Goal: Task Accomplishment & Management: Manage account settings

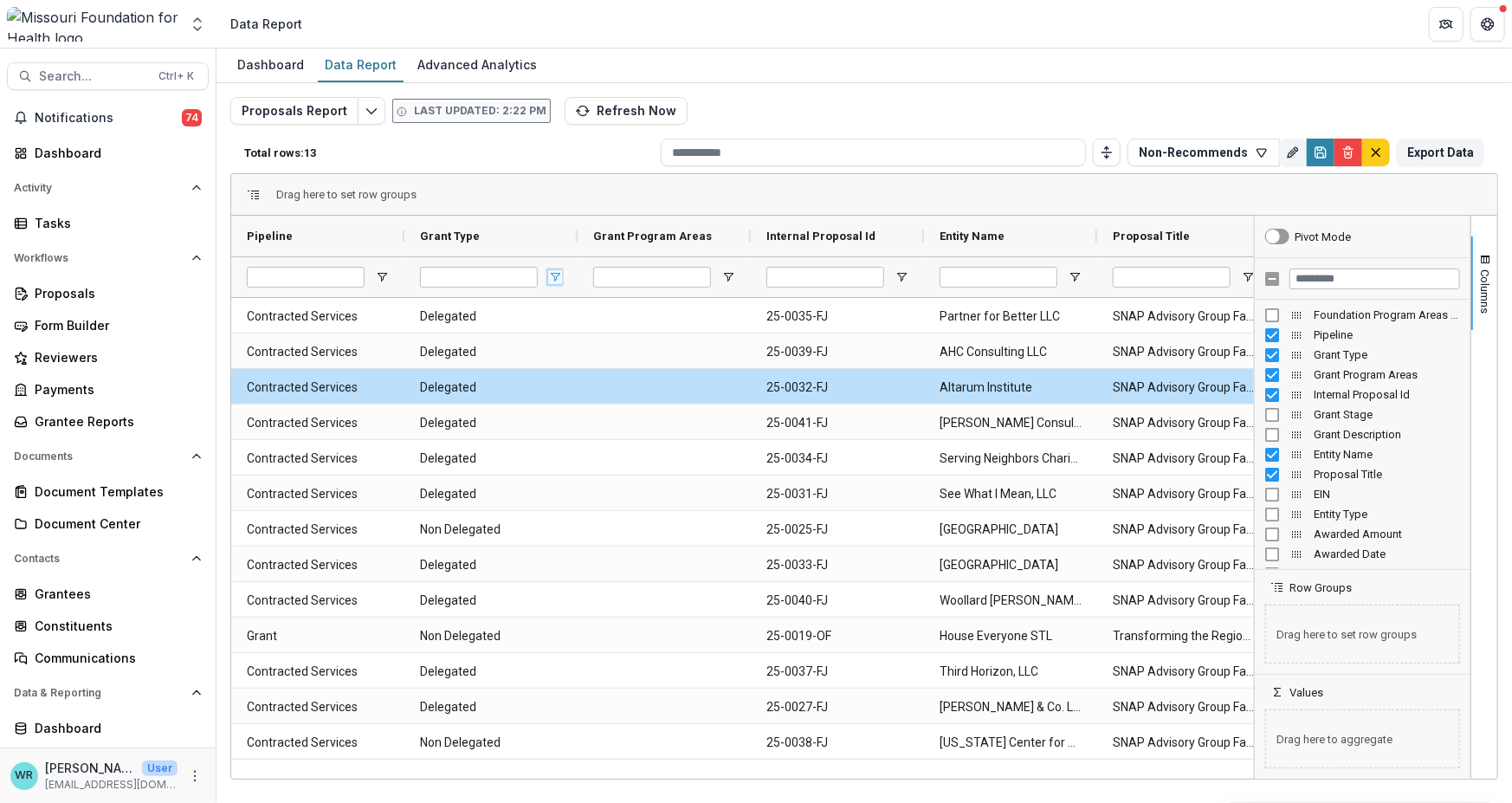
click at [558, 272] on span "Open Filter Menu" at bounding box center [555, 277] width 14 height 14
drag, startPoint x: 546, startPoint y: 234, endPoint x: 639, endPoint y: 234, distance: 93.0
click at [546, 233] on div "Grant Type" at bounding box center [484, 235] width 128 height 32
click at [730, 271] on span "Open Filter Menu" at bounding box center [728, 277] width 14 height 14
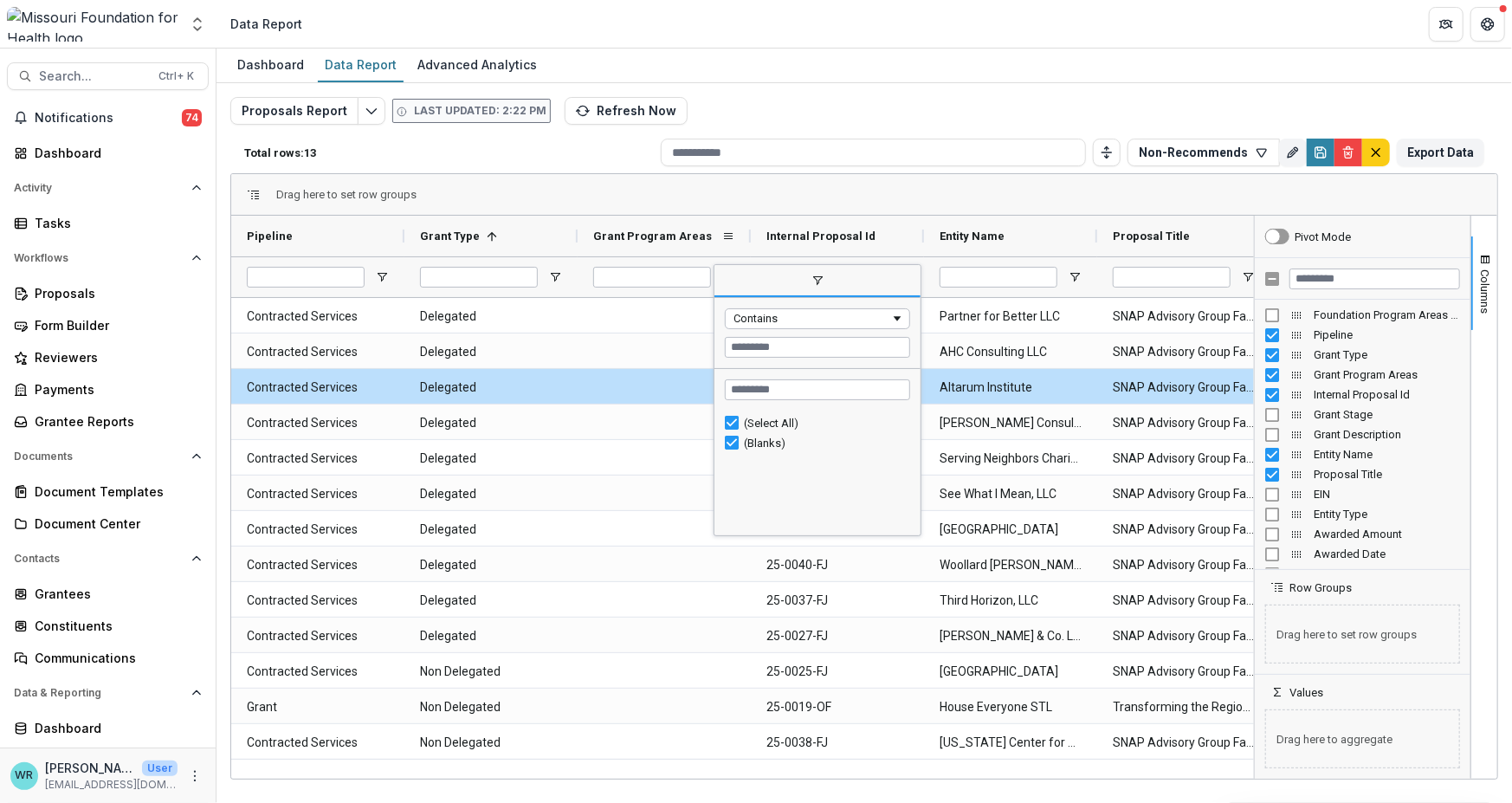
click at [694, 239] on span "Grant Program Areas" at bounding box center [653, 236] width 119 height 13
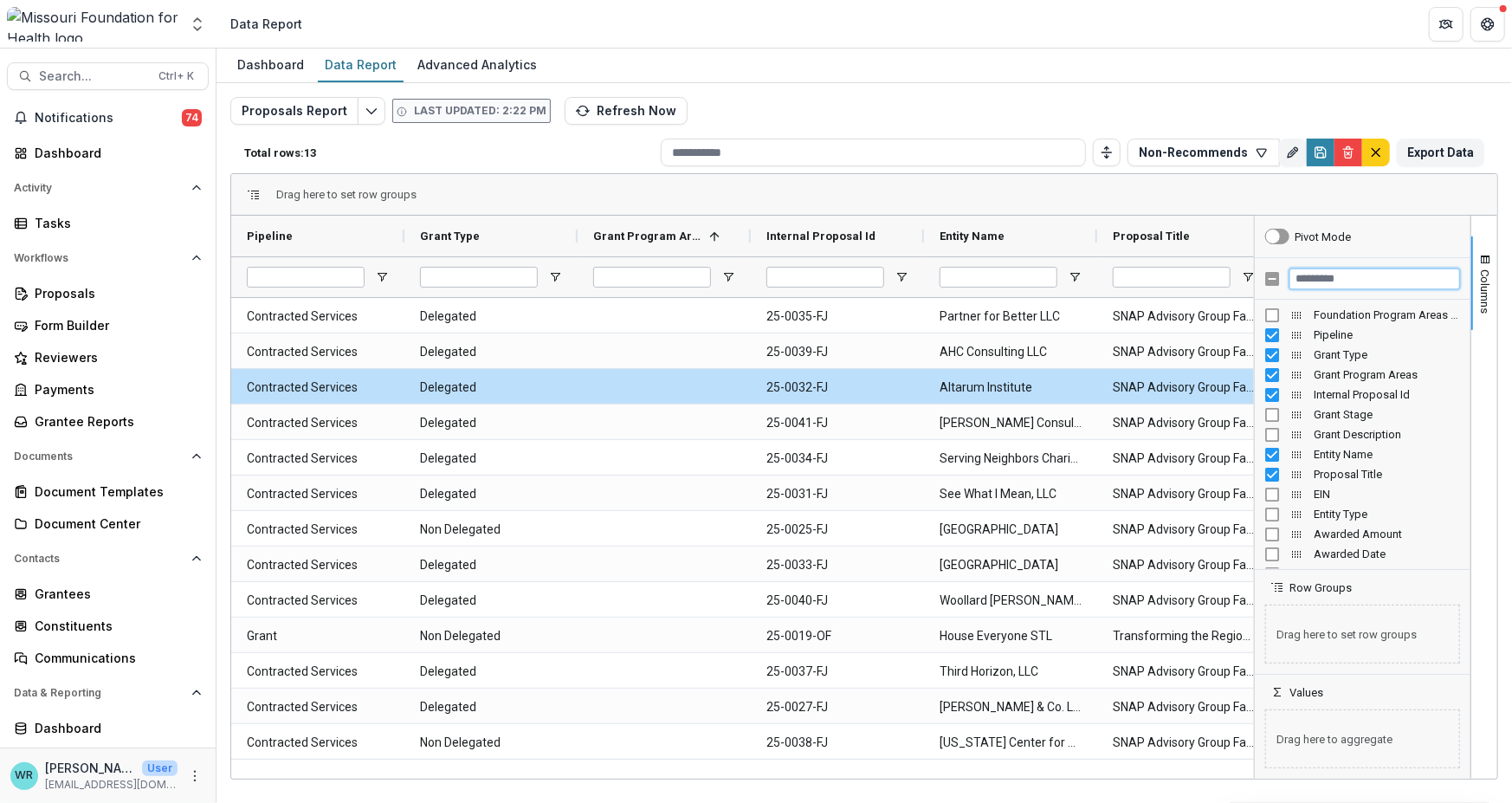
click at [1352, 279] on input "Filter Columns Input" at bounding box center [1374, 279] width 171 height 21
type input "*****"
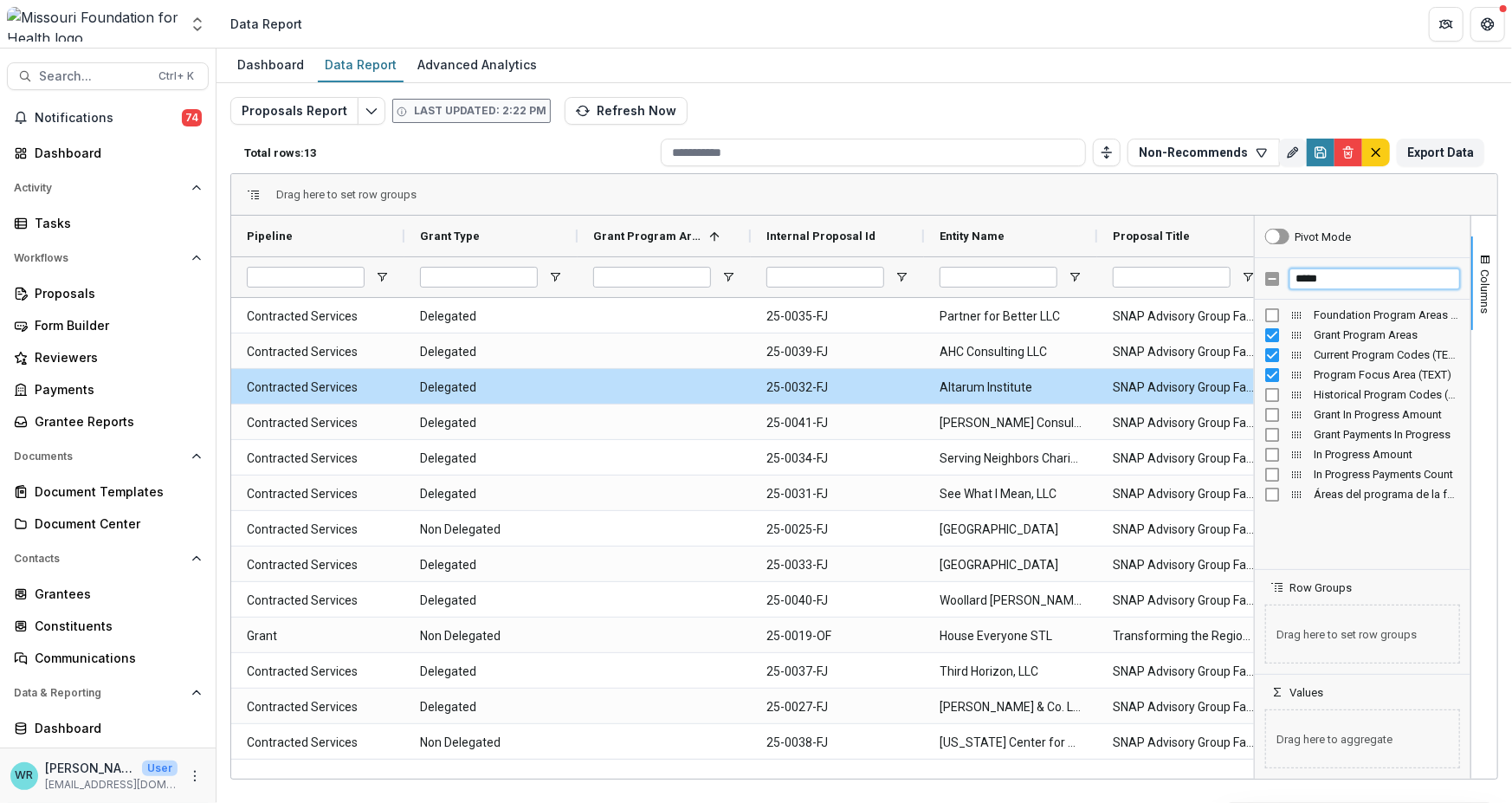
drag, startPoint x: 1348, startPoint y: 281, endPoint x: 1225, endPoint y: 270, distance: 123.5
click at [1225, 270] on div "Pipeline Grant Type Grant Program Areas 1 Grant" at bounding box center [865, 497] width 1266 height 563
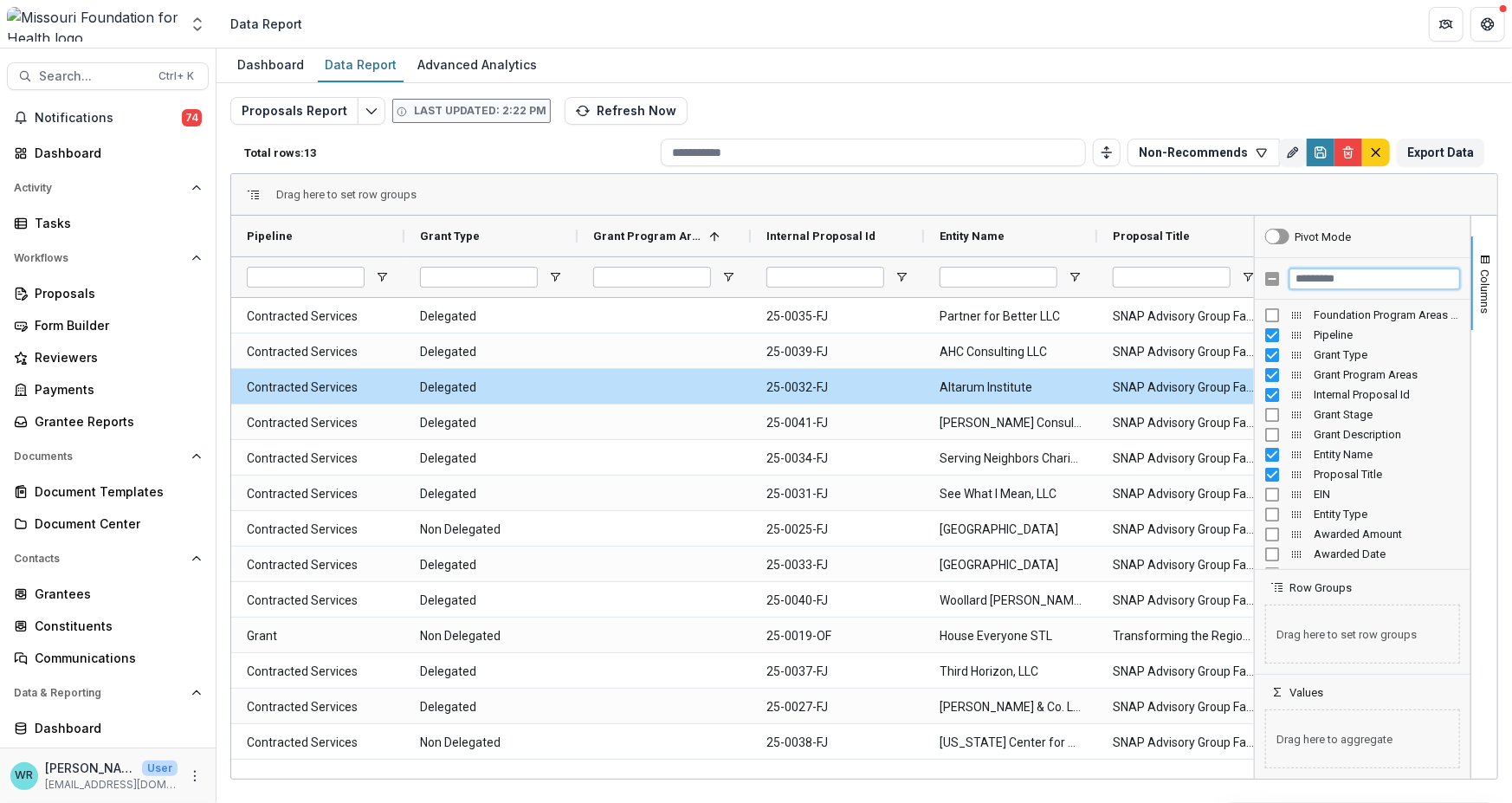
scroll to position [0, 44]
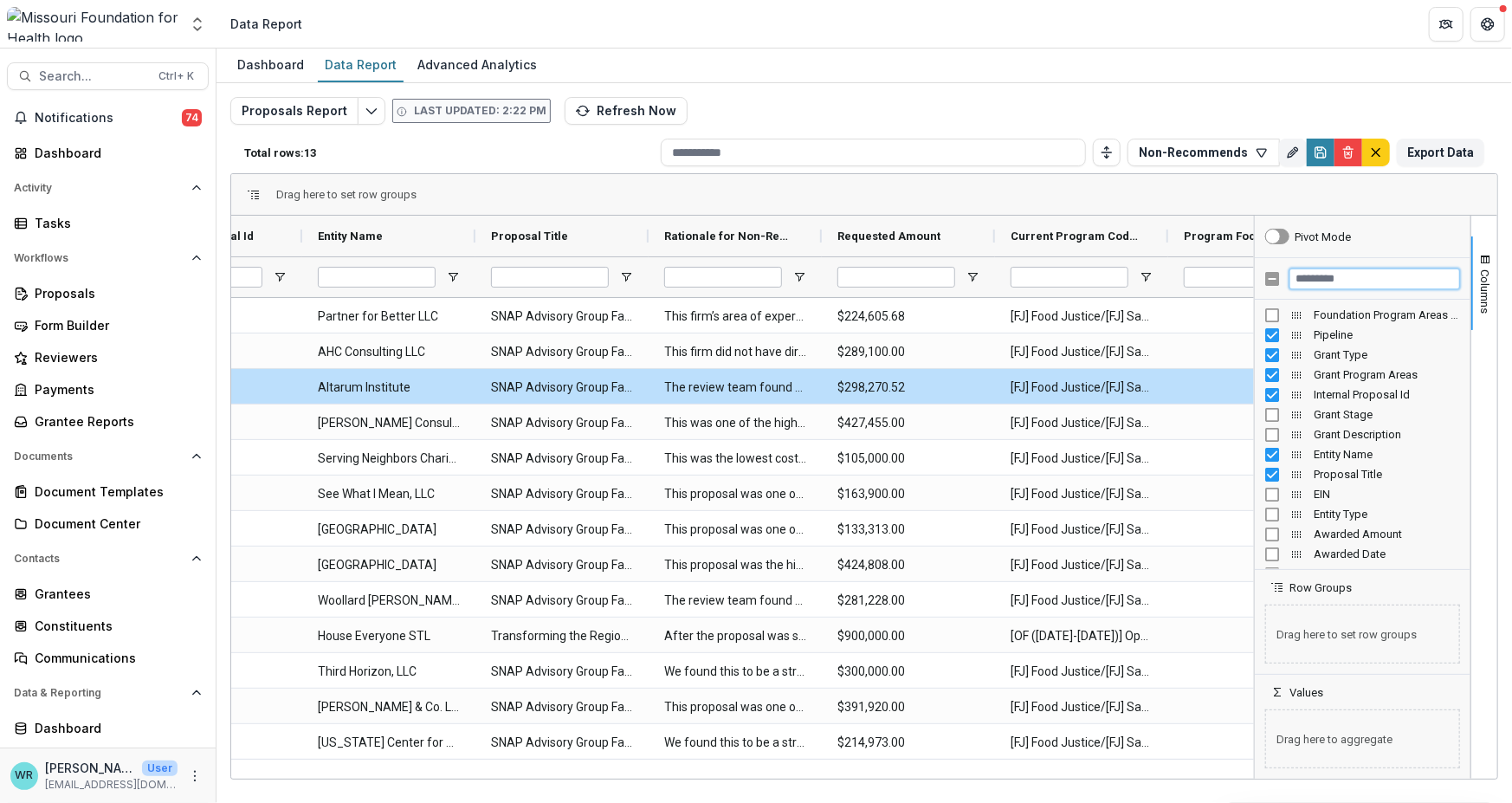
click at [1327, 270] on input "Filter Columns Input" at bounding box center [1374, 279] width 171 height 21
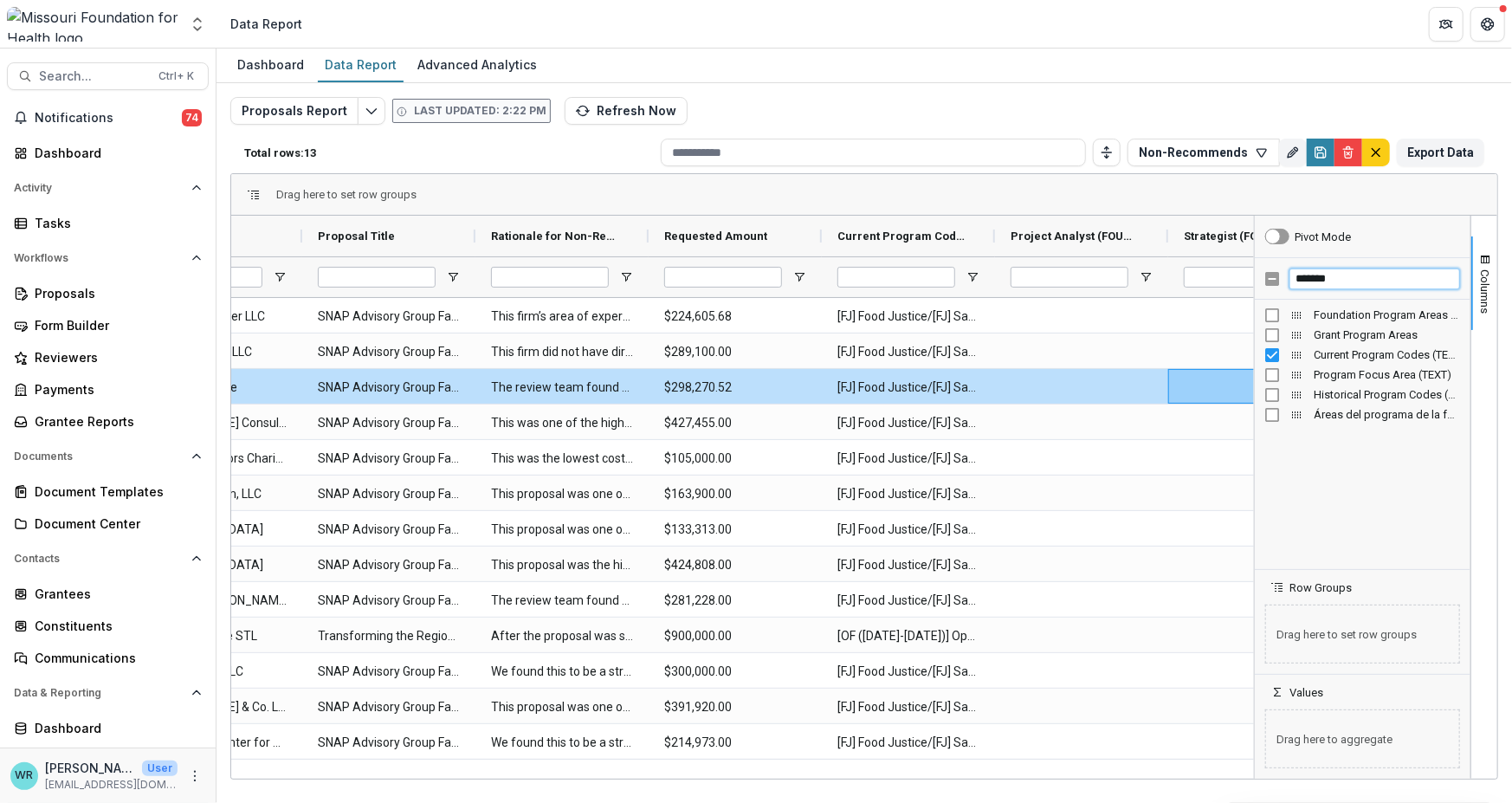
drag, startPoint x: 1366, startPoint y: 279, endPoint x: 1285, endPoint y: 284, distance: 81.2
click at [1285, 284] on div "*******" at bounding box center [1363, 279] width 216 height 42
drag, startPoint x: 963, startPoint y: 778, endPoint x: 1057, endPoint y: 795, distance: 95.5
click at [1057, 795] on div "Dashboard Data Report Advanced Analytics Proposals Report Last updated: 2:22 PM…" at bounding box center [865, 425] width 1296 height 754
drag, startPoint x: 952, startPoint y: 778, endPoint x: 1086, endPoint y: 793, distance: 134.8
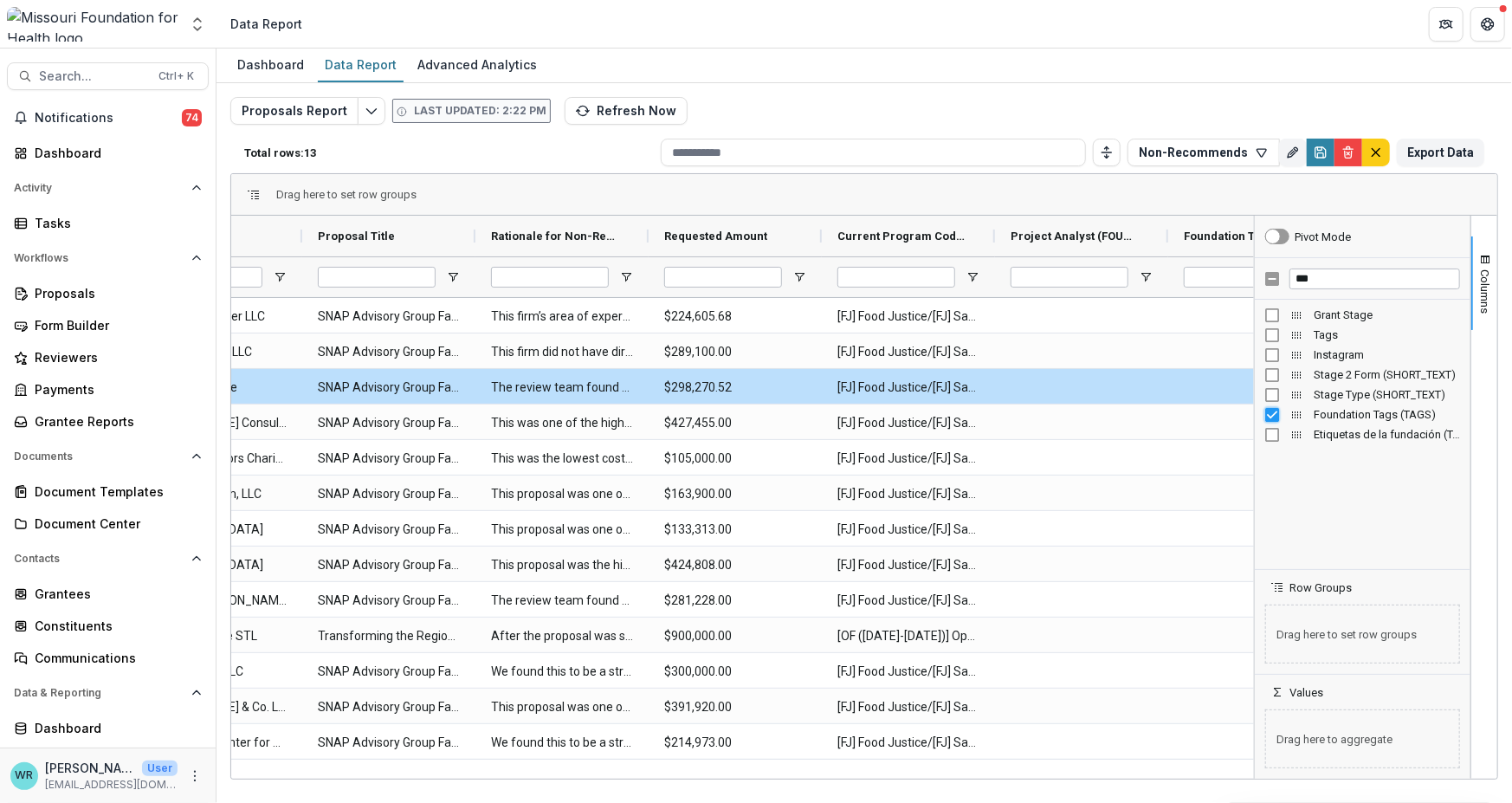
click at [1086, 793] on div "Dashboard Data Report Advanced Analytics Proposals Report Last updated: 2:22 PM…" at bounding box center [865, 425] width 1296 height 754
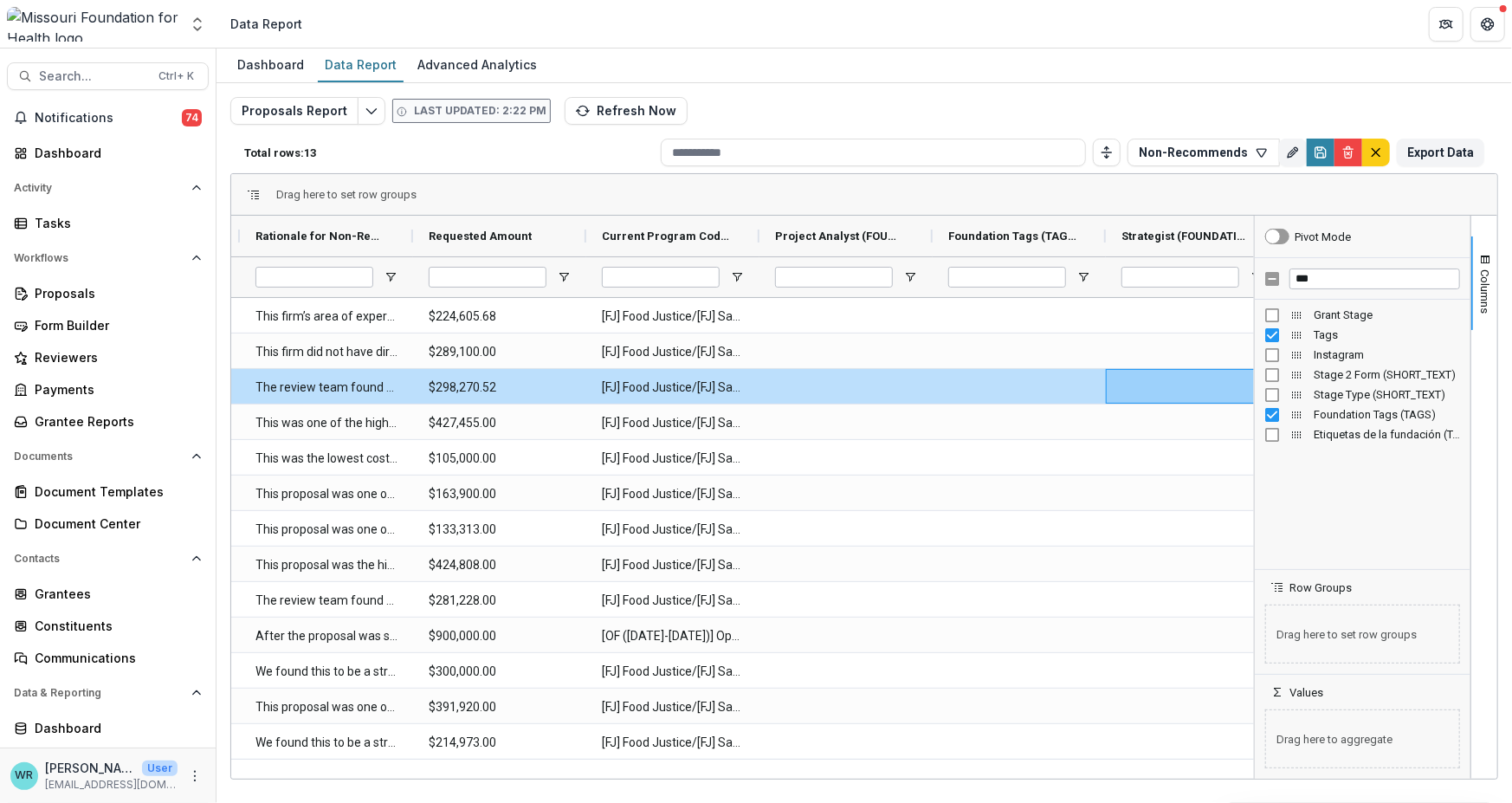
drag, startPoint x: 942, startPoint y: 779, endPoint x: 796, endPoint y: 780, distance: 146.0
click at [795, 780] on div "Dashboard Data Report Advanced Analytics Proposals Report Last updated: 2:22 PM…" at bounding box center [865, 425] width 1296 height 754
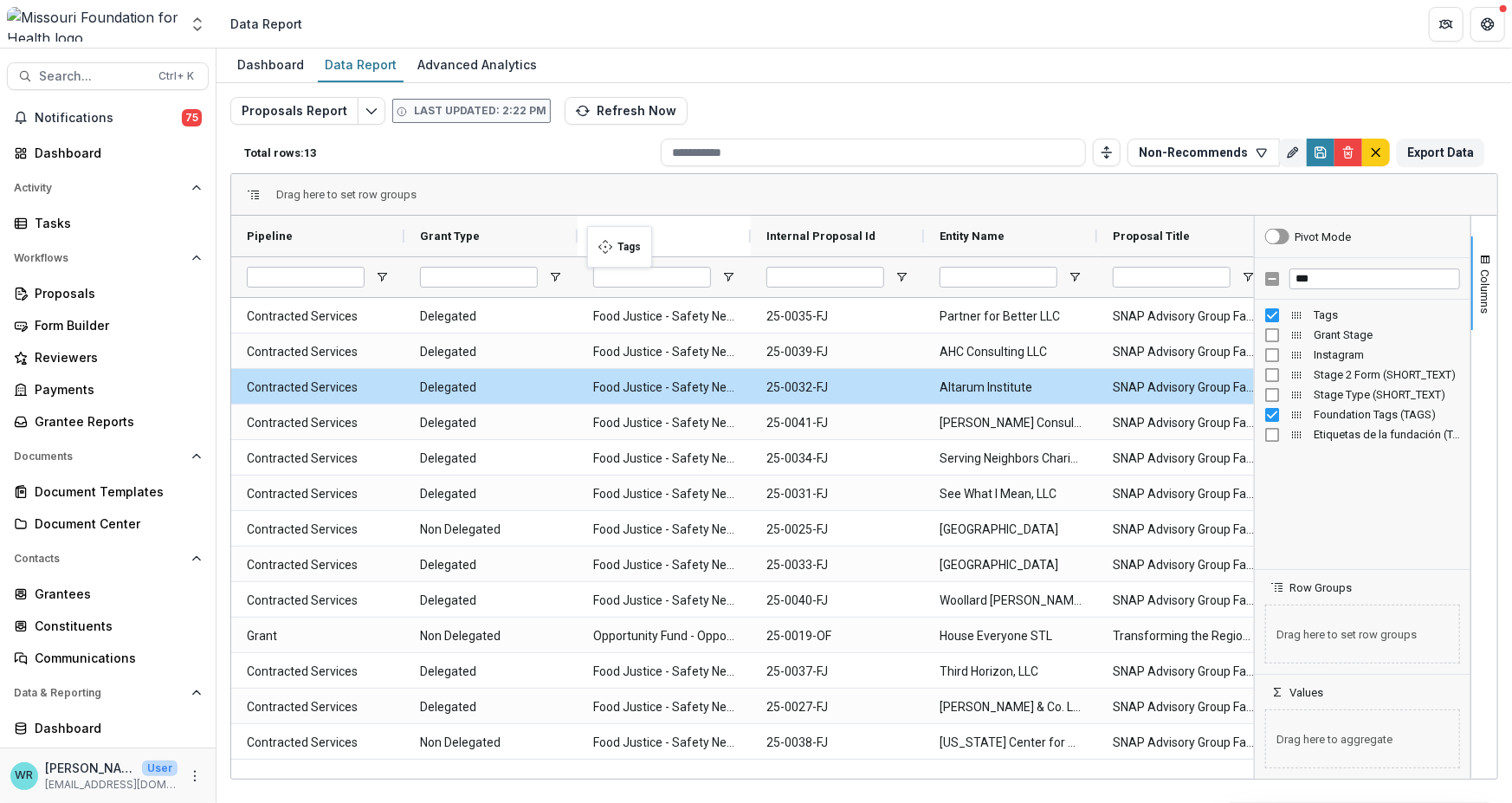
drag, startPoint x: 1166, startPoint y: 233, endPoint x: 596, endPoint y: 236, distance: 570.0
click at [1282, 417] on div "Foundation Tags (TAGS)" at bounding box center [1362, 414] width 195 height 20
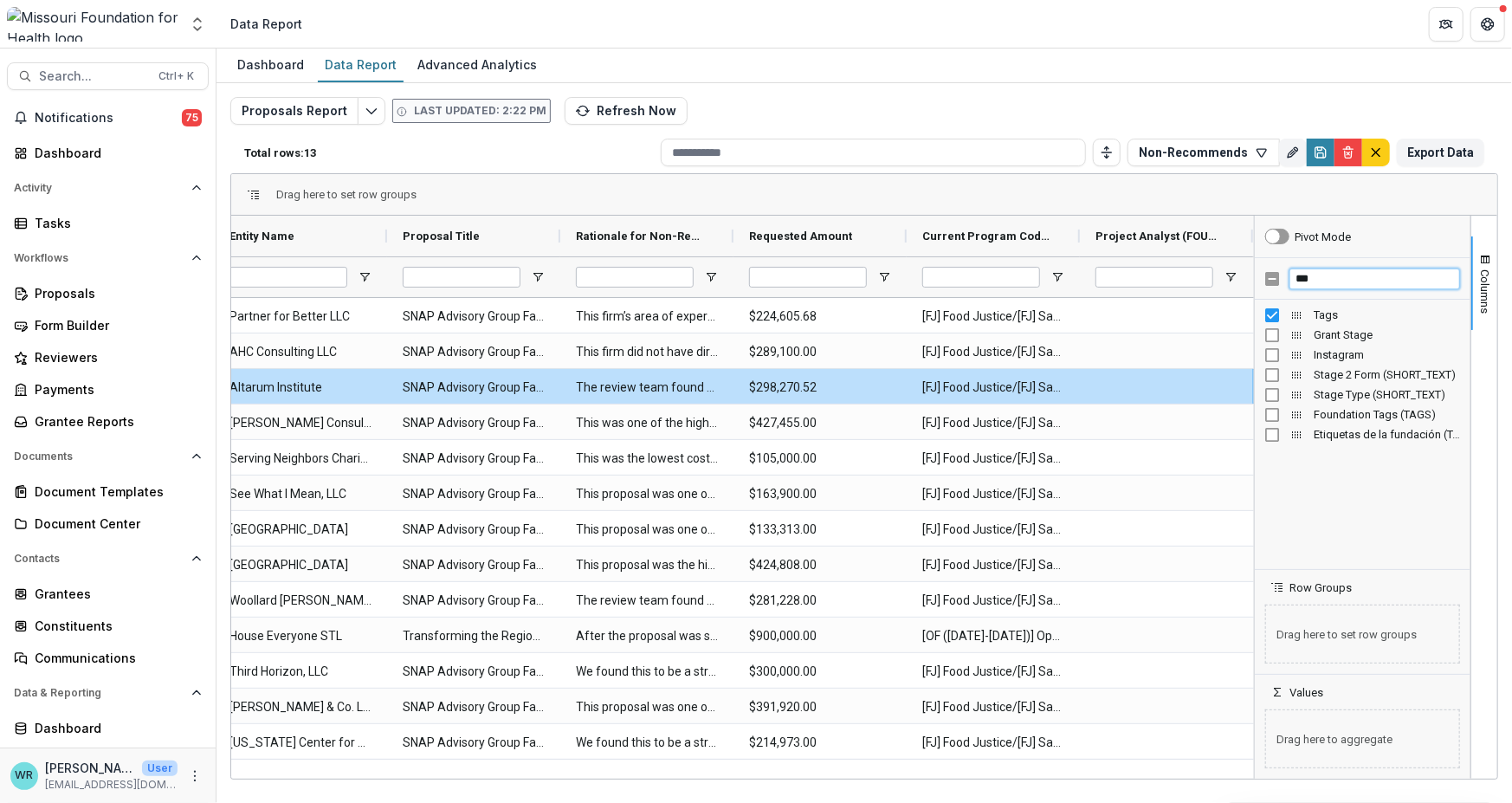
click at [1357, 270] on input "***" at bounding box center [1374, 279] width 171 height 21
click at [1272, 284] on div "***" at bounding box center [1363, 279] width 216 height 42
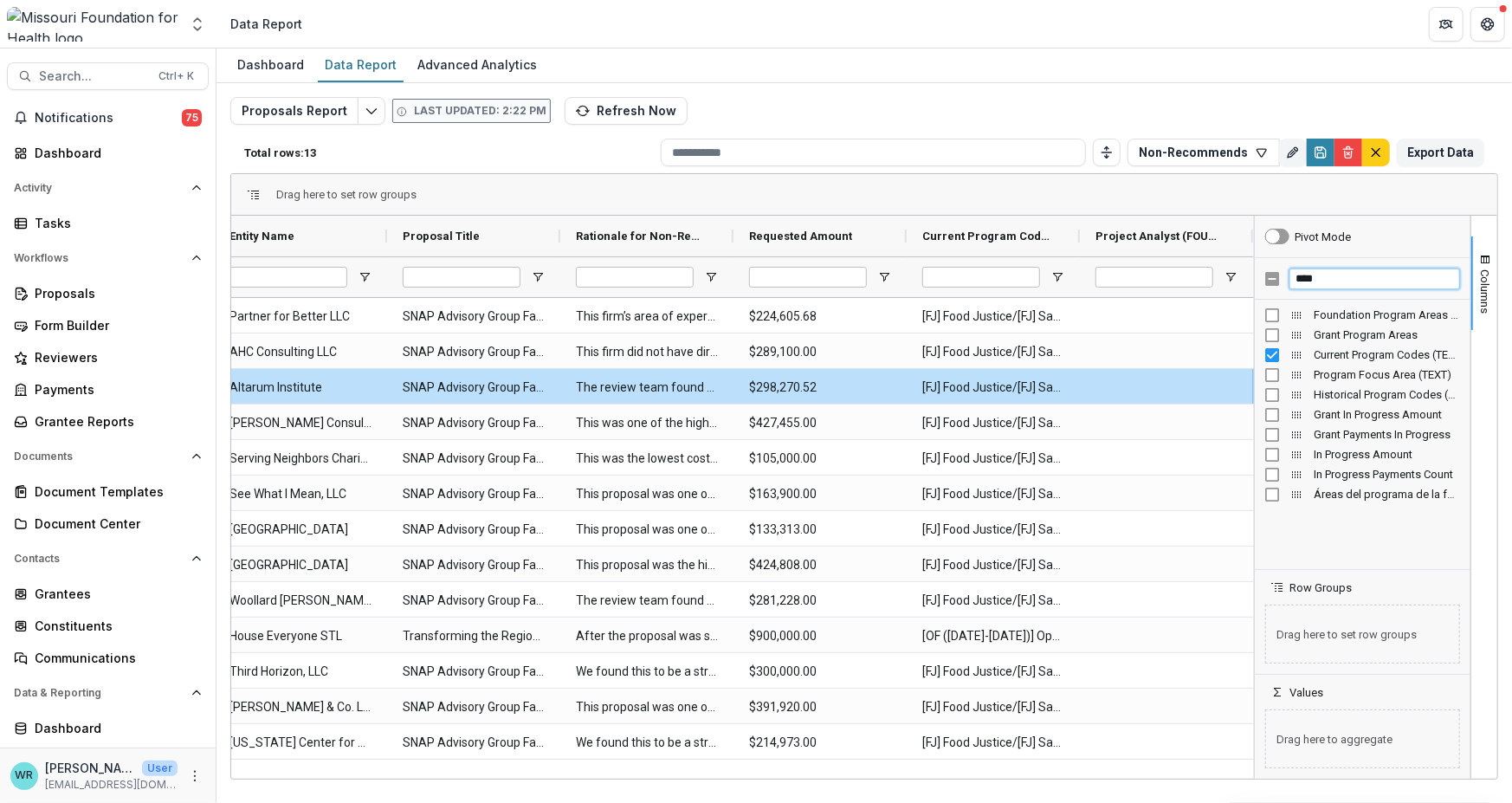
type input "****"
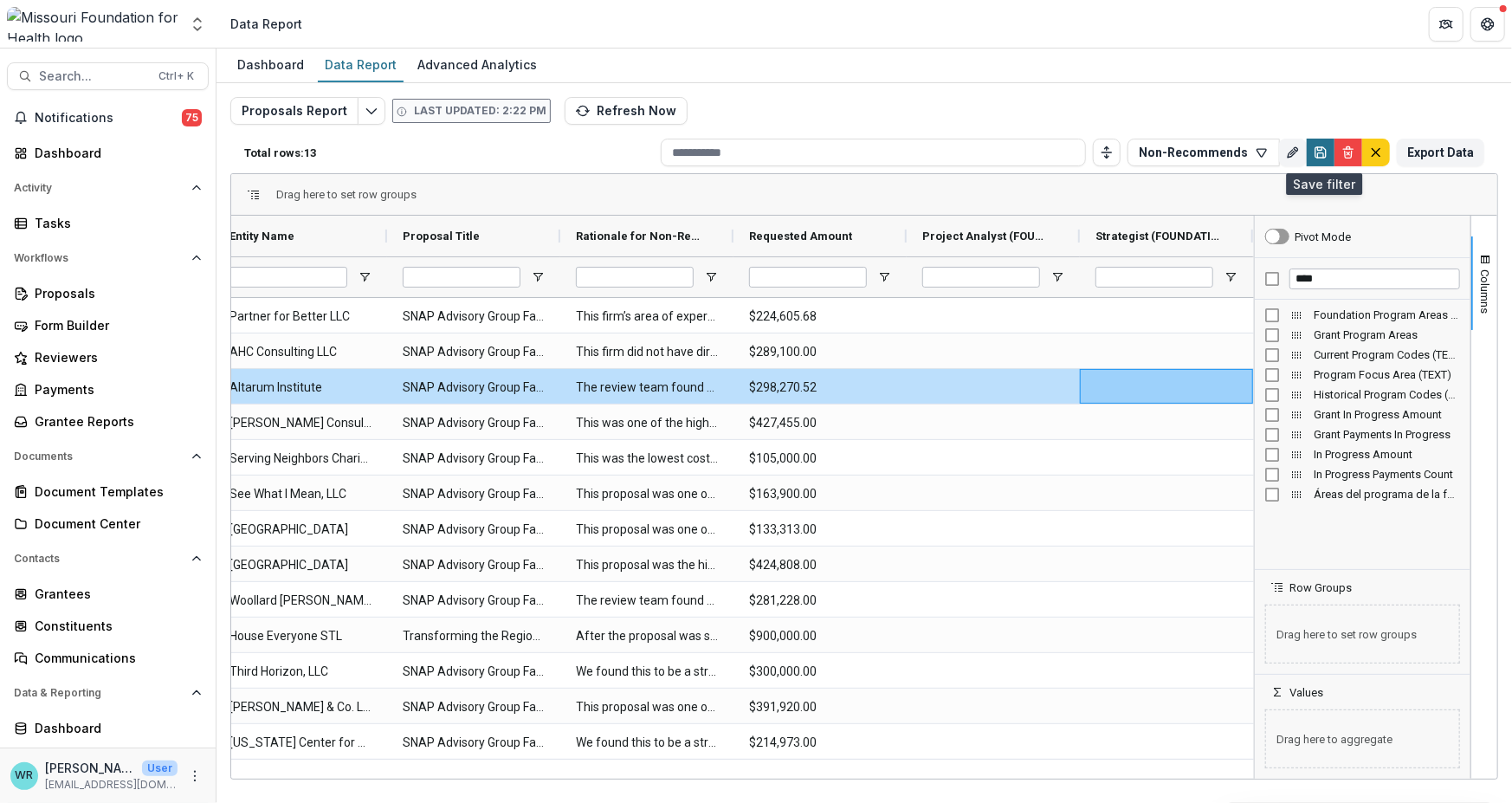
click at [1325, 153] on icon "Save" at bounding box center [1321, 152] width 14 height 14
click at [1488, 267] on div "Proposals Report Last updated: 2:22 PM Refresh Now Total rows: 13 Non-Recommend…" at bounding box center [865, 417] width 1268 height 641
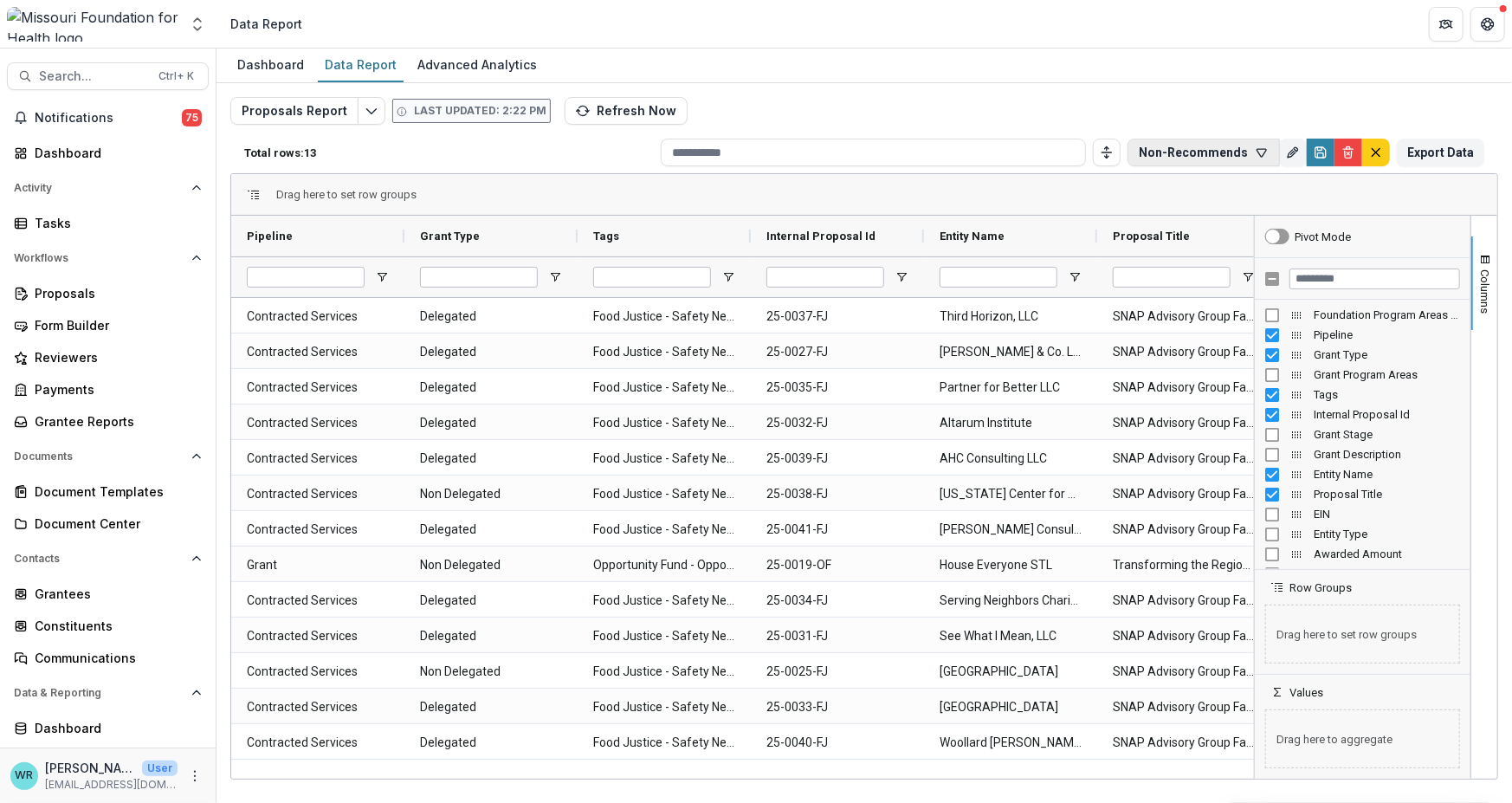
click at [1258, 152] on icon "button" at bounding box center [1262, 152] width 14 height 14
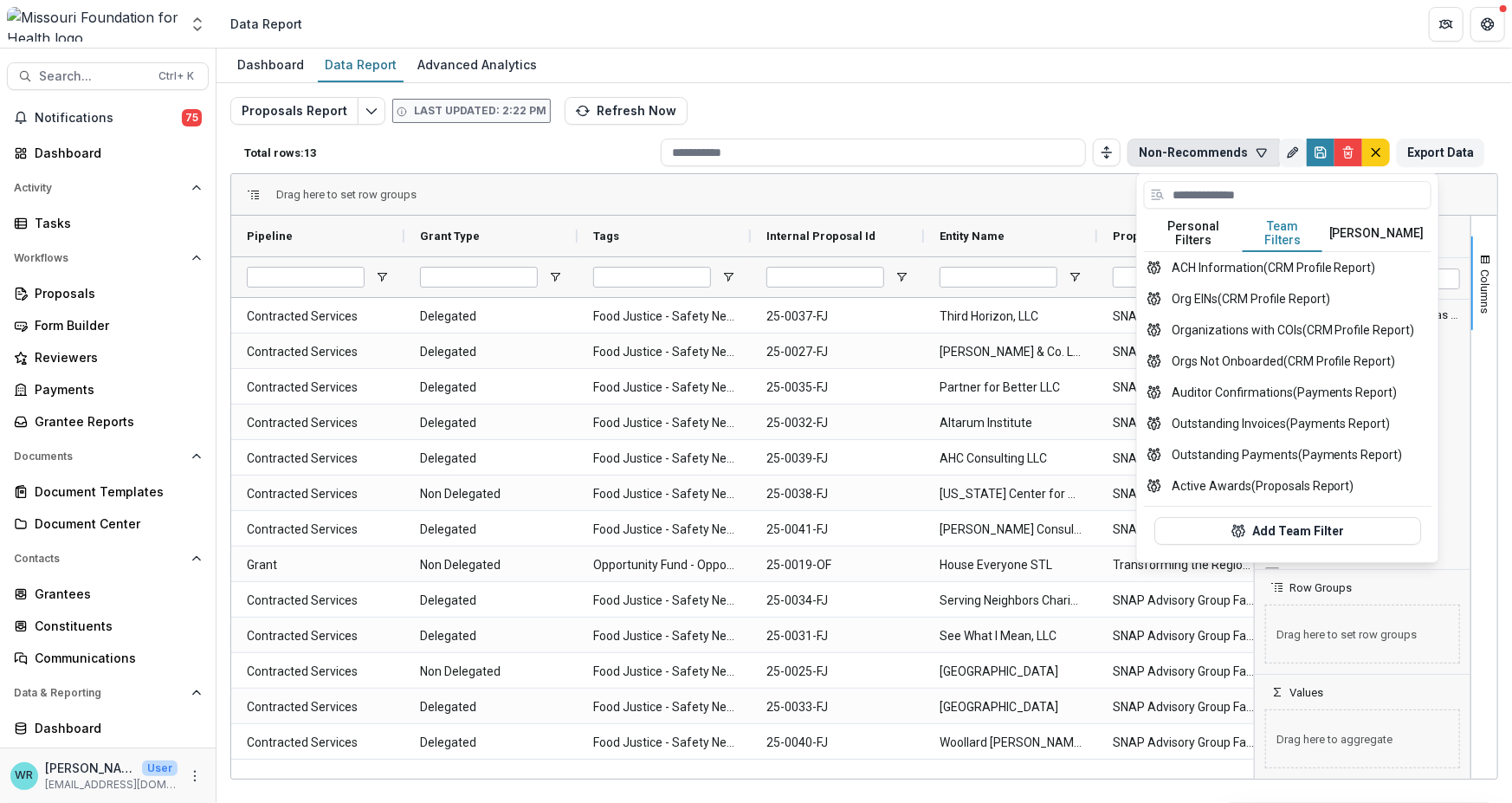
click at [1273, 226] on button "Team Filters" at bounding box center [1283, 234] width 79 height 36
click at [1074, 67] on div "Dashboard Data Report Advanced Analytics" at bounding box center [865, 66] width 1296 height 35
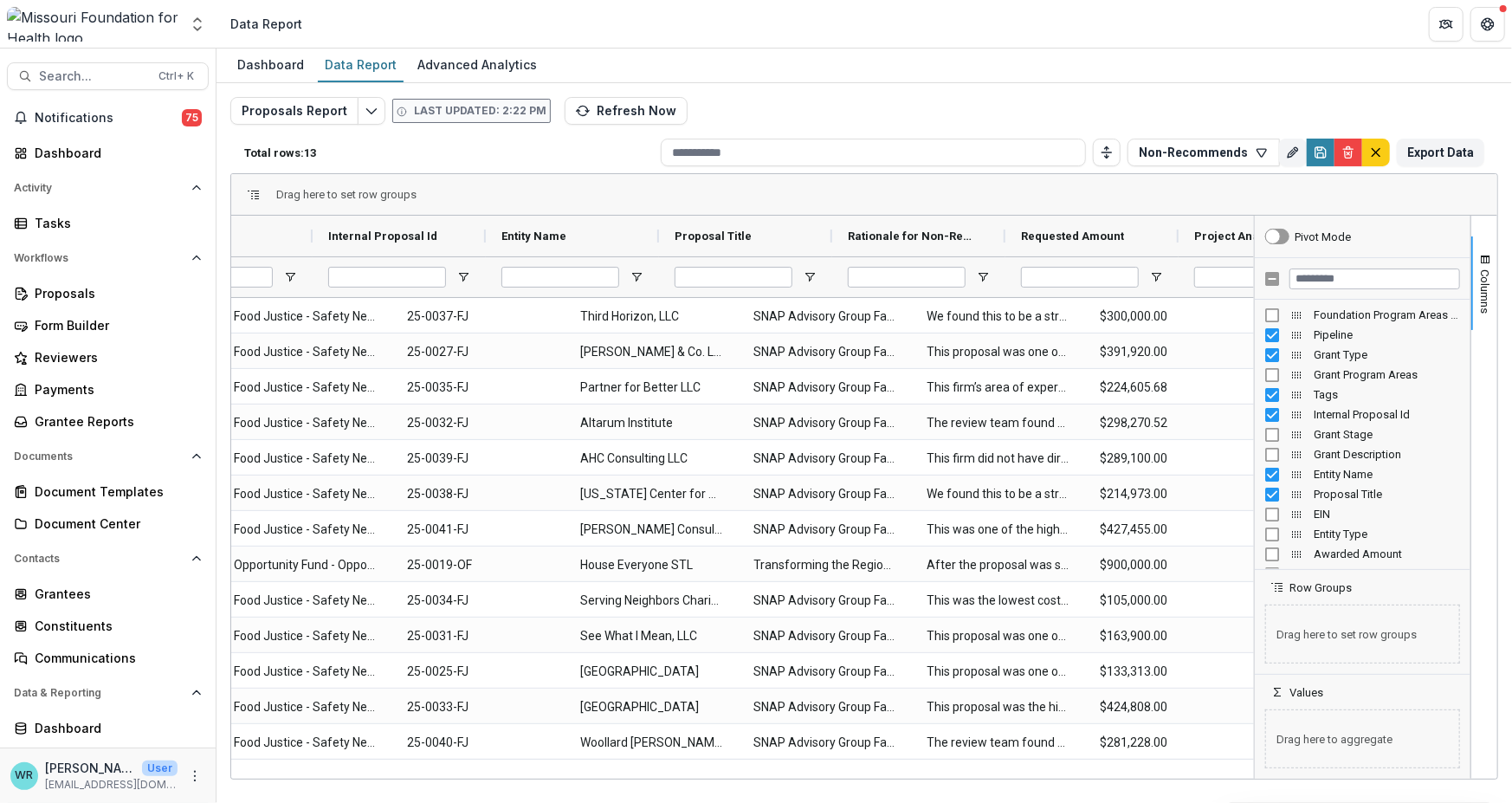
scroll to position [0, 438]
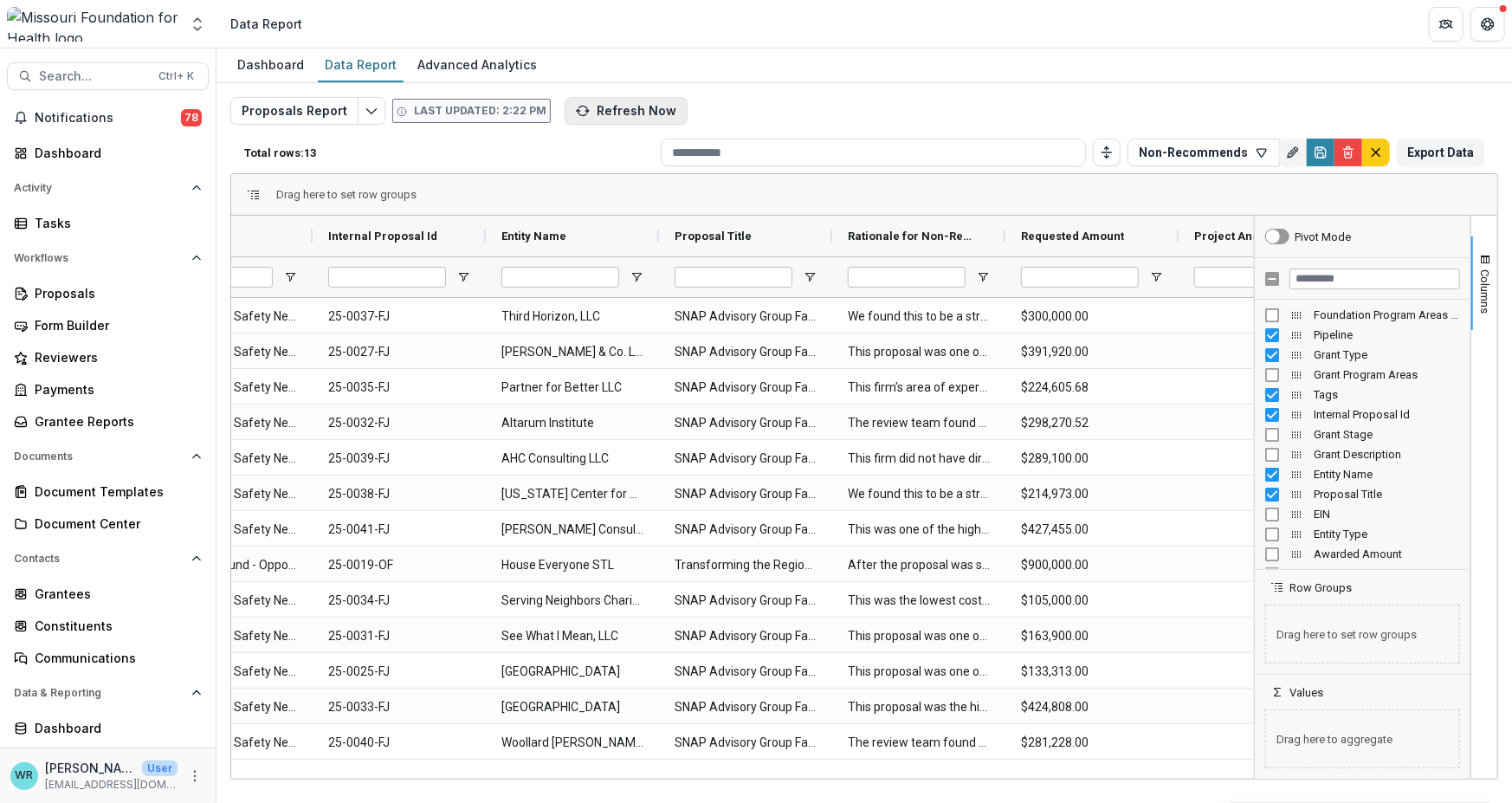
click at [632, 108] on button "Refresh Now" at bounding box center [626, 111] width 123 height 28
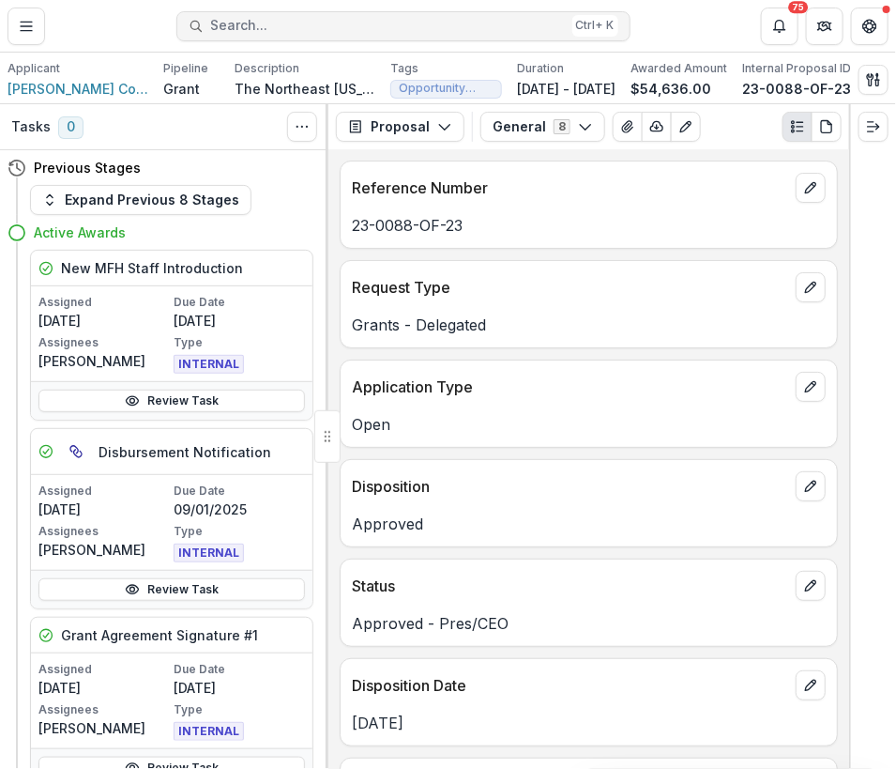
click at [240, 25] on span "Search..." at bounding box center [388, 26] width 354 height 16
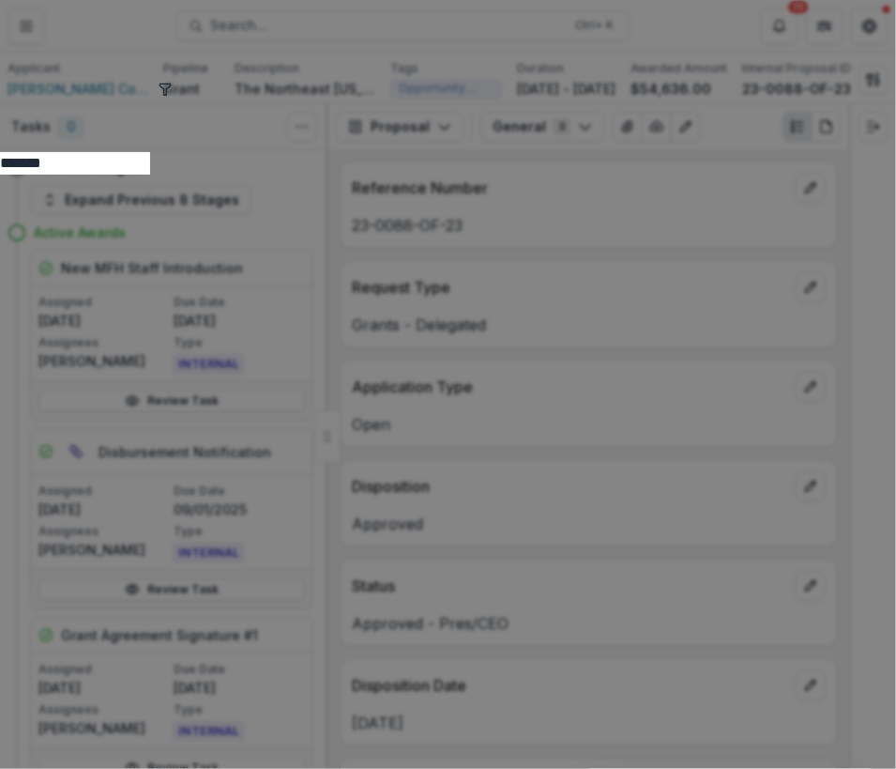
type input "*******"
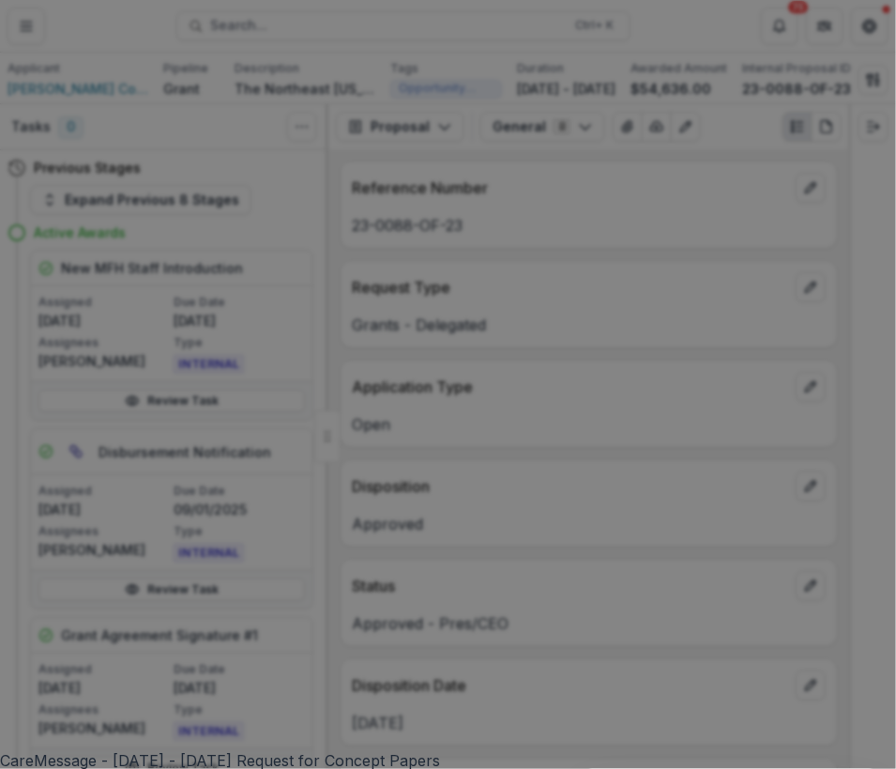
scroll to position [3107, 0]
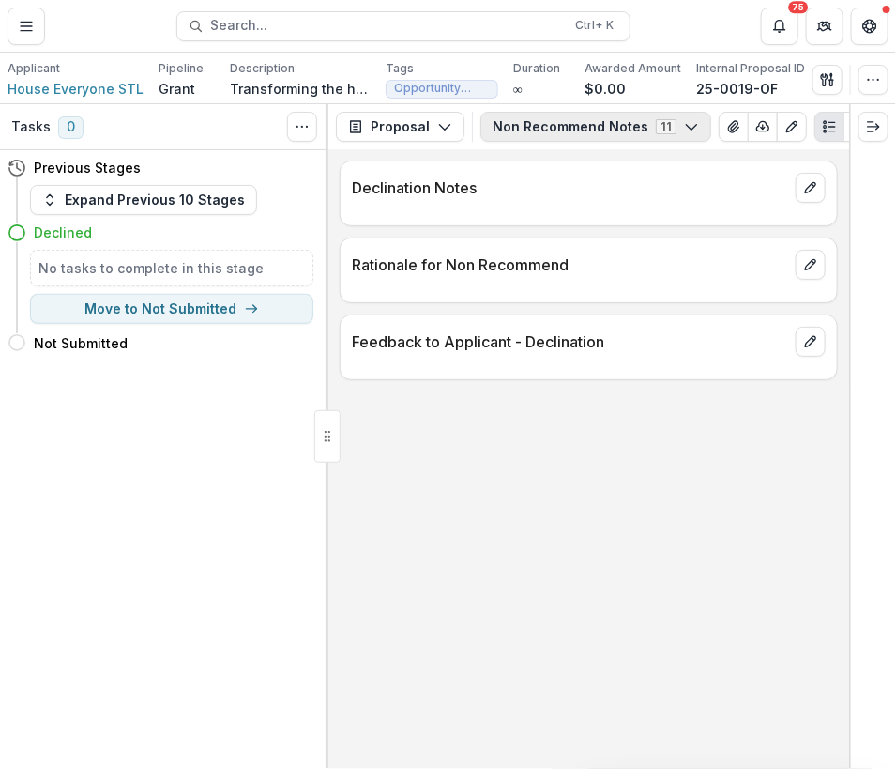
click at [684, 123] on icon "button" at bounding box center [691, 126] width 15 height 15
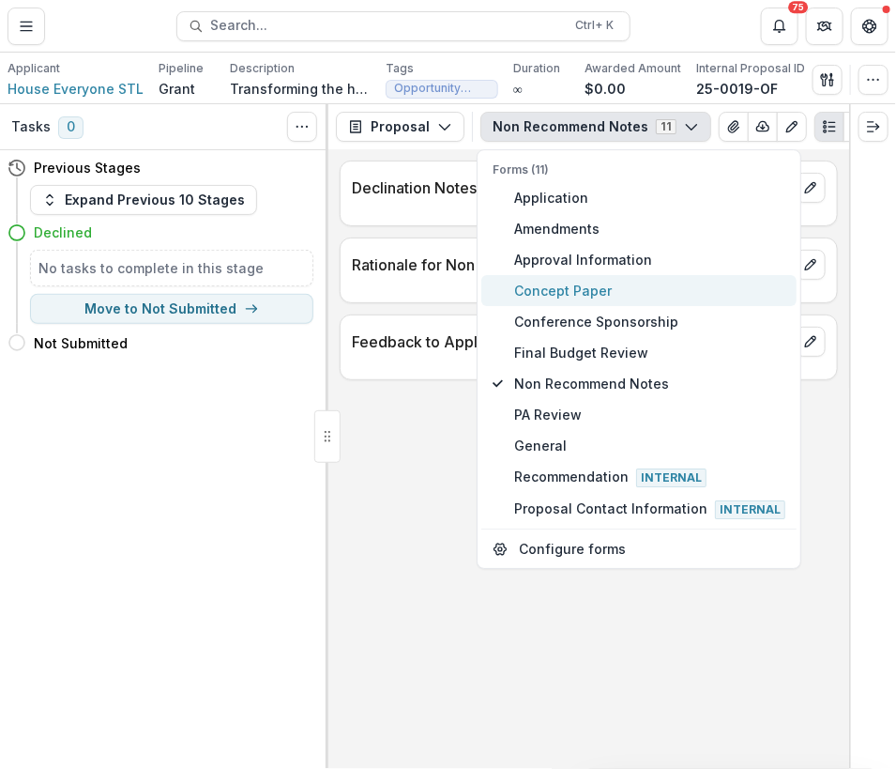
click at [581, 294] on span "Concept Paper" at bounding box center [649, 291] width 271 height 20
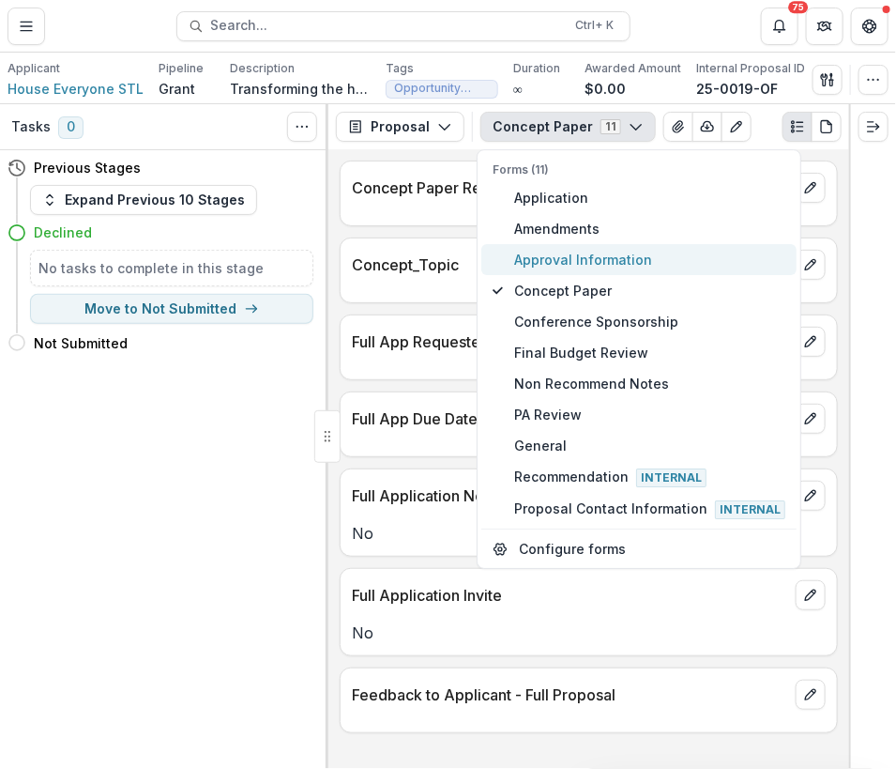
click at [581, 257] on span "Approval Information" at bounding box center [649, 260] width 271 height 20
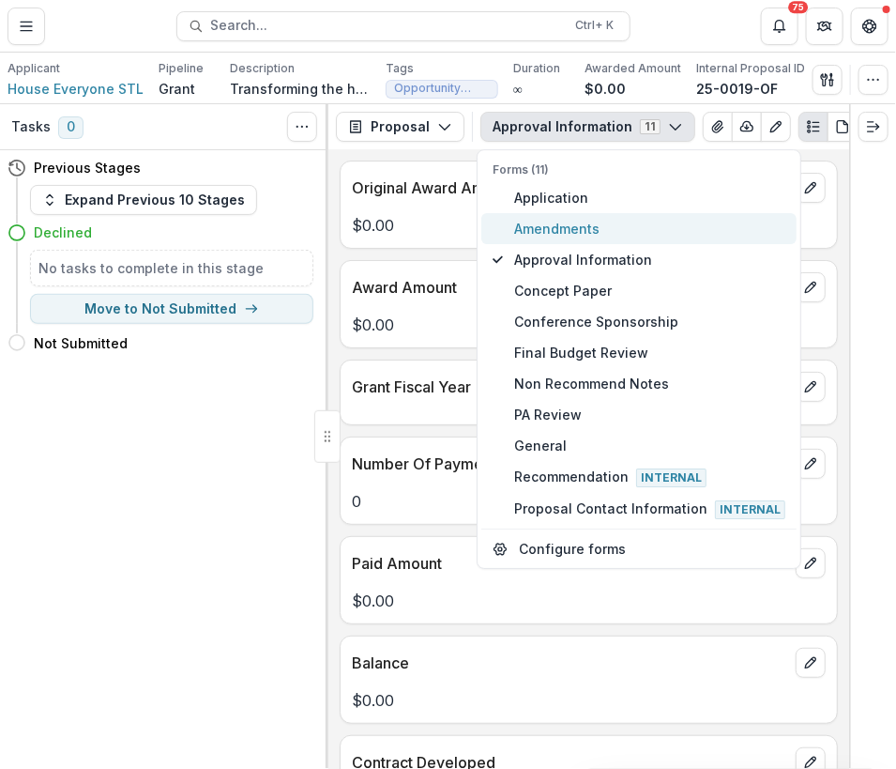
click at [579, 228] on span "Amendments" at bounding box center [649, 229] width 271 height 20
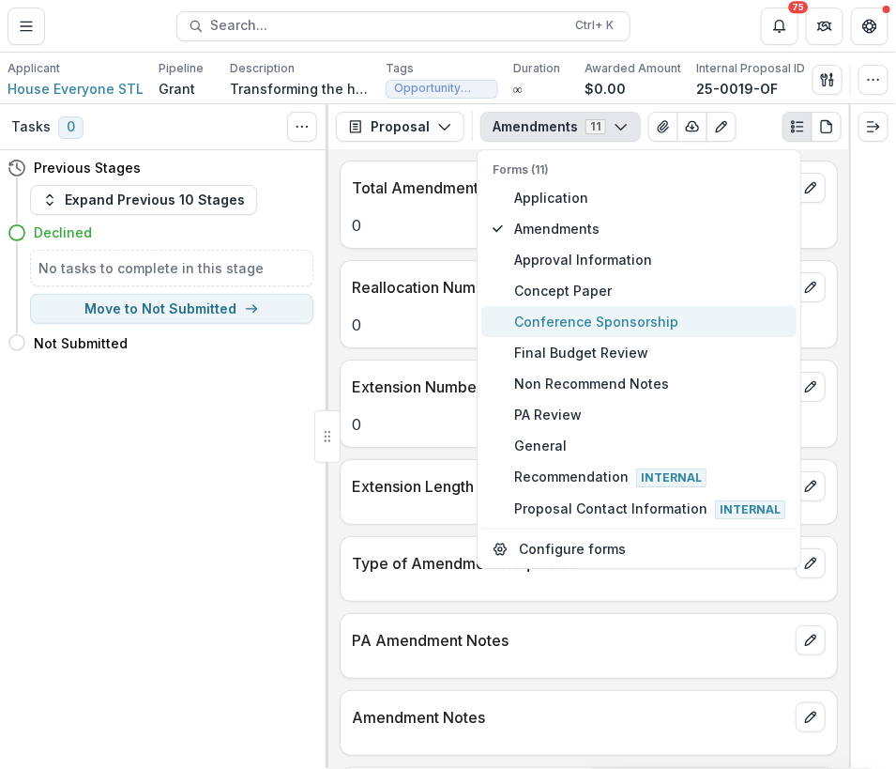
click at [582, 320] on span "Conference Sponsorship" at bounding box center [649, 322] width 271 height 20
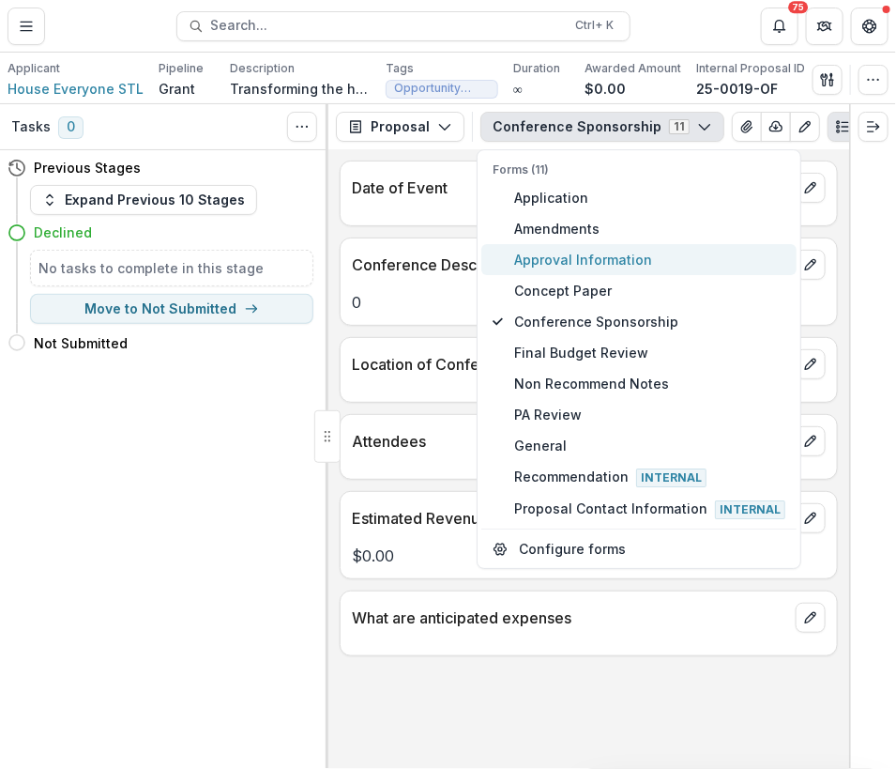
click at [571, 263] on span "Approval Information" at bounding box center [649, 260] width 271 height 20
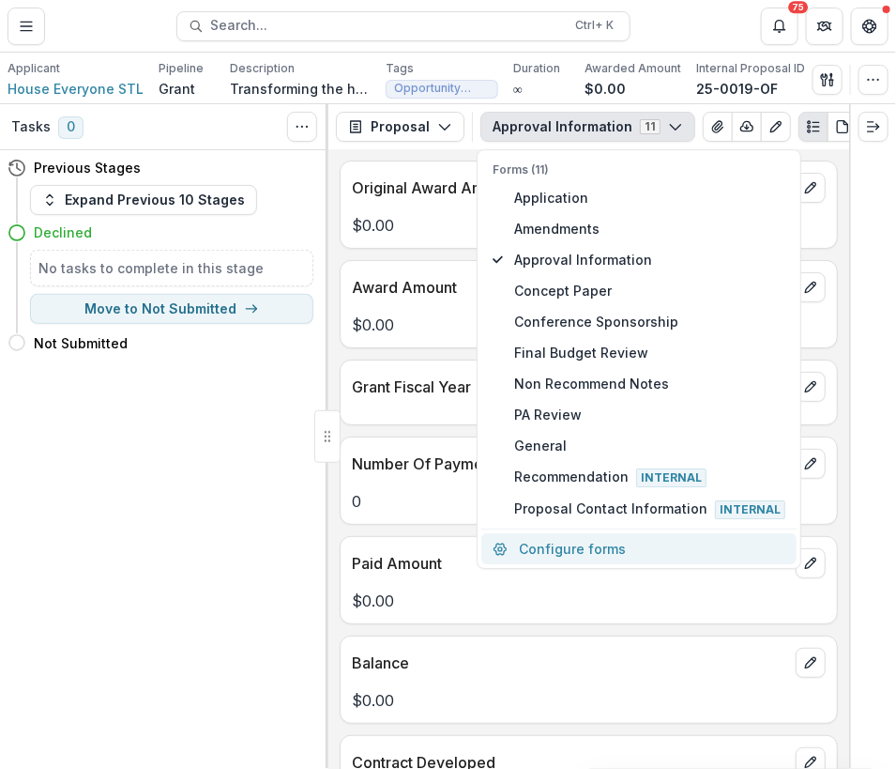
click at [531, 547] on button "Configure forms" at bounding box center [638, 549] width 315 height 31
select select "****"
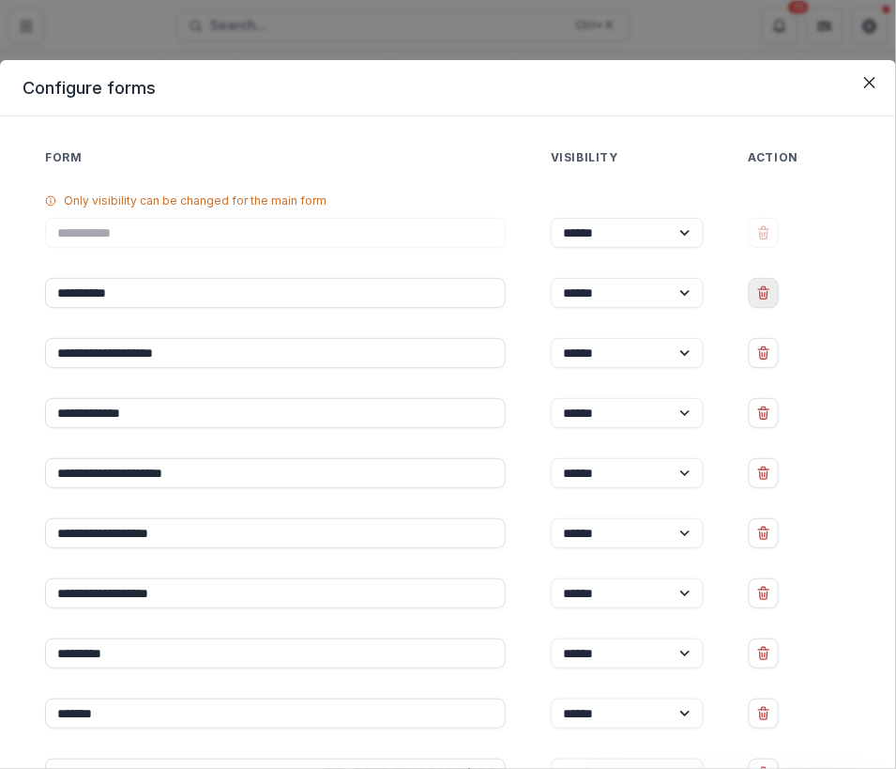
click at [760, 298] on icon "Delete Amendments" at bounding box center [763, 292] width 15 height 15
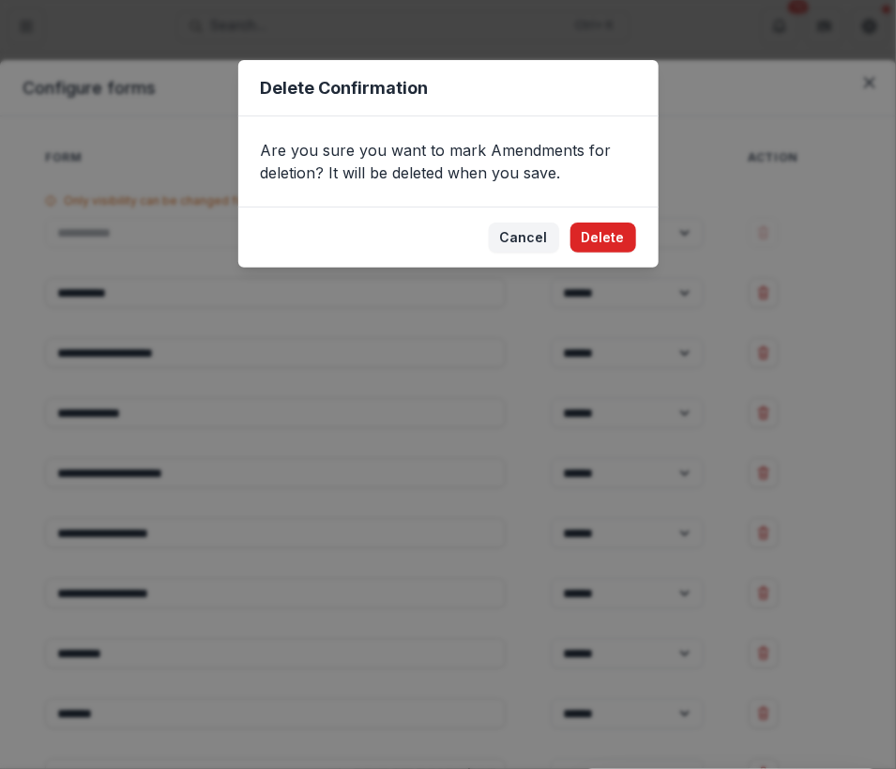
click at [617, 236] on button "Delete" at bounding box center [604, 237] width 66 height 30
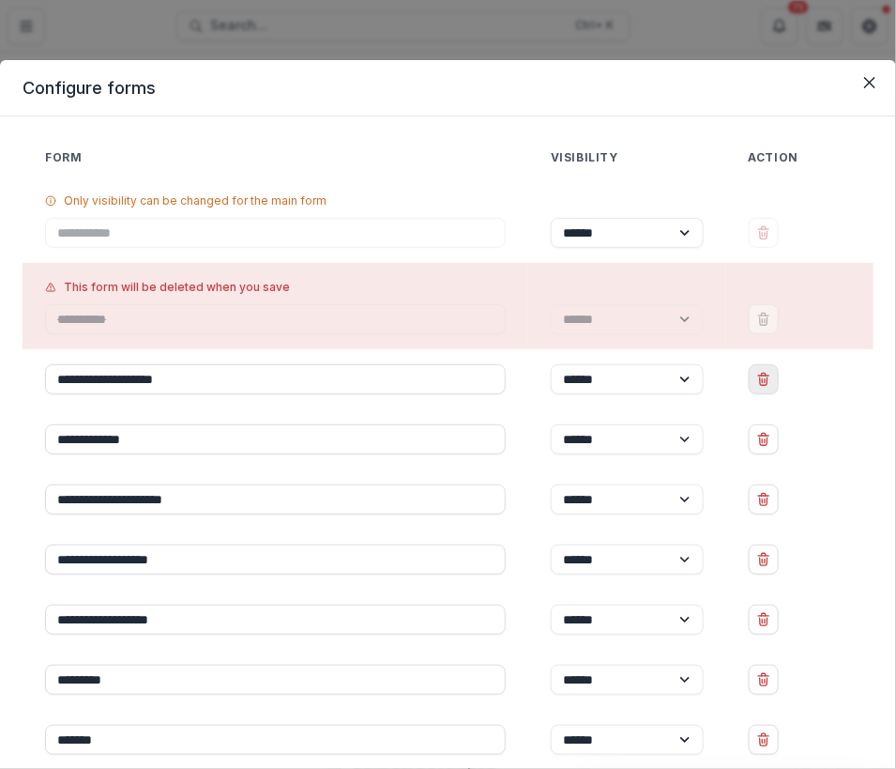
click at [768, 384] on icon "Delete Approval Information" at bounding box center [763, 379] width 15 height 15
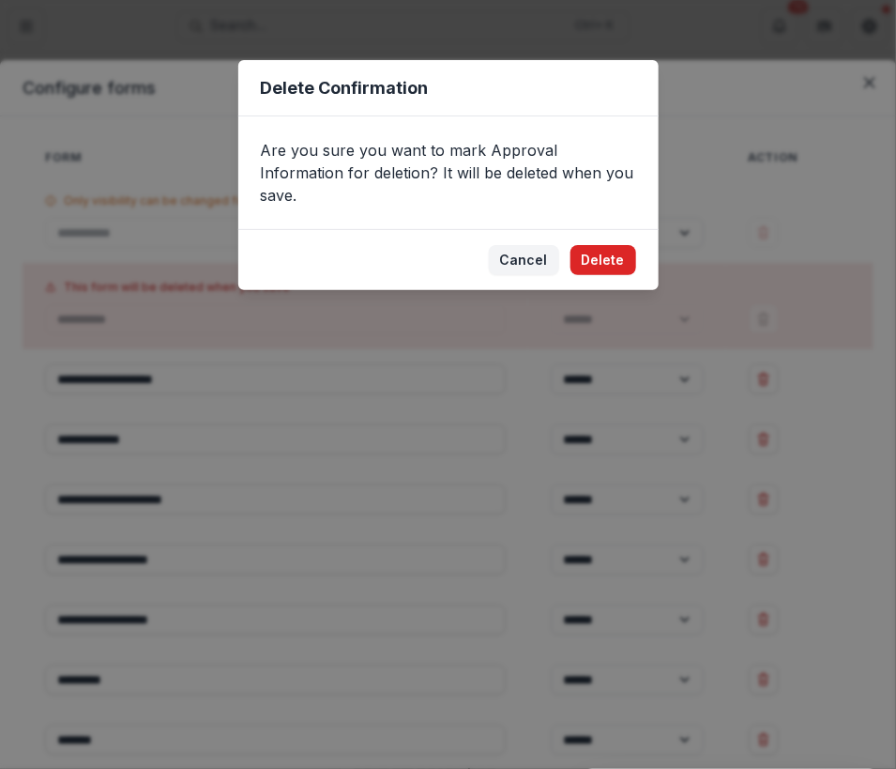
click at [607, 245] on button "Delete" at bounding box center [604, 260] width 66 height 30
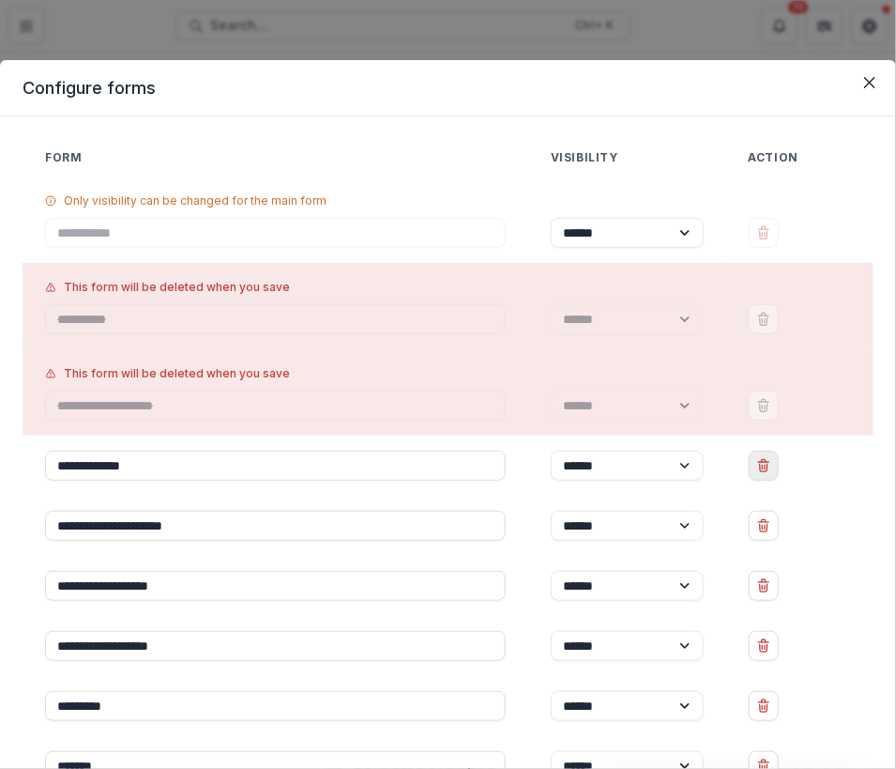
click at [760, 467] on icon "Delete Concept Paper" at bounding box center [764, 468] width 8 height 8
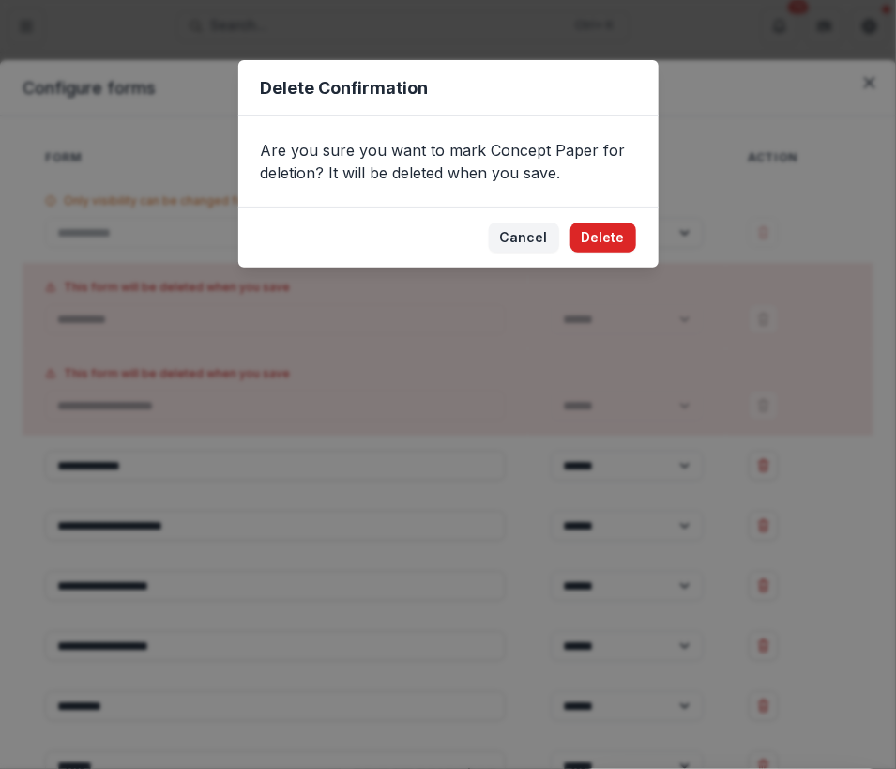
click at [604, 233] on button "Delete" at bounding box center [604, 237] width 66 height 30
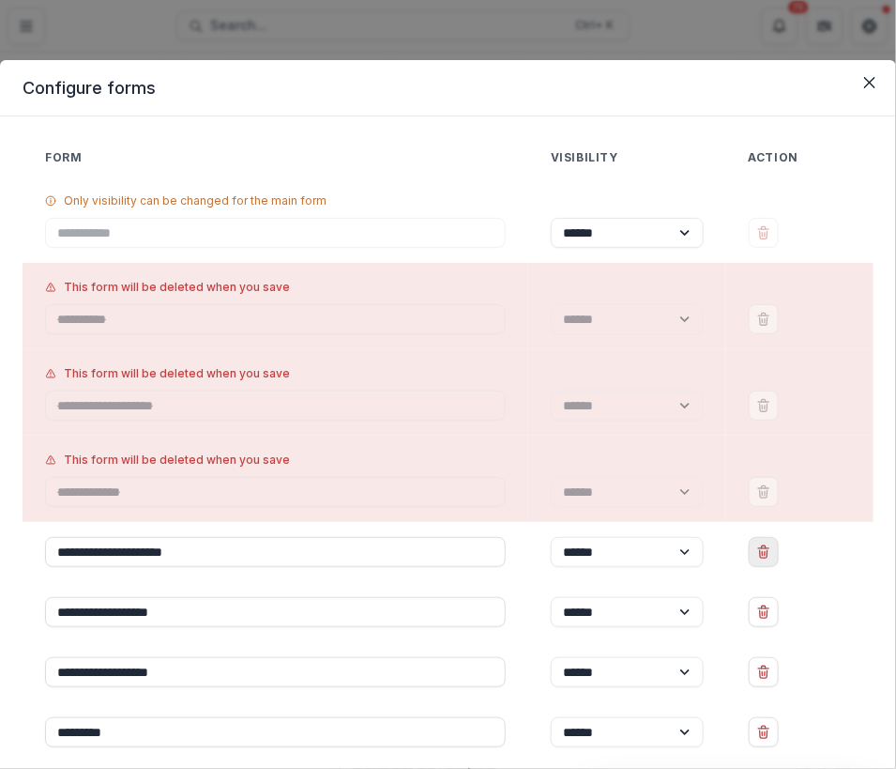
click at [761, 551] on icon "Delete Conference Sponsorship" at bounding box center [763, 551] width 15 height 15
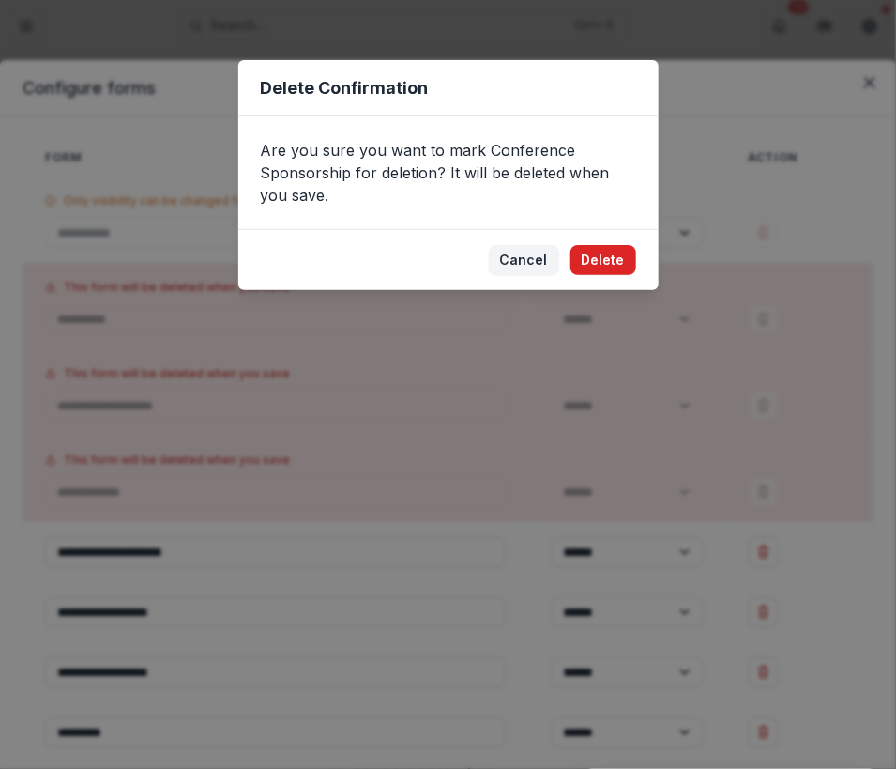
click at [614, 261] on button "Delete" at bounding box center [604, 260] width 66 height 30
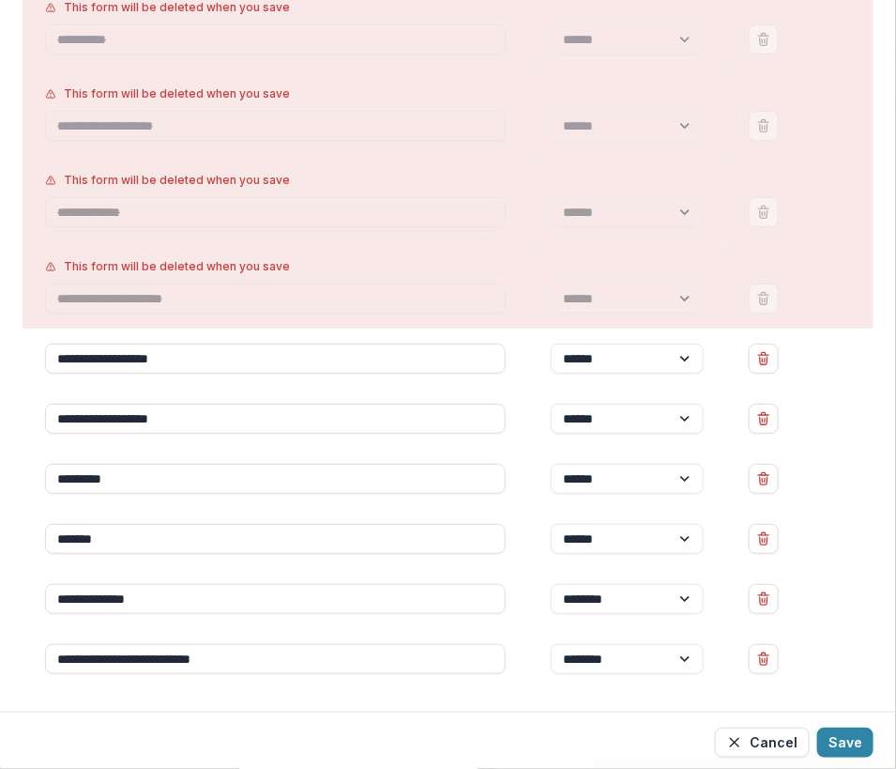
scroll to position [353, 0]
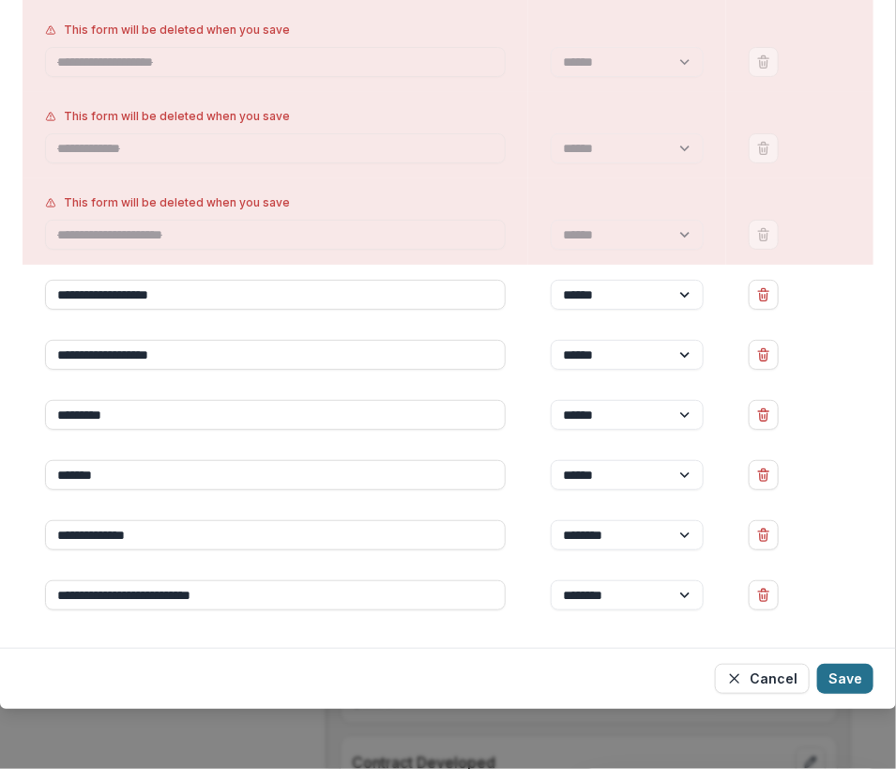
click at [839, 684] on button "Save" at bounding box center [845, 678] width 56 height 30
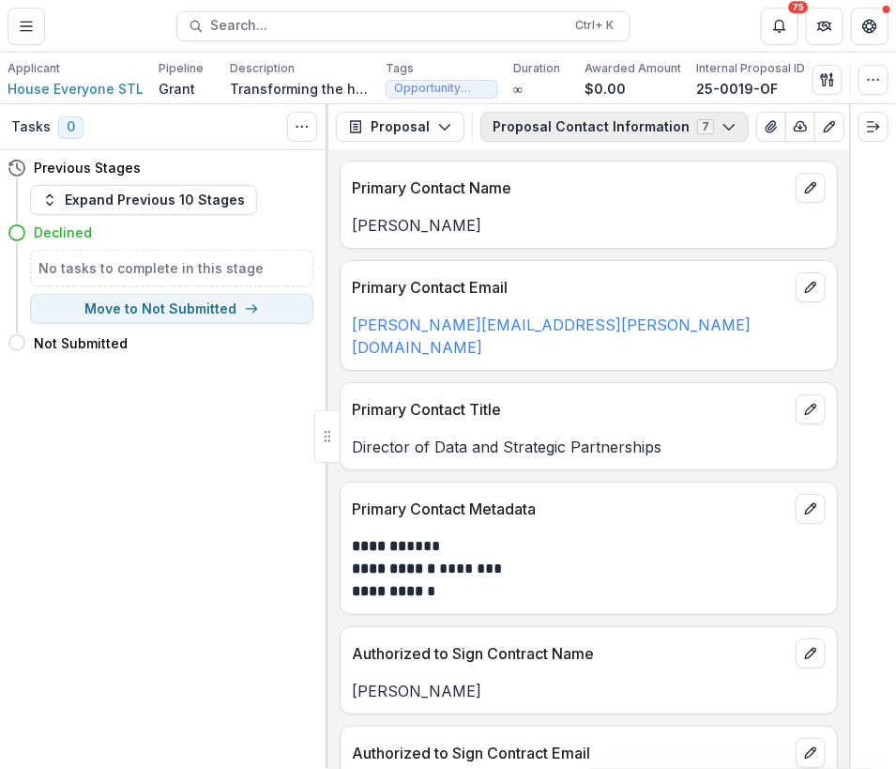
click at [582, 126] on button "Proposal Contact Information 7" at bounding box center [614, 127] width 268 height 30
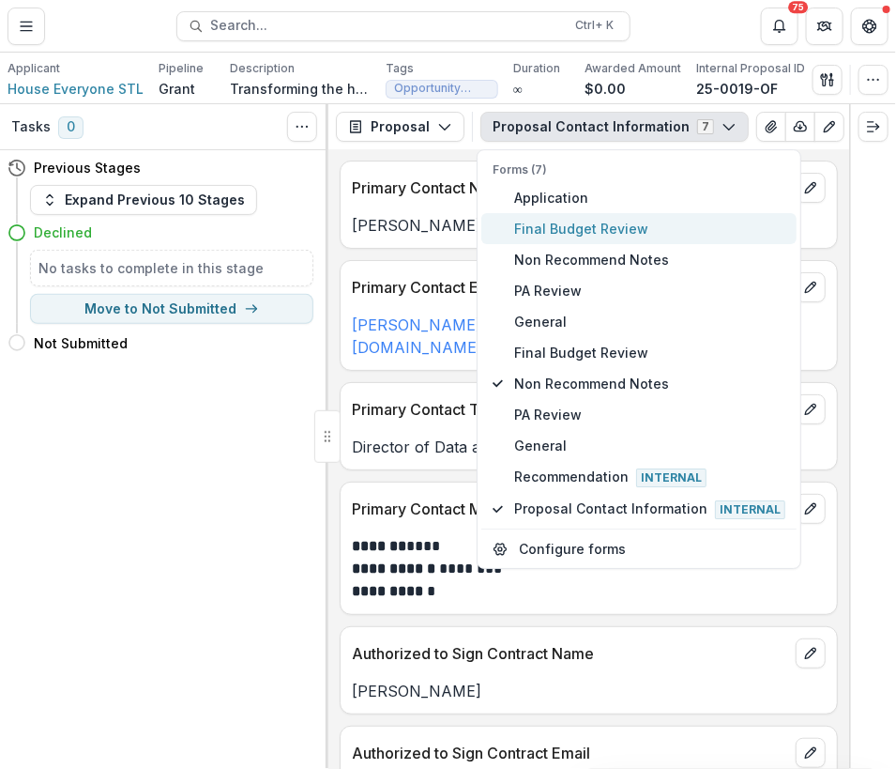
click at [576, 222] on span "Final Budget Review" at bounding box center [649, 229] width 271 height 20
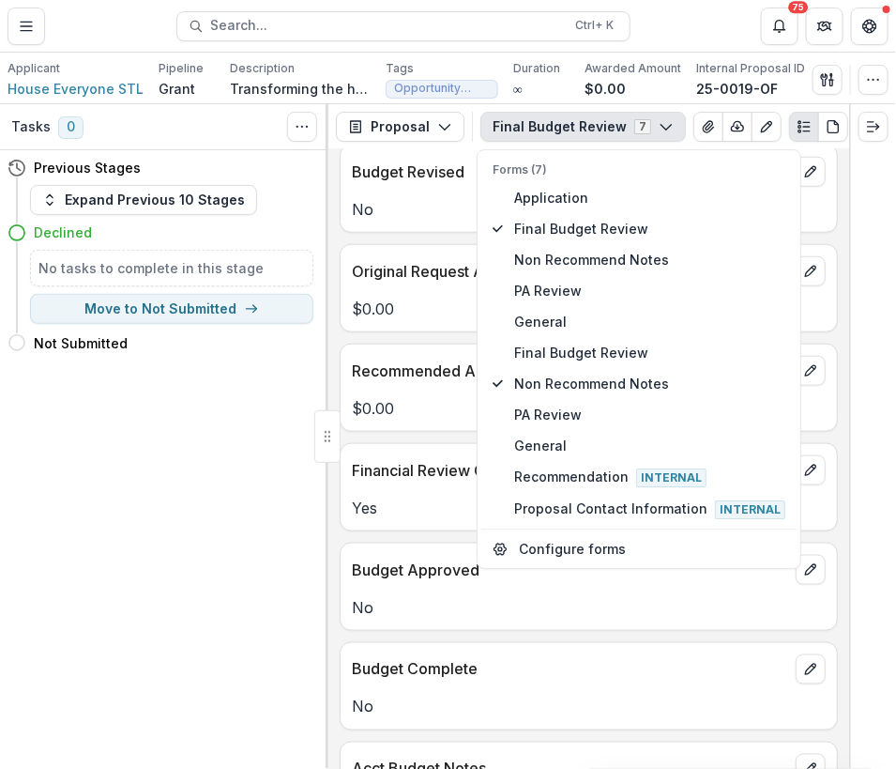
scroll to position [538, 0]
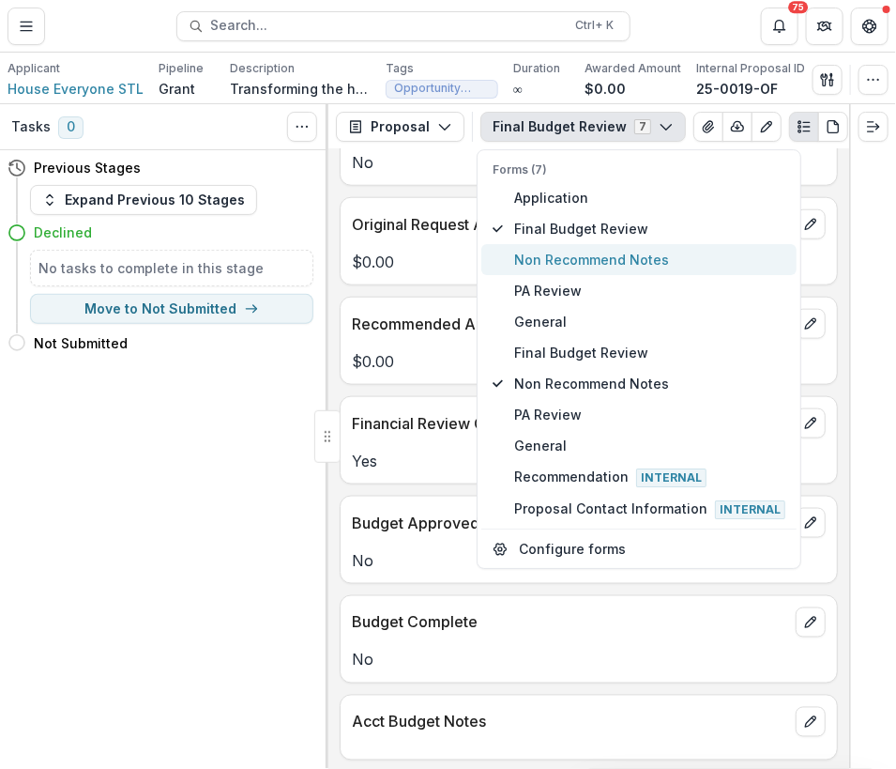
click at [626, 255] on span "Non Recommend Notes" at bounding box center [649, 260] width 271 height 20
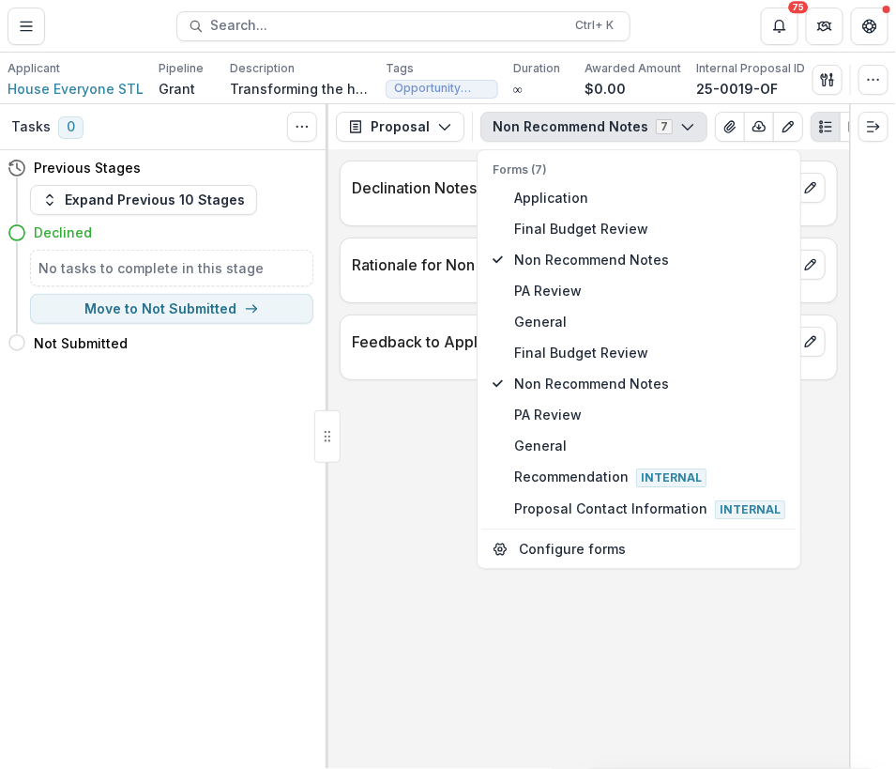
click at [424, 189] on p "Declination Notes" at bounding box center [570, 187] width 436 height 23
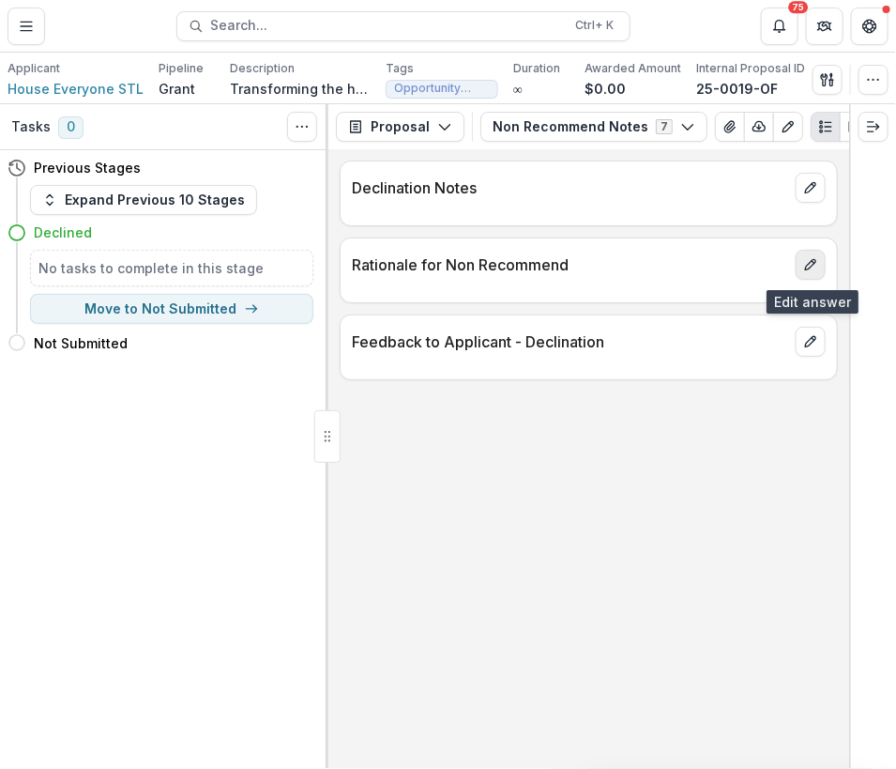
click at [821, 267] on button "edit" at bounding box center [811, 265] width 30 height 30
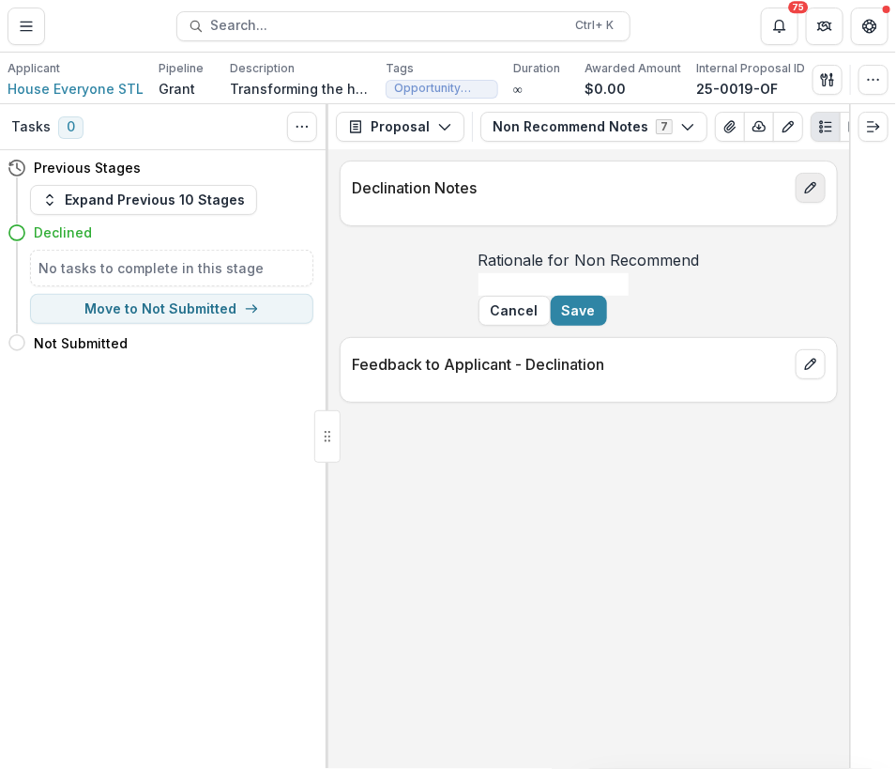
click at [811, 183] on icon "edit" at bounding box center [810, 187] width 15 height 15
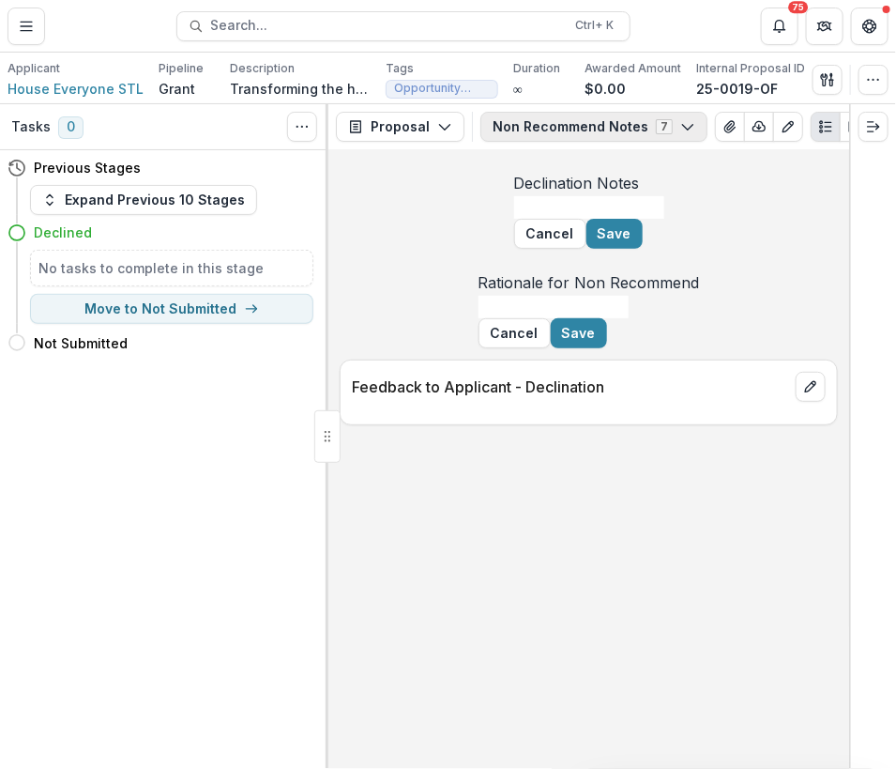
click at [598, 132] on button "Non Recommend Notes 7" at bounding box center [593, 127] width 227 height 30
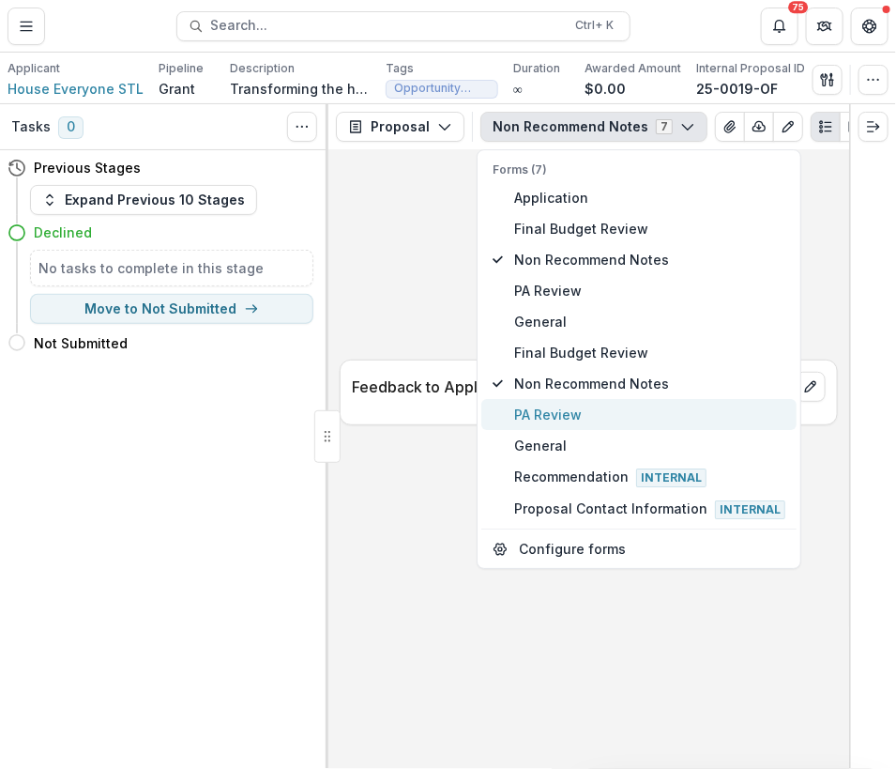
click at [553, 412] on span "PA Review" at bounding box center [649, 414] width 271 height 20
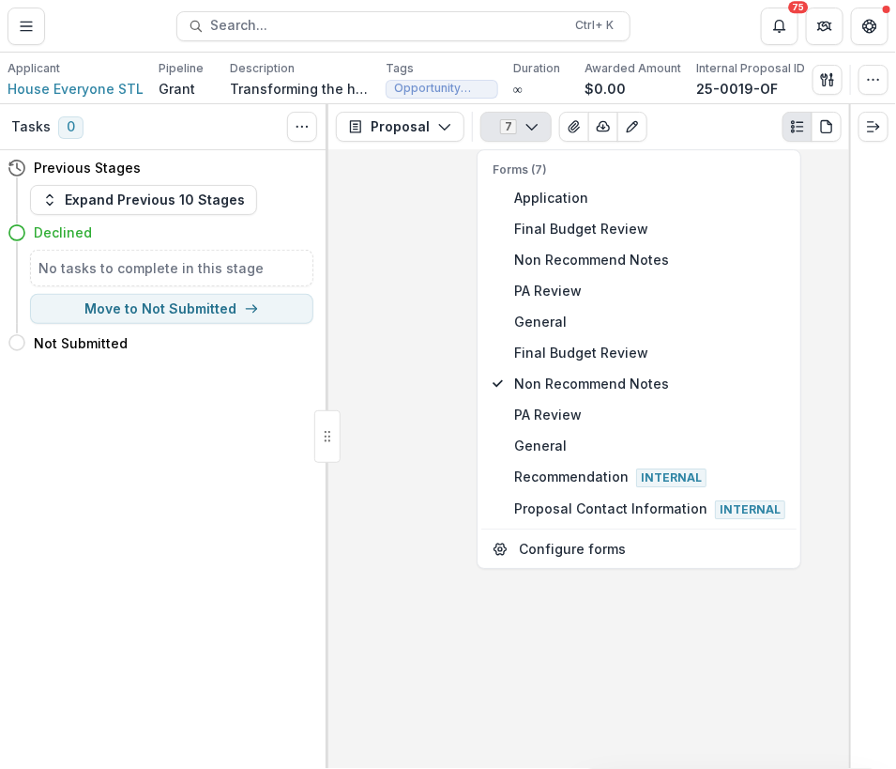
click at [412, 402] on div at bounding box center [588, 458] width 521 height 619
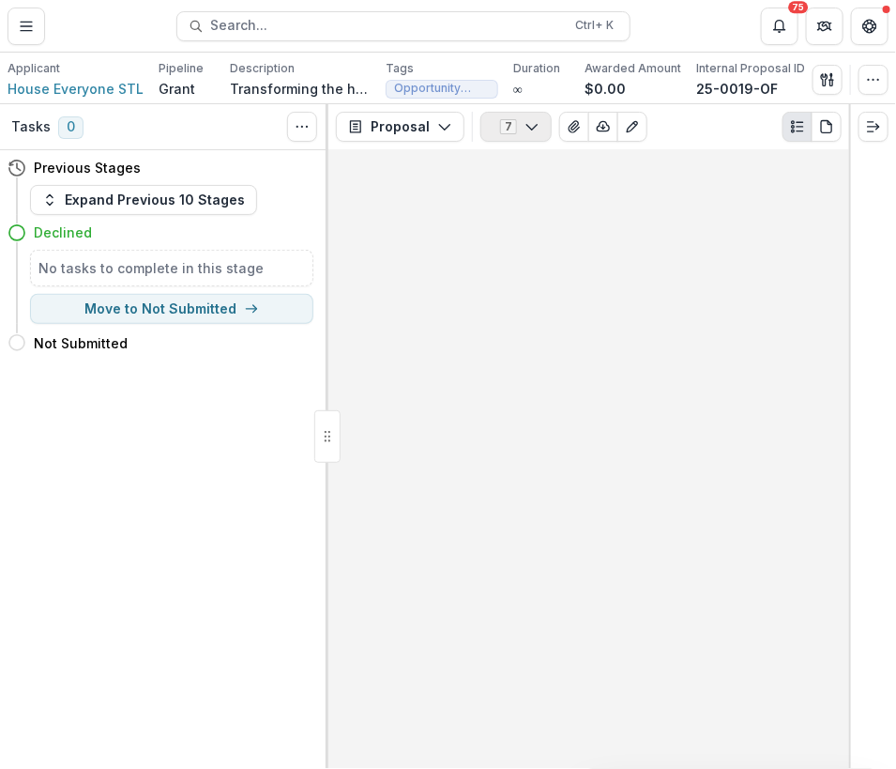
click at [525, 128] on icon "button" at bounding box center [532, 126] width 15 height 15
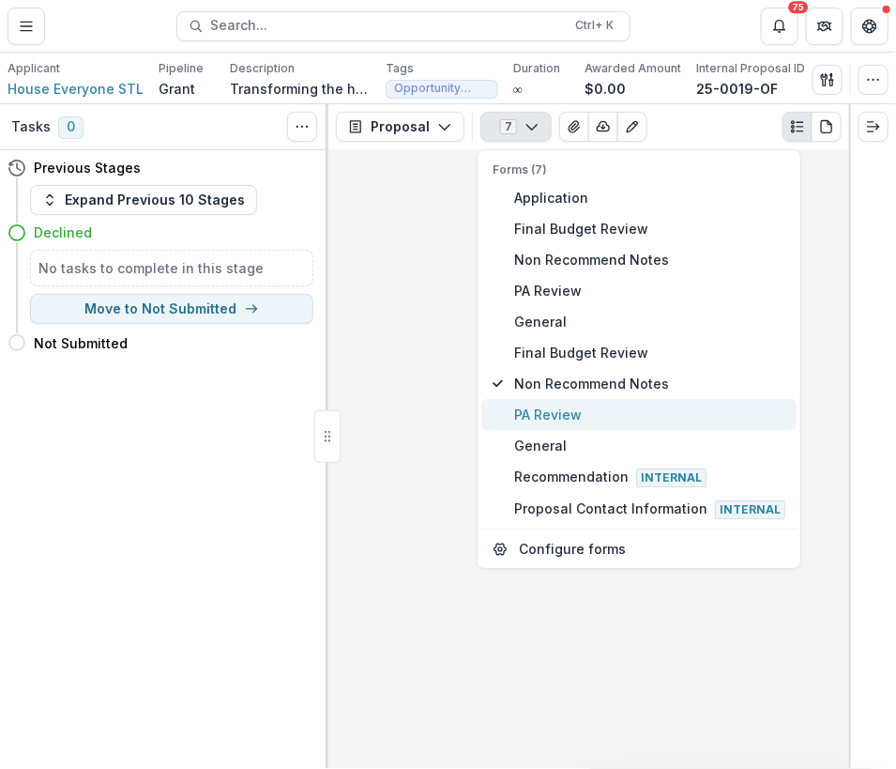
click at [535, 412] on span "PA Review" at bounding box center [649, 414] width 271 height 20
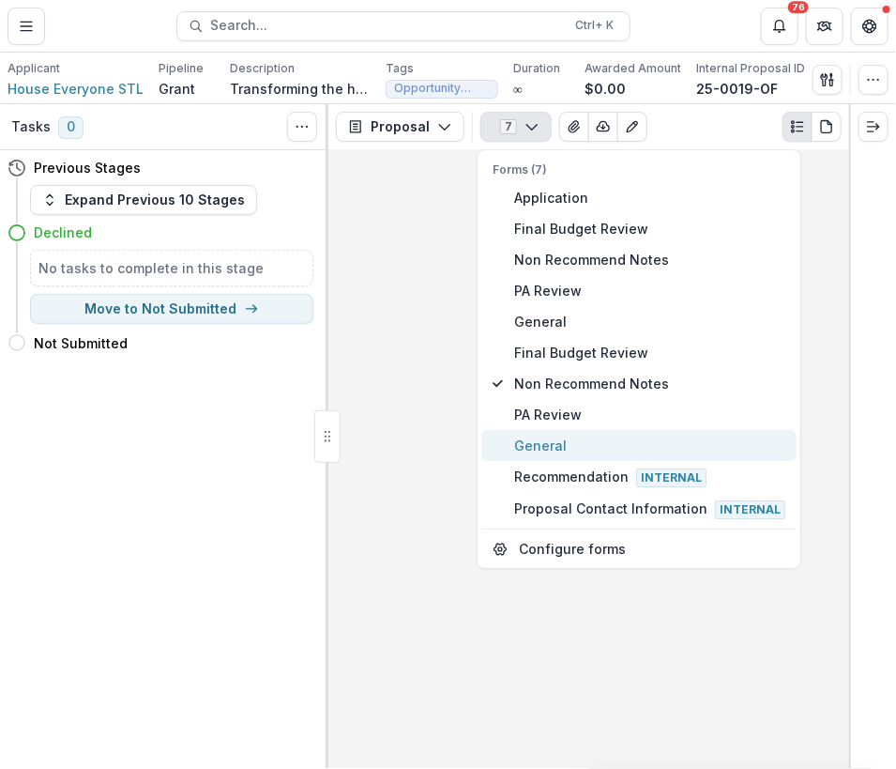
click at [537, 439] on span "General" at bounding box center [649, 445] width 271 height 20
click at [405, 407] on div at bounding box center [588, 458] width 521 height 619
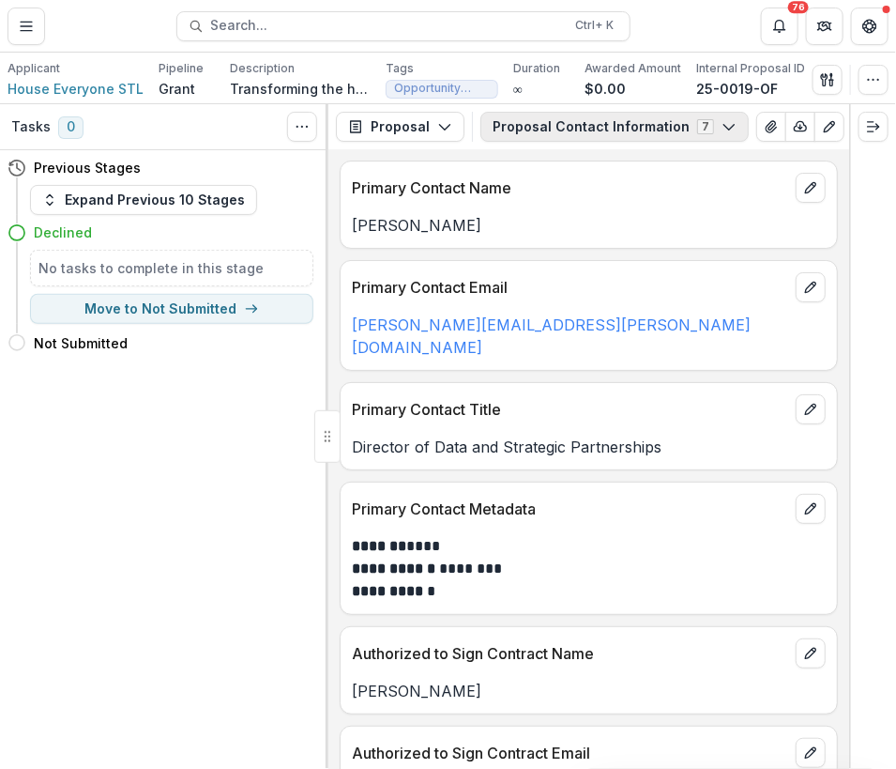
click at [644, 120] on button "Proposal Contact Information 7" at bounding box center [614, 127] width 268 height 30
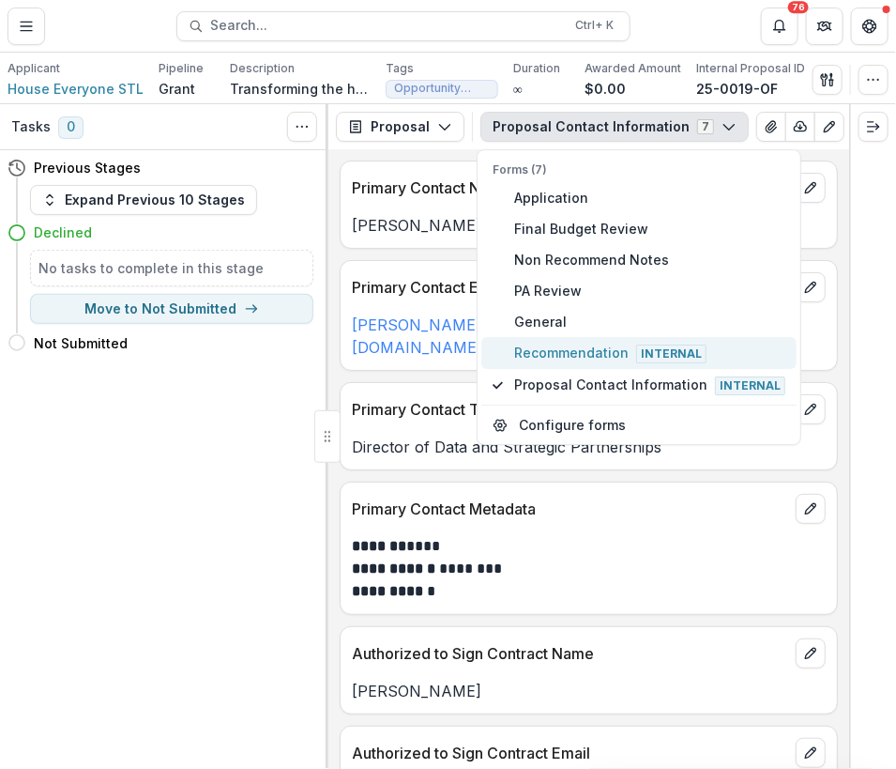
click at [559, 348] on span "Recommendation Internal" at bounding box center [649, 353] width 271 height 21
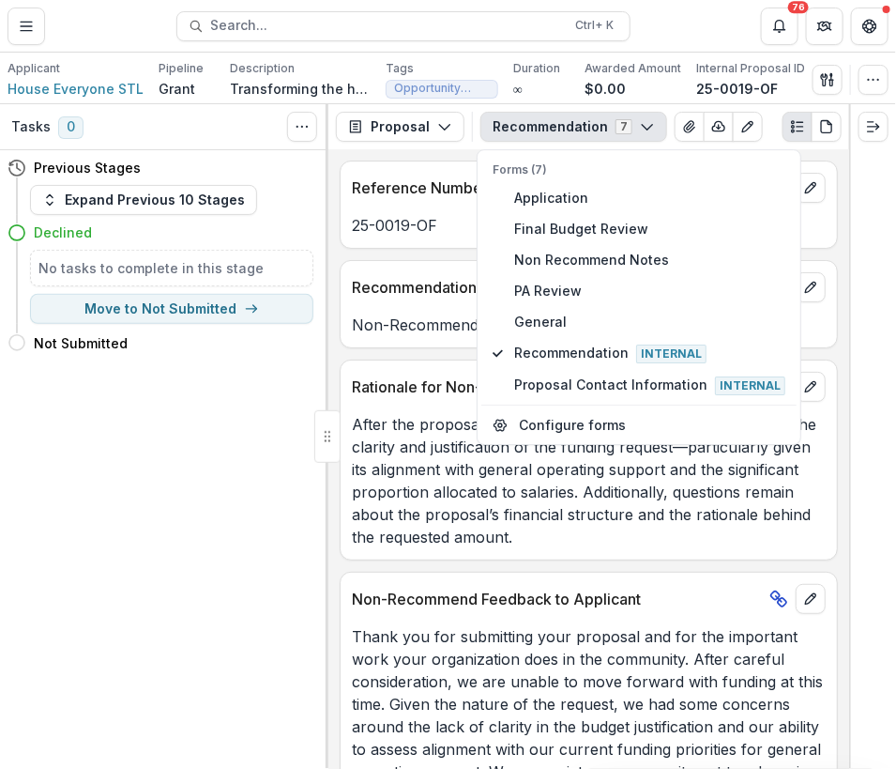
scroll to position [82, 0]
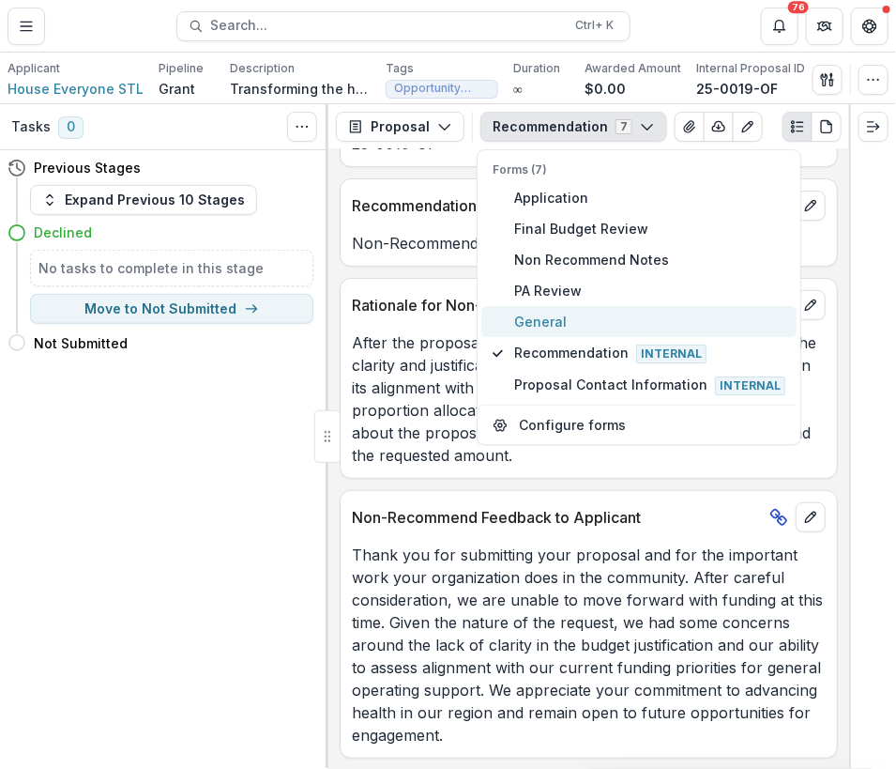
click at [552, 320] on span "General" at bounding box center [649, 322] width 271 height 20
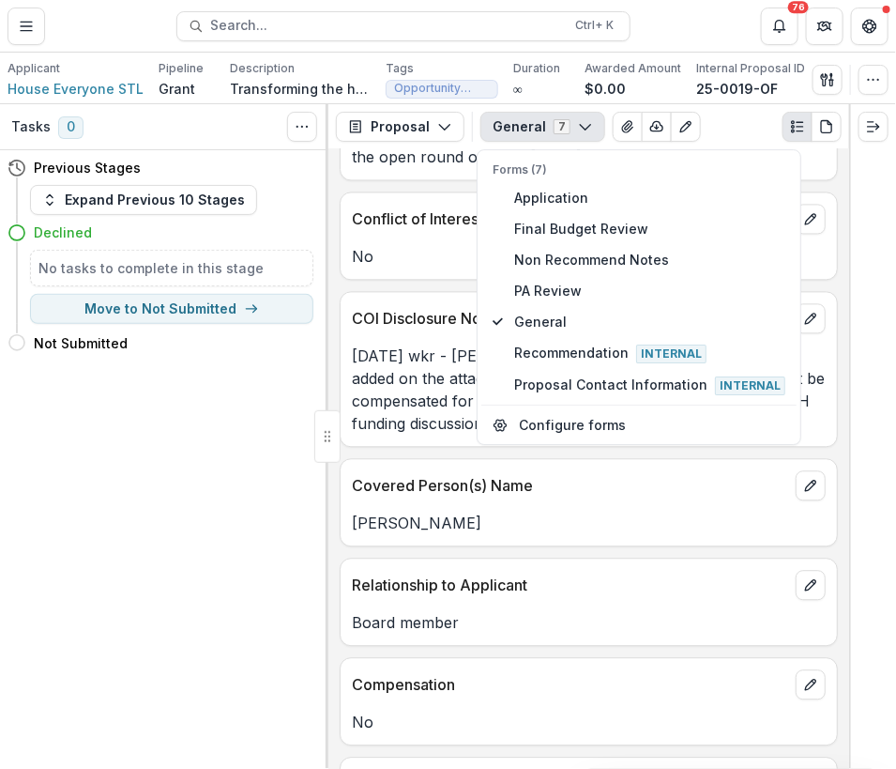
scroll to position [3084, 0]
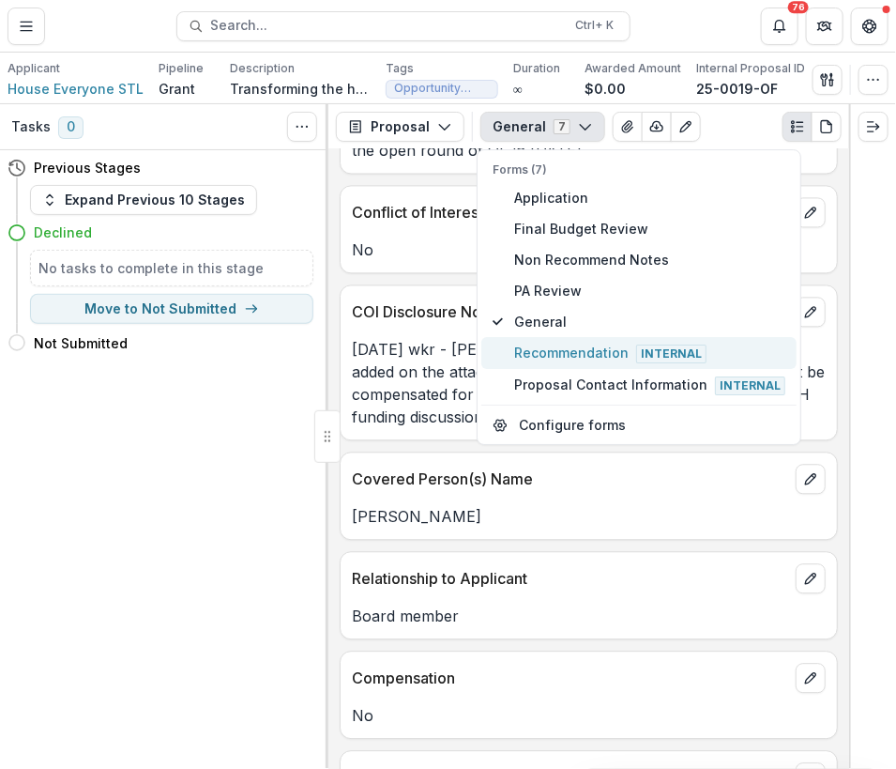
click at [569, 354] on span "Recommendation Internal" at bounding box center [649, 353] width 271 height 21
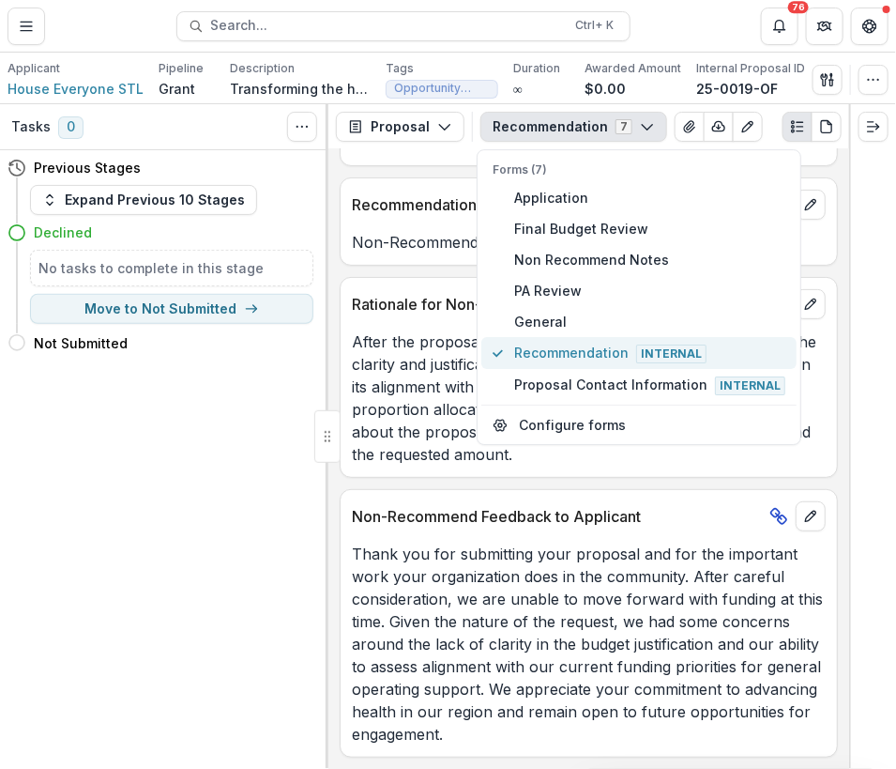
scroll to position [83, 0]
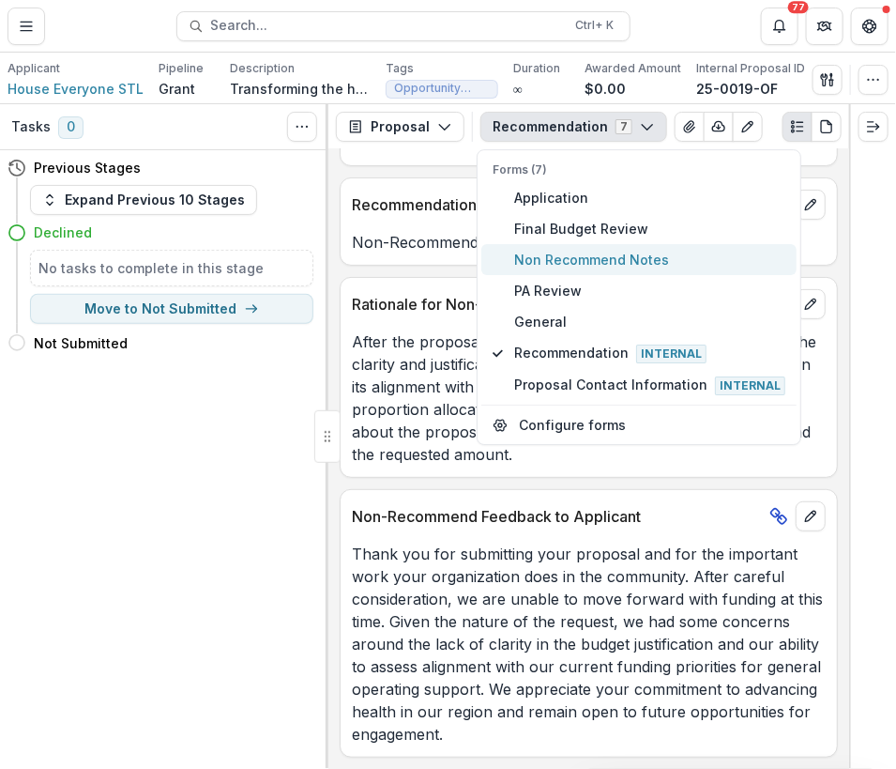
click at [573, 252] on span "Non Recommend Notes" at bounding box center [649, 260] width 271 height 20
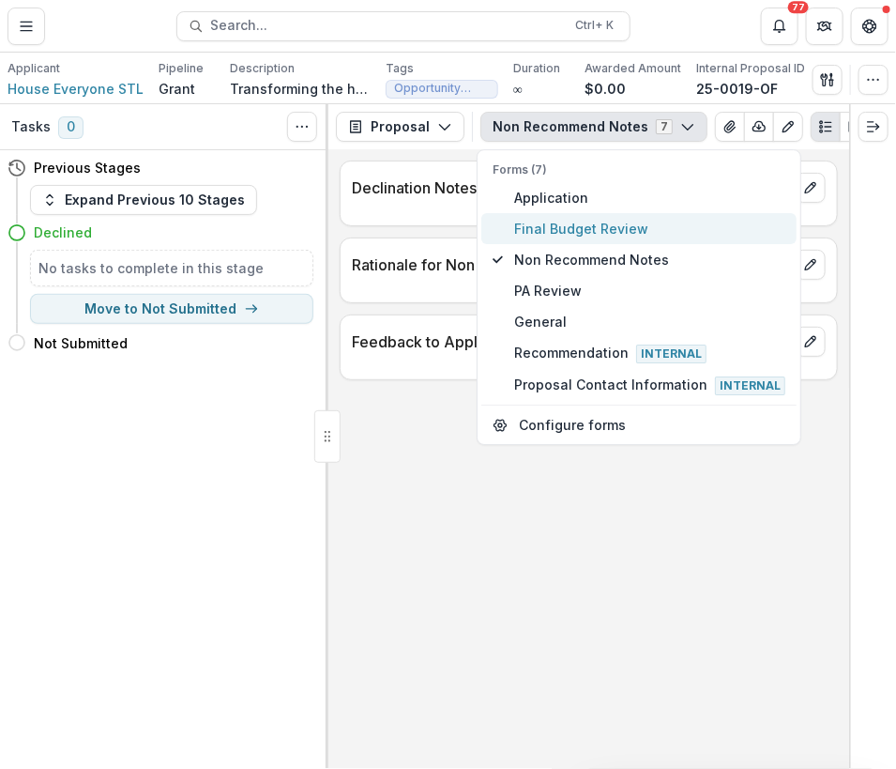
click at [594, 223] on span "Final Budget Review" at bounding box center [649, 229] width 271 height 20
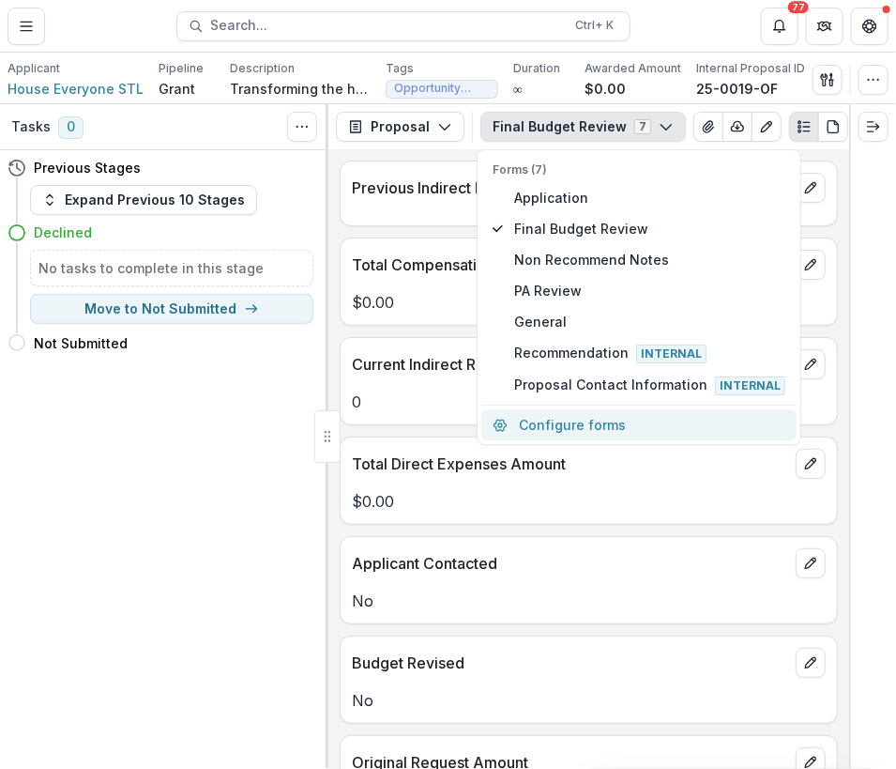
click at [580, 424] on button "Configure forms" at bounding box center [638, 425] width 315 height 31
select select "****"
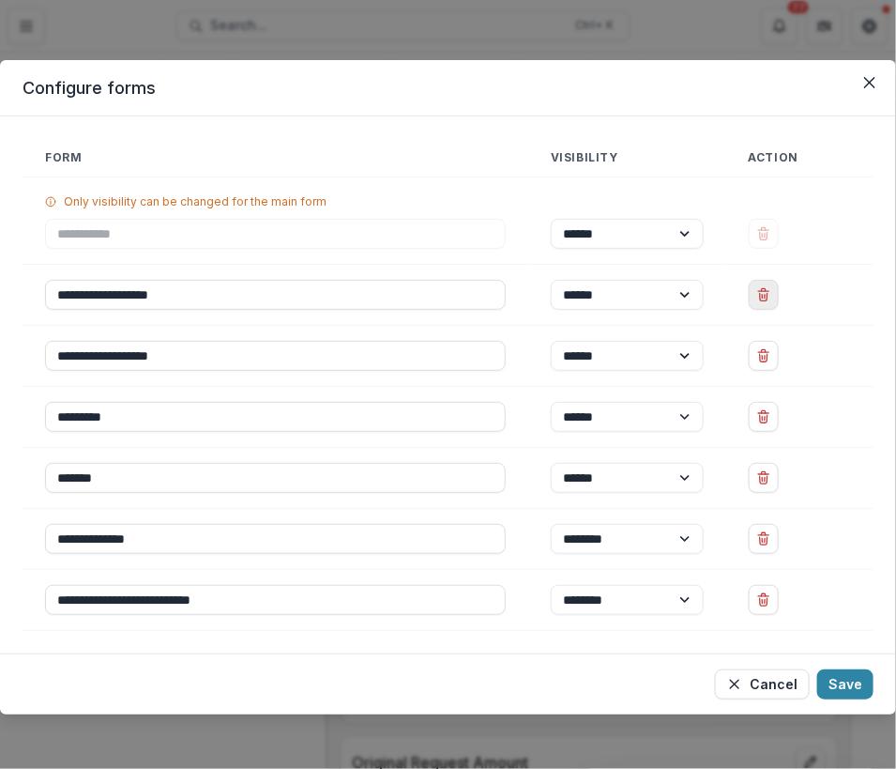
click at [757, 298] on icon "Delete Final Budget Review" at bounding box center [763, 294] width 15 height 15
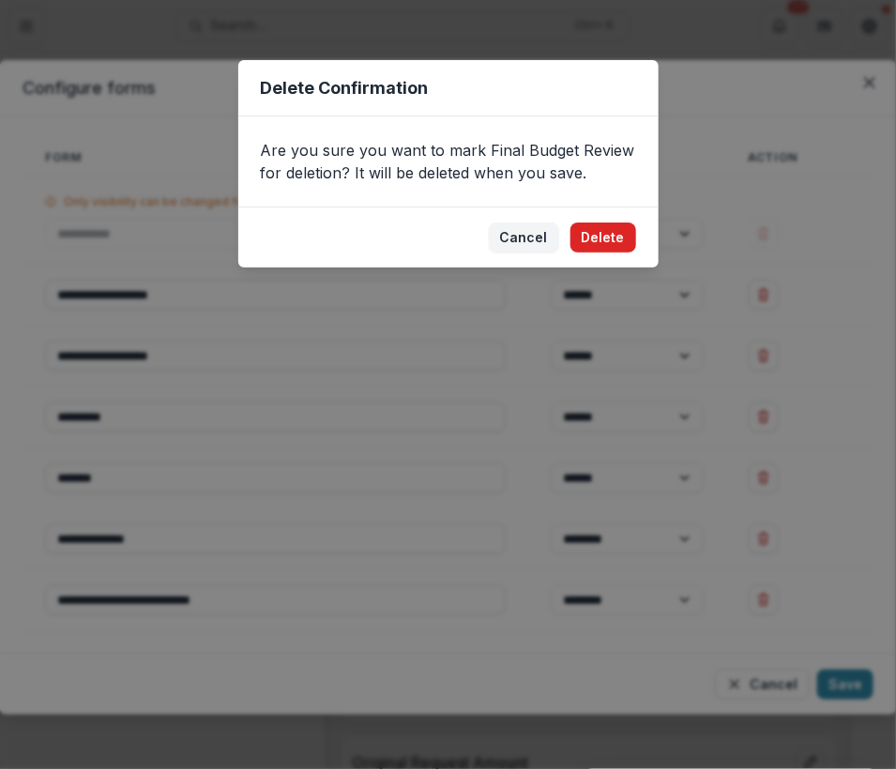
click at [605, 232] on button "Delete" at bounding box center [604, 237] width 66 height 30
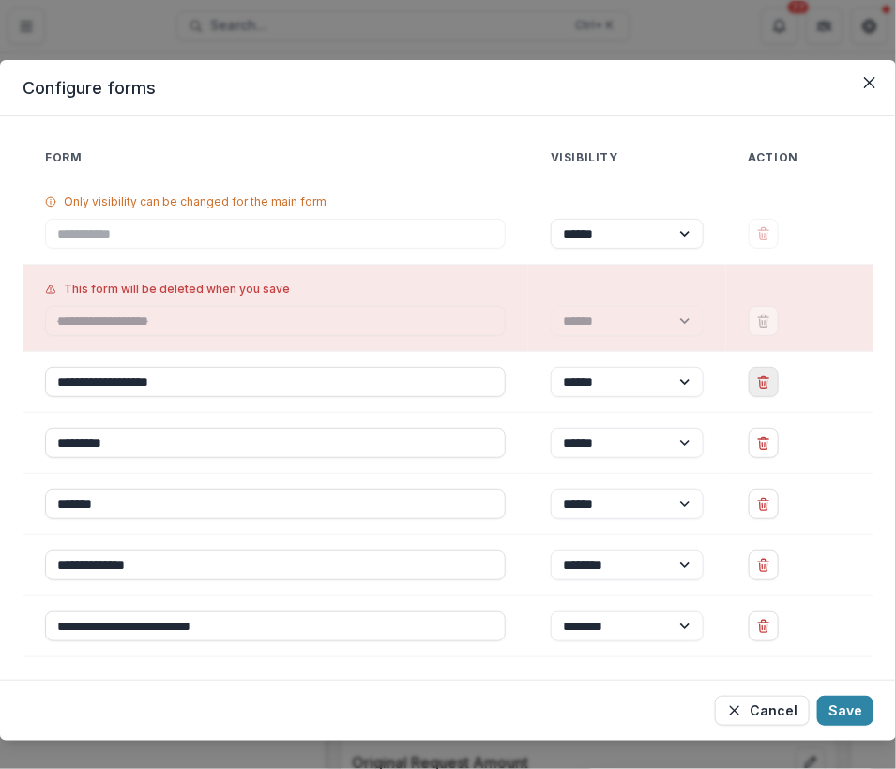
click at [760, 386] on icon "Delete Non Recommend Notes" at bounding box center [763, 381] width 15 height 15
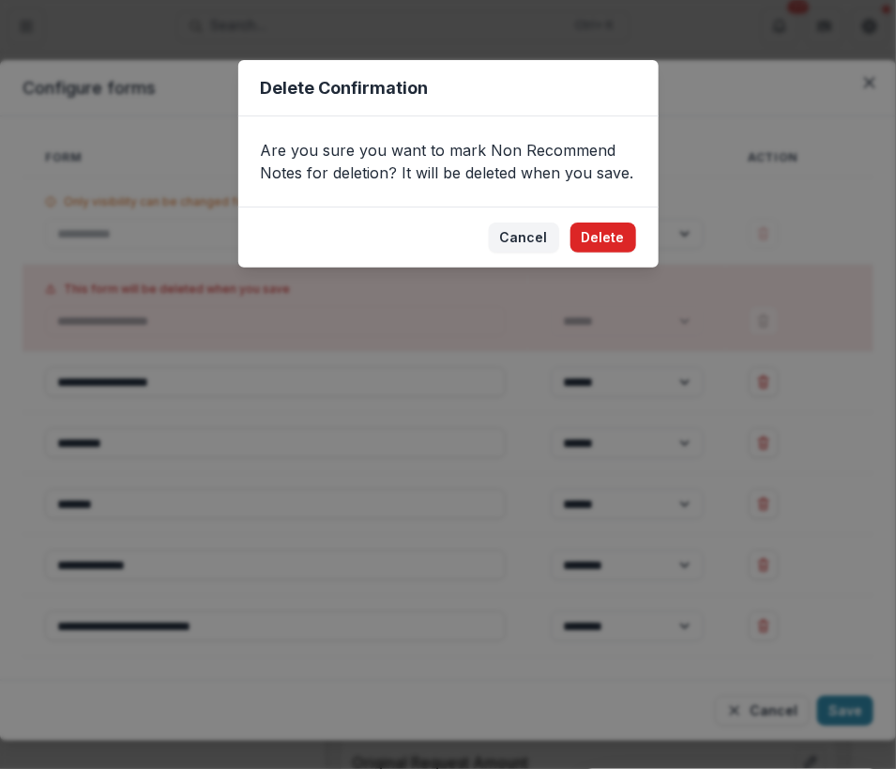
click at [614, 241] on button "Delete" at bounding box center [604, 237] width 66 height 30
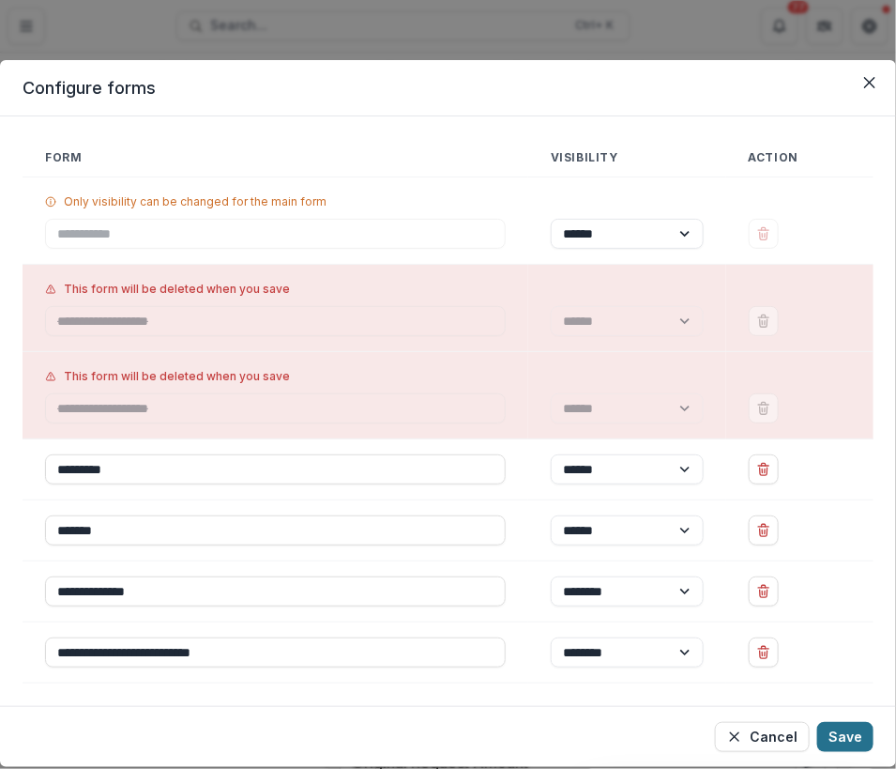
click at [852, 732] on button "Save" at bounding box center [845, 737] width 56 height 30
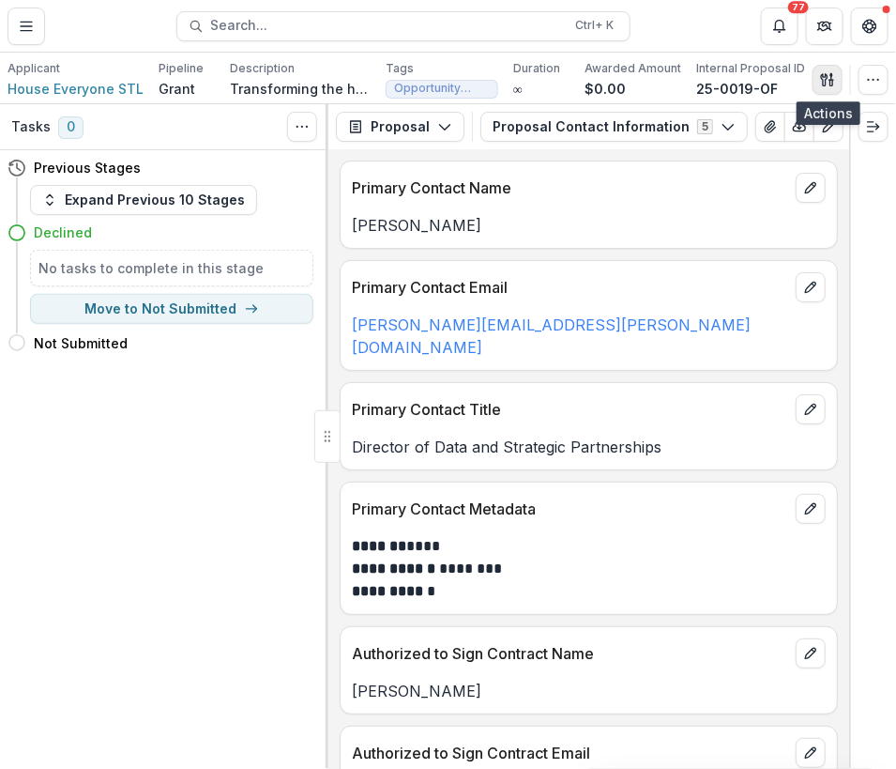
click at [837, 84] on button "button" at bounding box center [828, 80] width 30 height 30
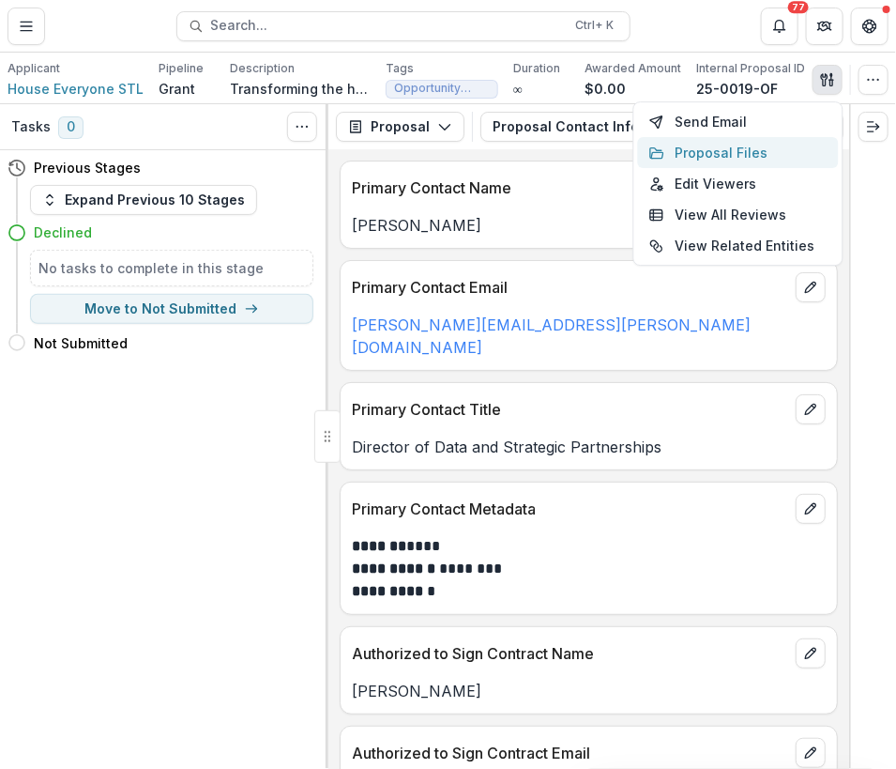
click at [722, 149] on button "Proposal Files" at bounding box center [738, 152] width 201 height 31
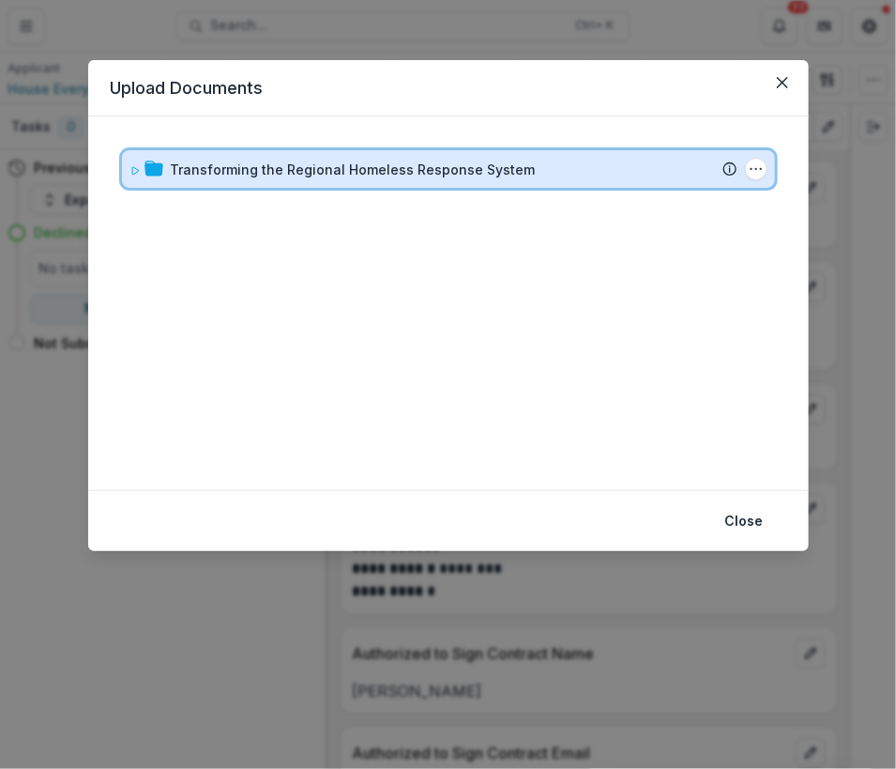
click at [133, 168] on icon at bounding box center [134, 170] width 11 height 11
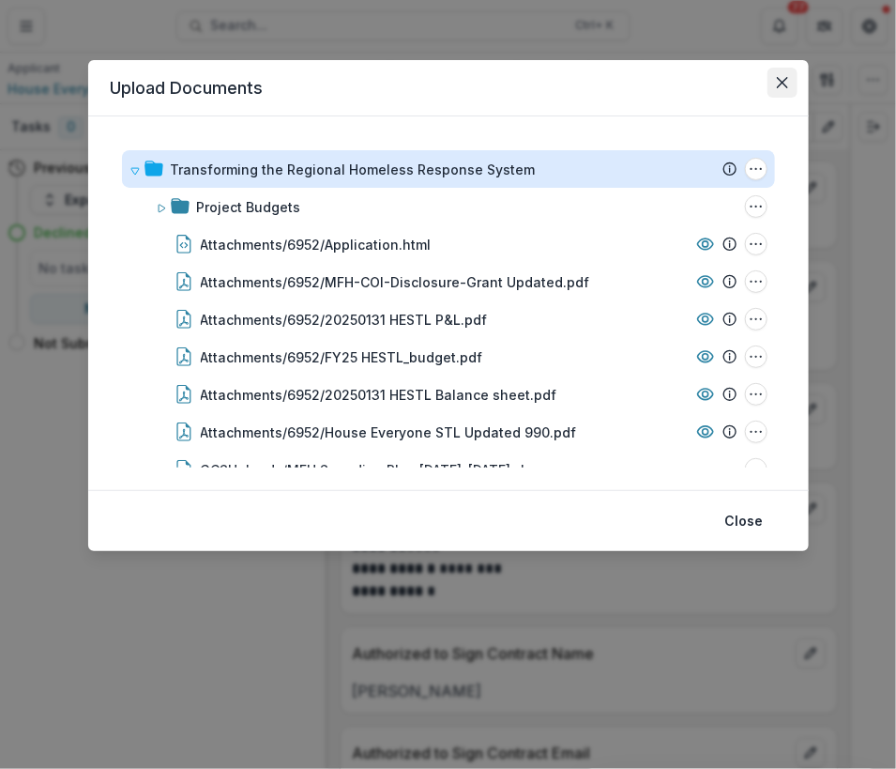
click at [779, 80] on icon "Close" at bounding box center [781, 82] width 11 height 11
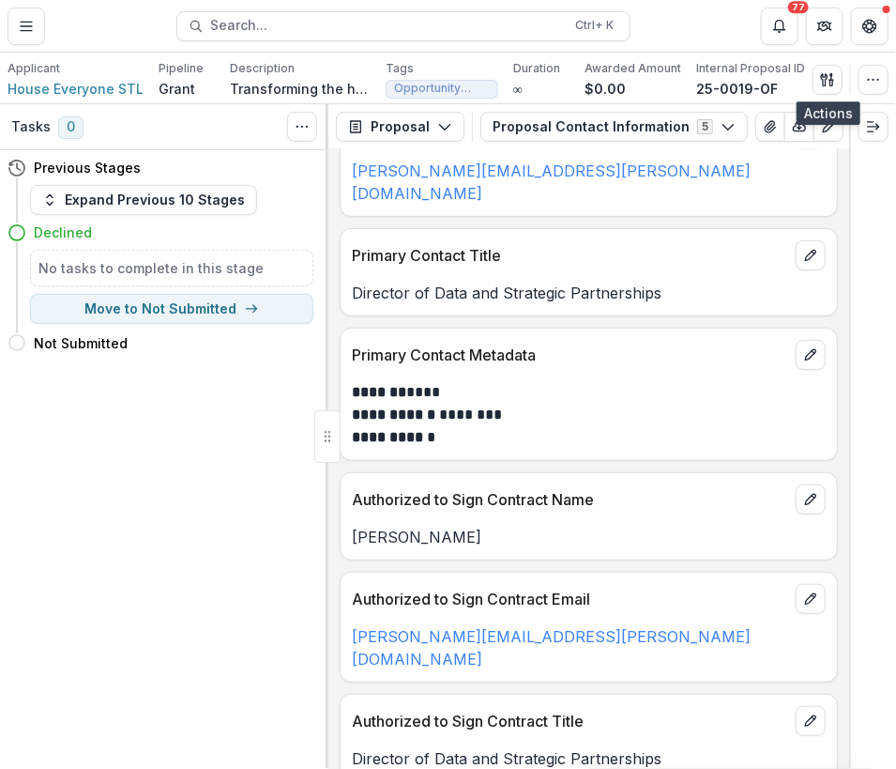
scroll to position [188, 0]
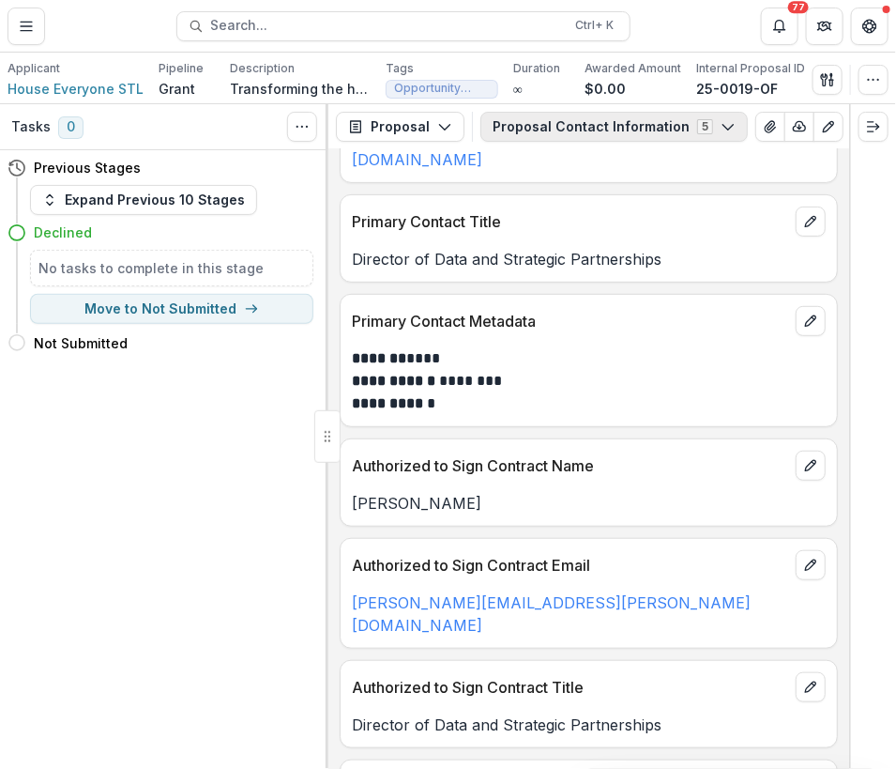
click at [599, 134] on button "Proposal Contact Information 5" at bounding box center [613, 127] width 267 height 30
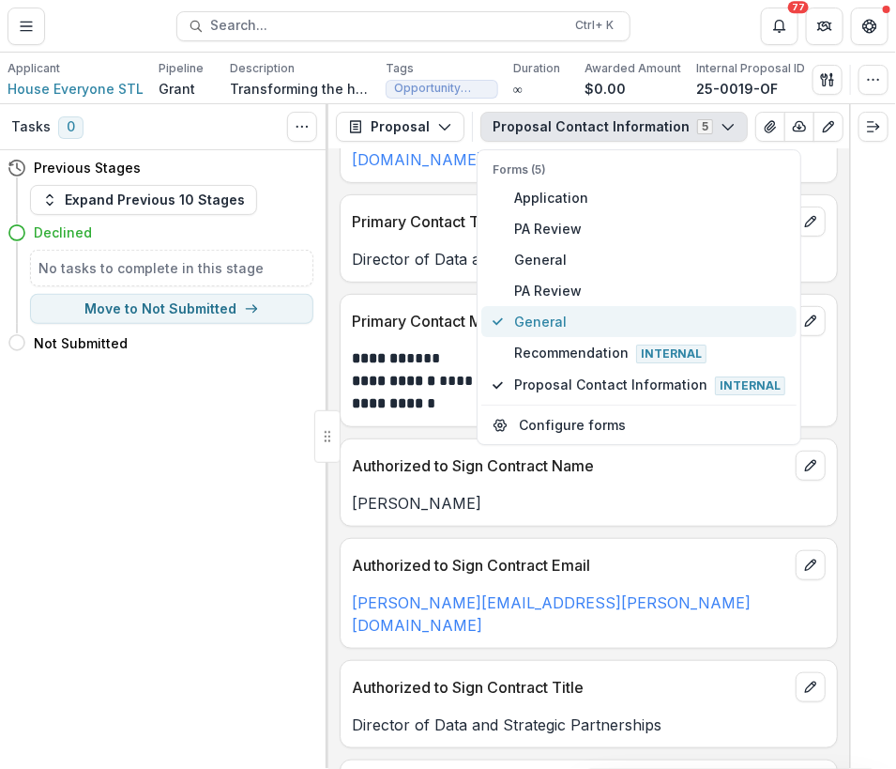
click at [549, 313] on span "General" at bounding box center [649, 322] width 271 height 20
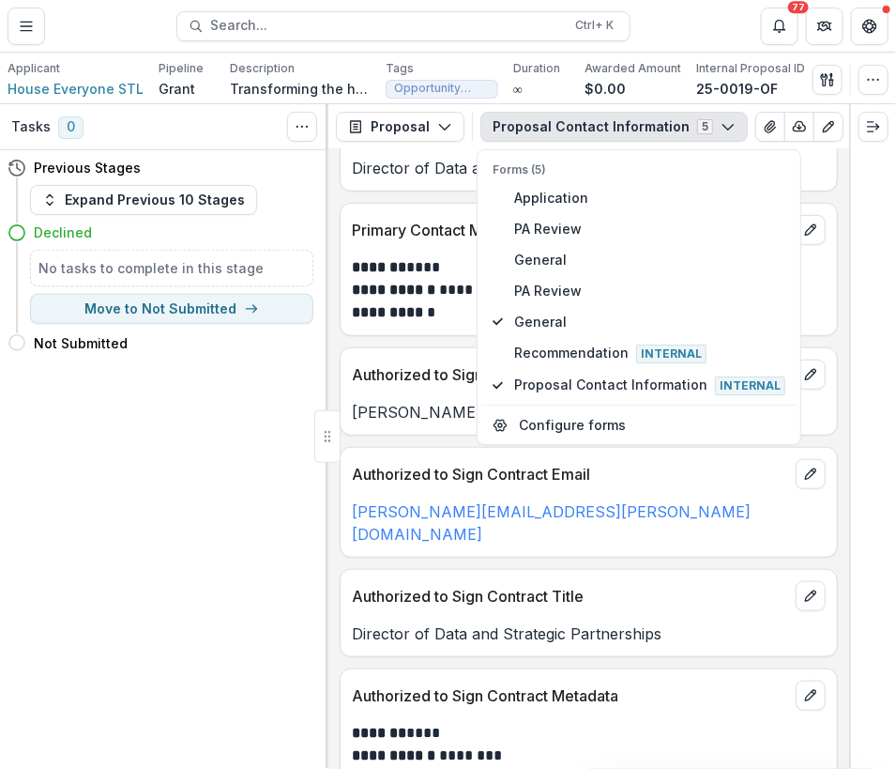
scroll to position [0, 0]
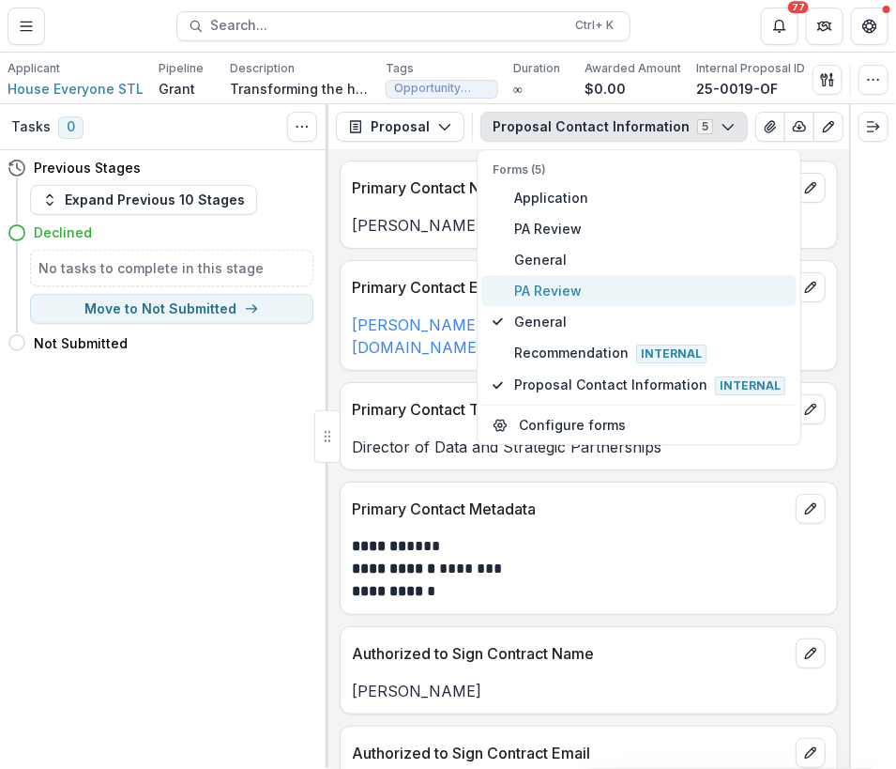
click at [544, 298] on span "PA Review" at bounding box center [649, 291] width 271 height 20
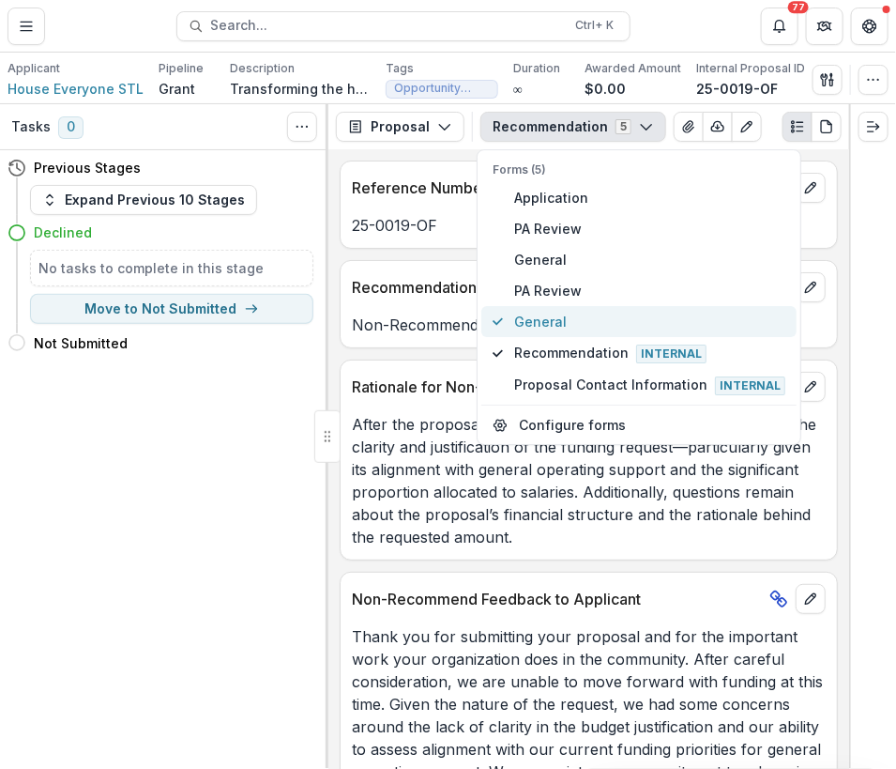
click at [547, 312] on span "General" at bounding box center [649, 322] width 271 height 20
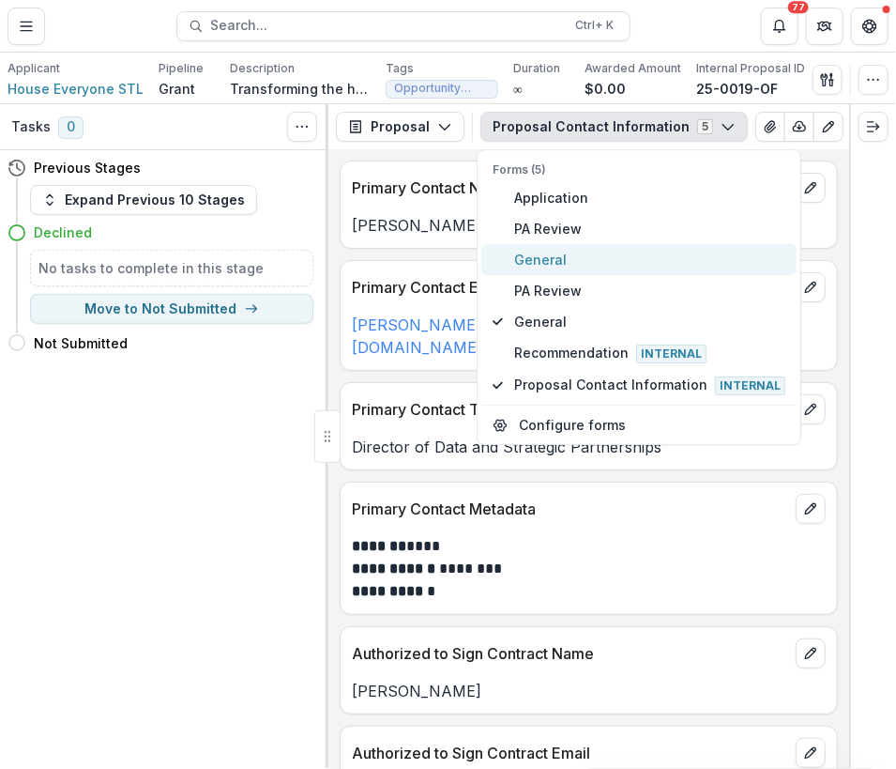
click at [553, 260] on span "General" at bounding box center [649, 260] width 271 height 20
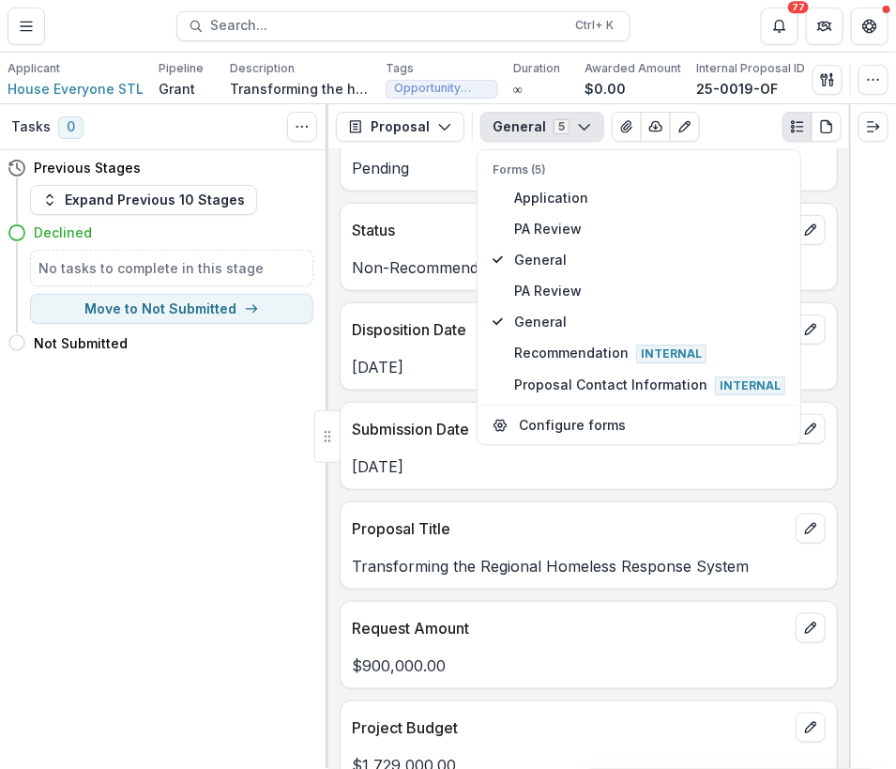
scroll to position [375, 0]
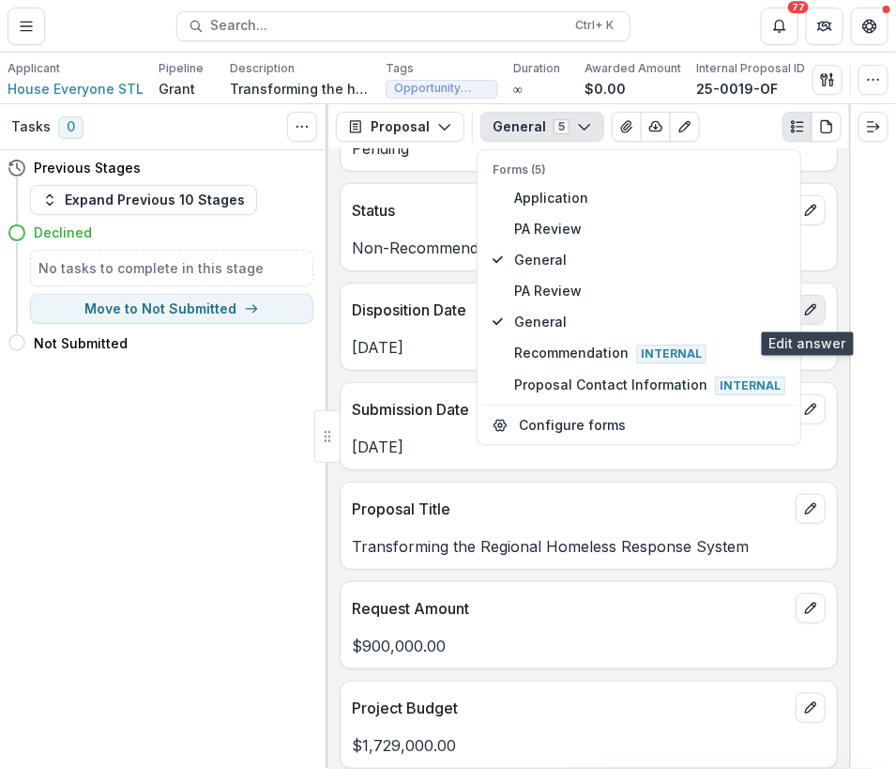
click at [815, 318] on button "edit" at bounding box center [811, 310] width 30 height 30
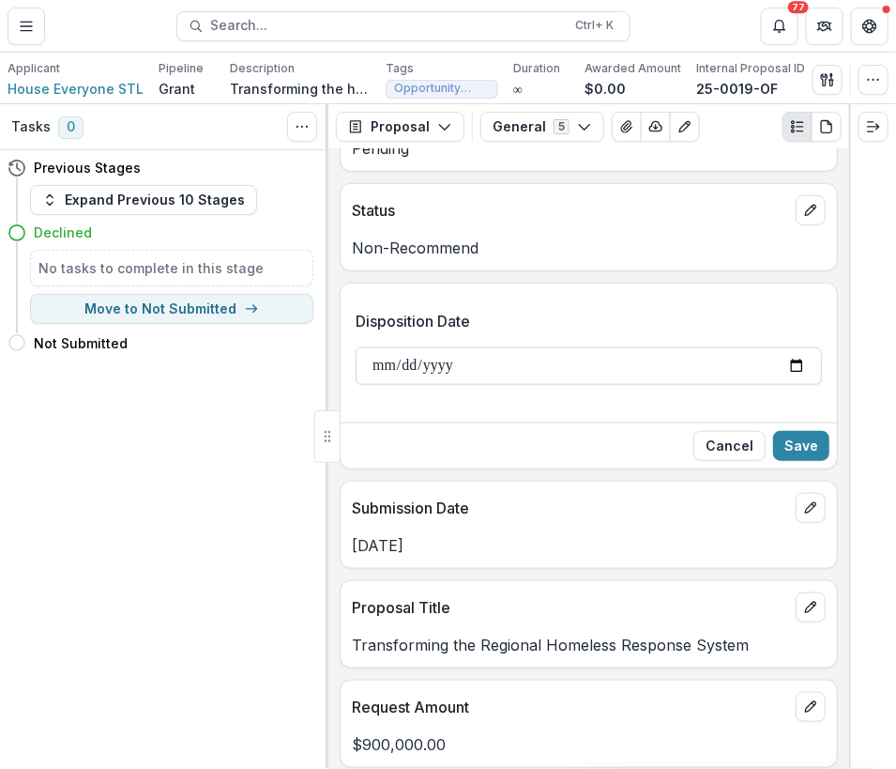
click at [381, 368] on input "**********" at bounding box center [589, 366] width 466 height 38
type input "**********"
drag, startPoint x: 823, startPoint y: 451, endPoint x: 822, endPoint y: 461, distance: 9.4
click at [822, 460] on div "Cancel Save" at bounding box center [589, 445] width 496 height 46
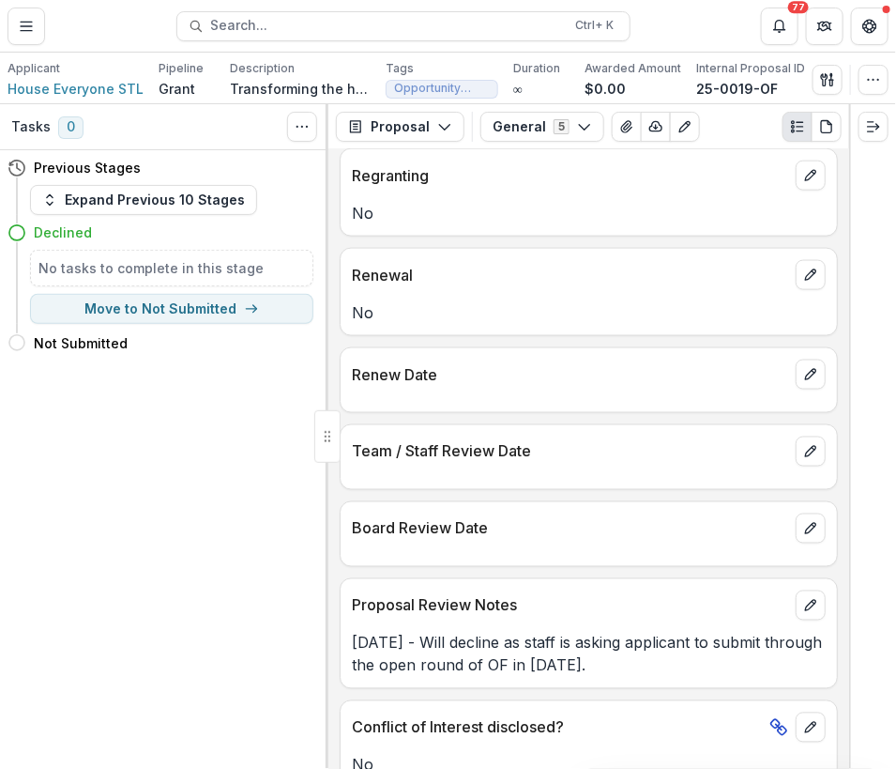
scroll to position [2721, 0]
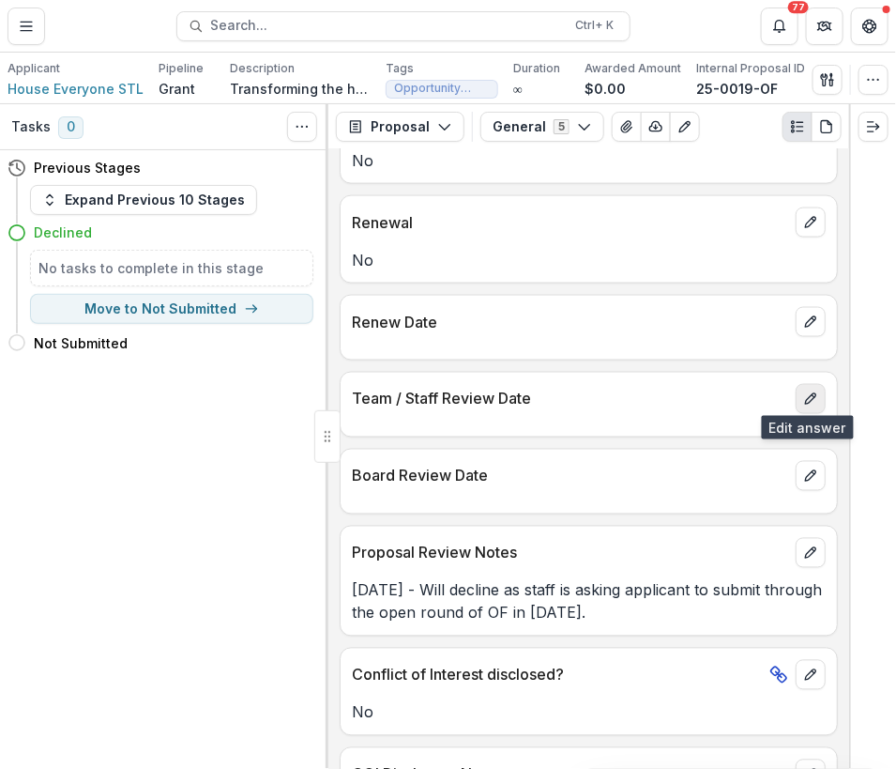
click at [815, 394] on button "edit" at bounding box center [811, 399] width 30 height 30
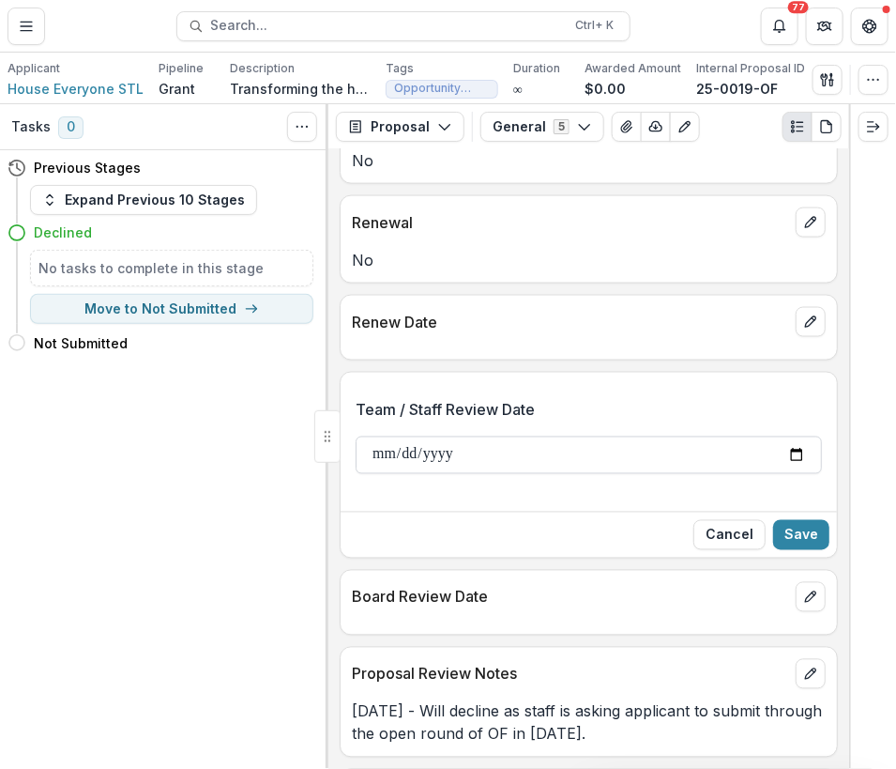
click at [393, 451] on input "Team / Staff Review Date" at bounding box center [589, 455] width 466 height 38
type input "**********"
click at [796, 525] on button "Save" at bounding box center [801, 535] width 56 height 30
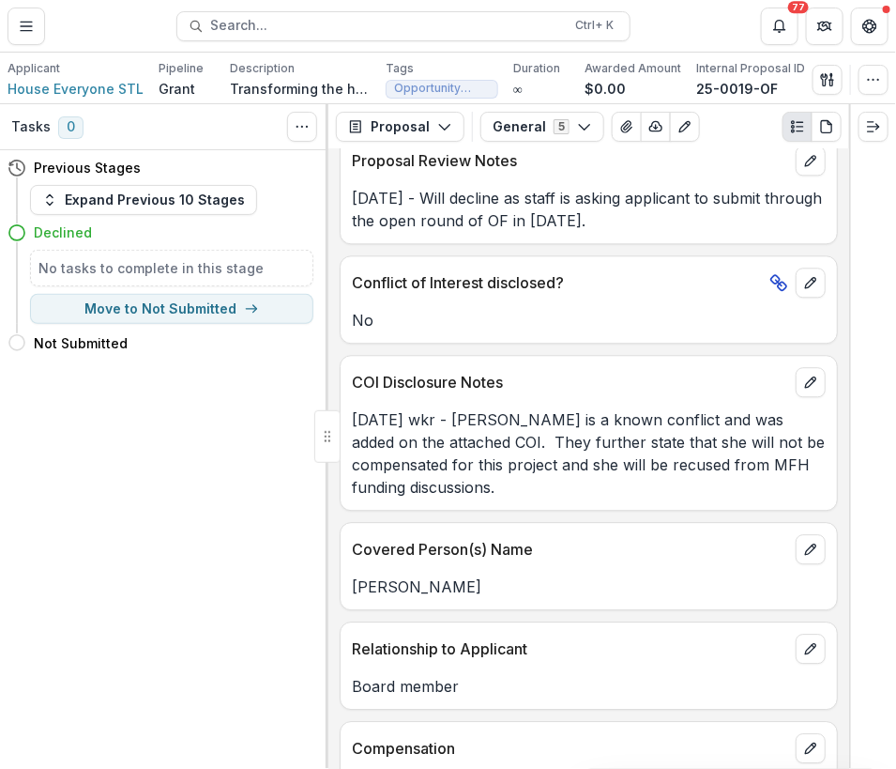
scroll to position [3284, 0]
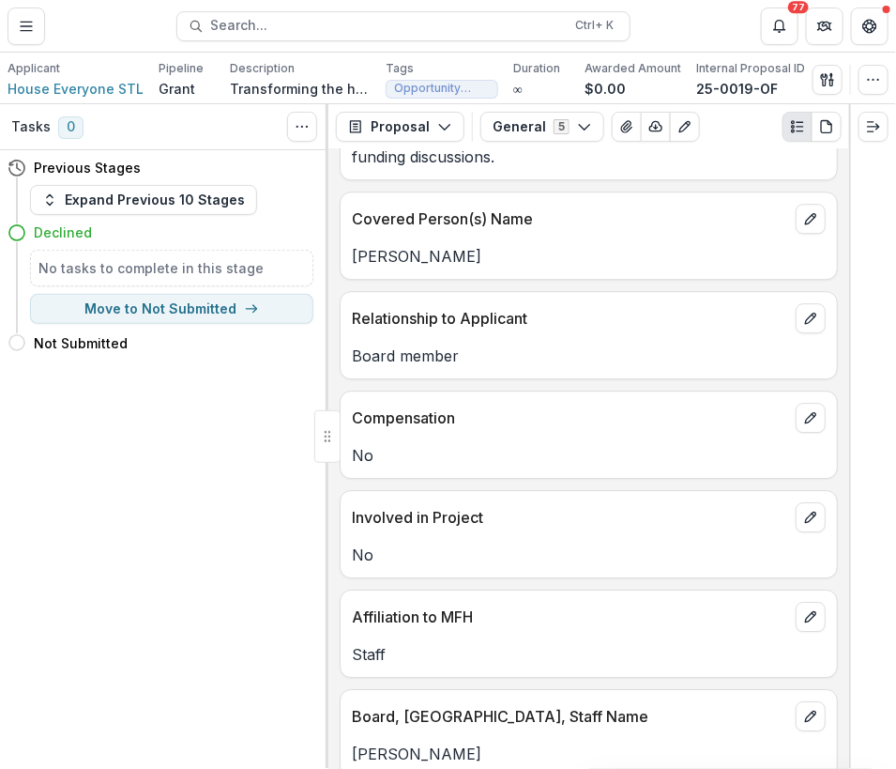
type input "**********"
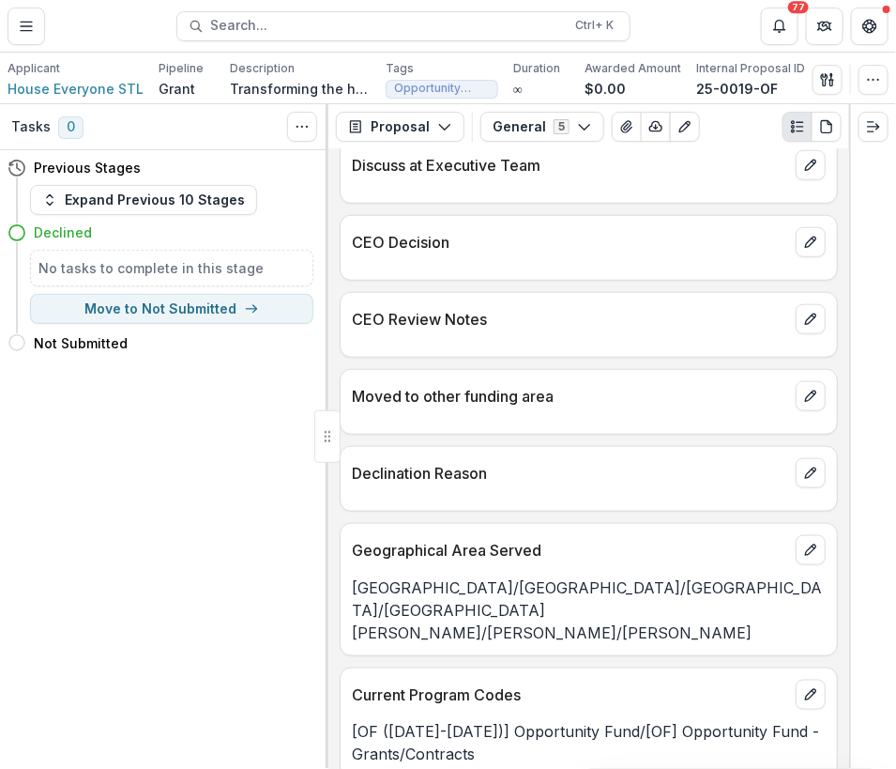
scroll to position [4405, 0]
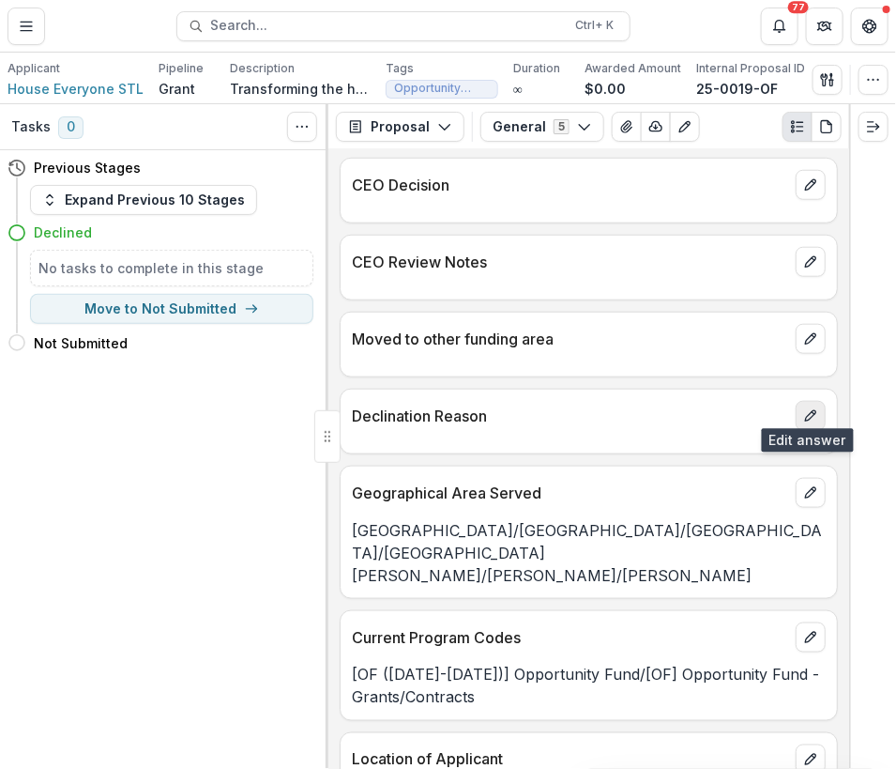
click at [808, 408] on icon "edit" at bounding box center [810, 415] width 15 height 15
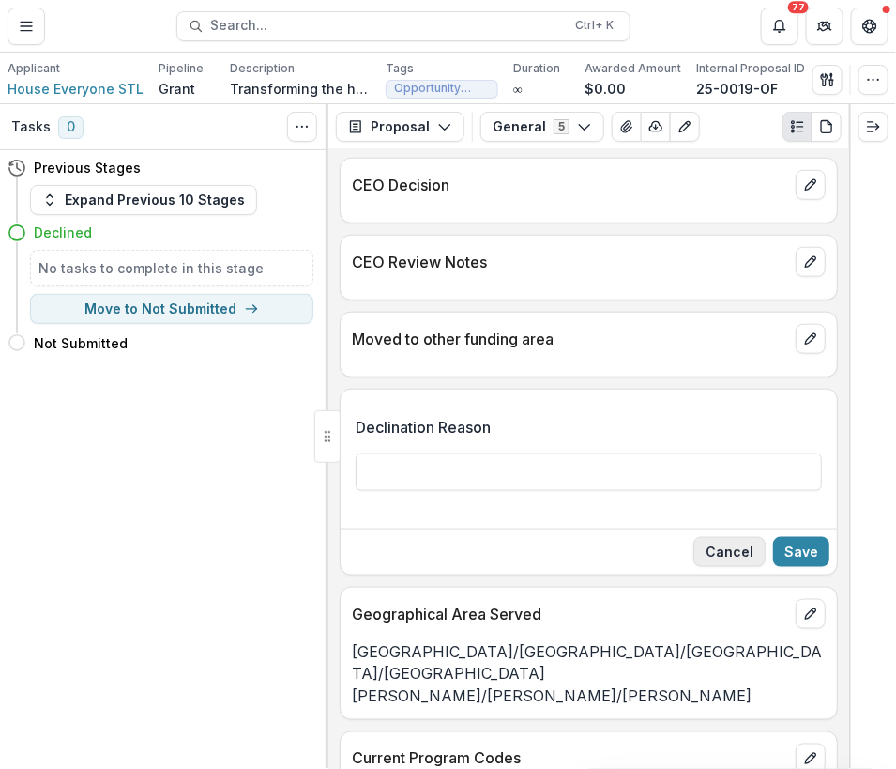
click at [739, 544] on button "Cancel" at bounding box center [729, 552] width 72 height 30
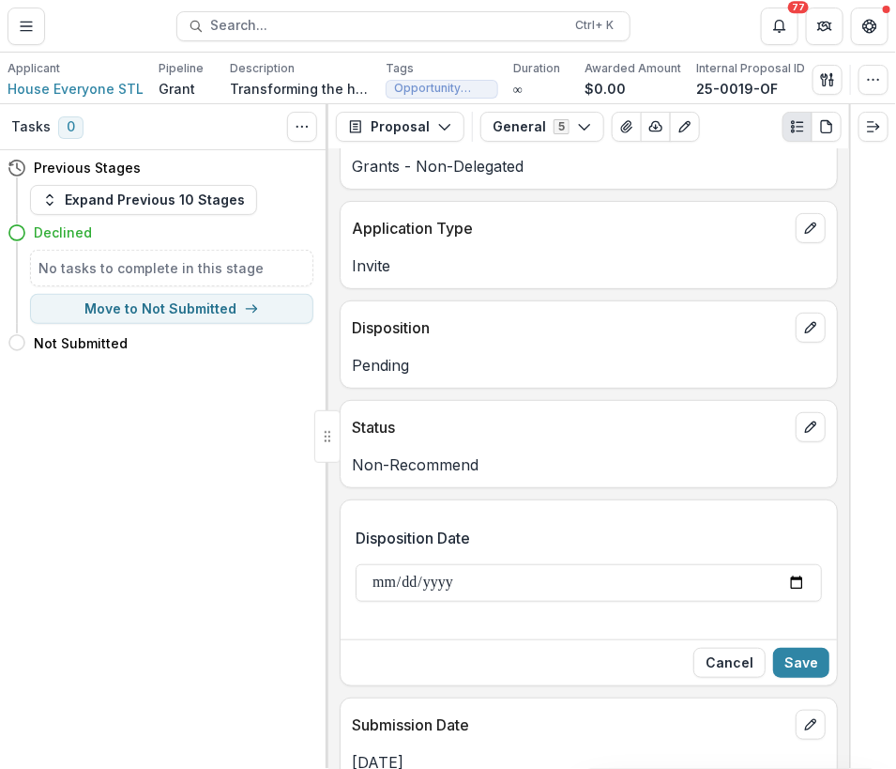
scroll to position [0, 0]
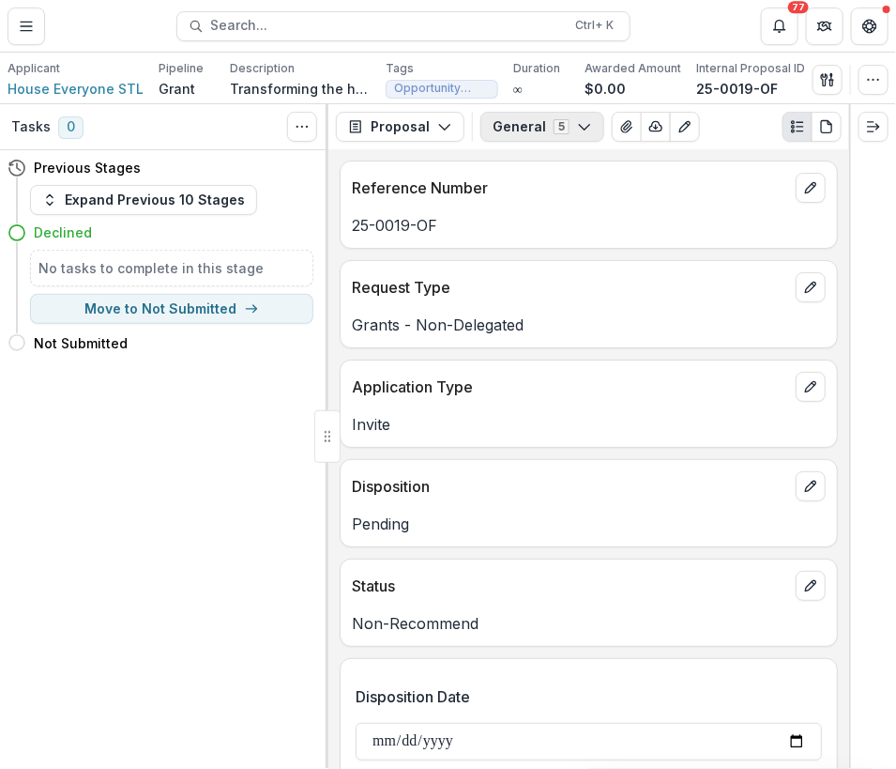
click at [505, 122] on button "General 5" at bounding box center [542, 127] width 124 height 30
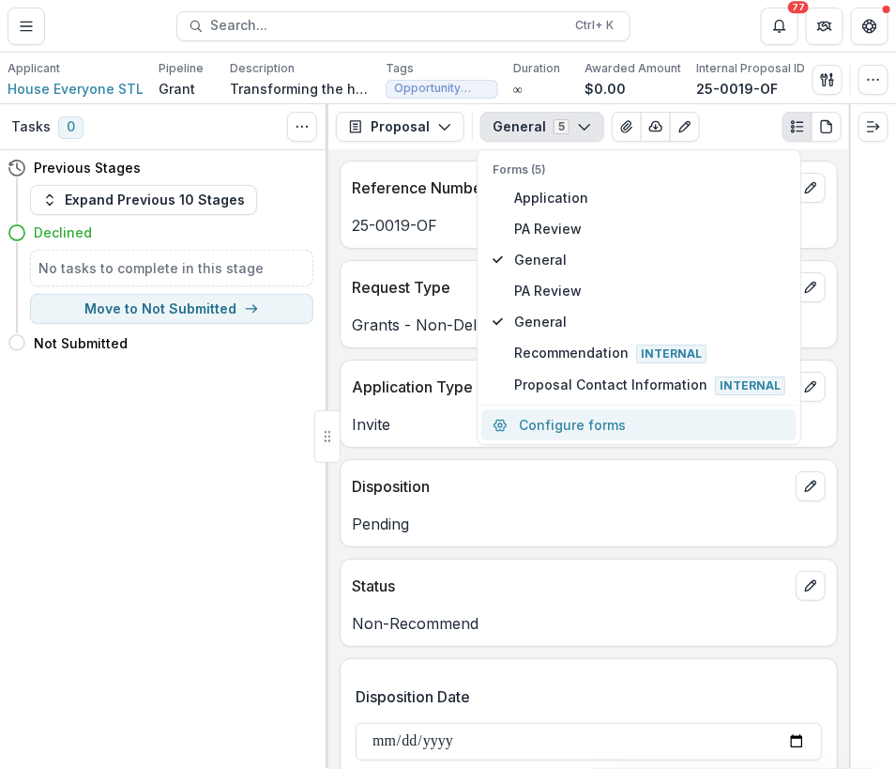
click at [557, 429] on button "Configure forms" at bounding box center [638, 425] width 315 height 31
select select "****"
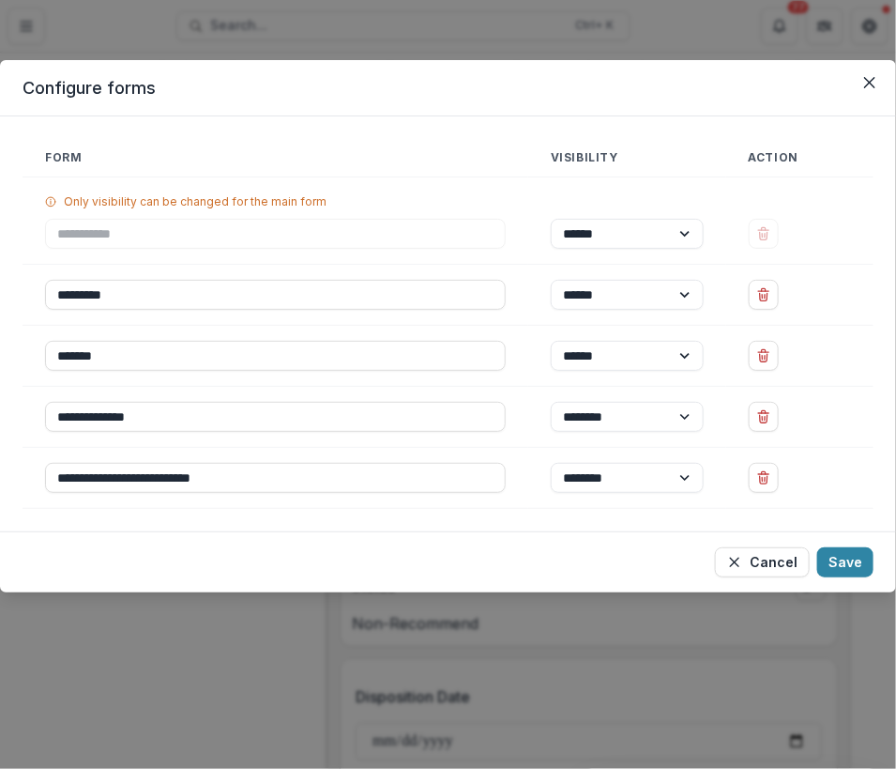
click at [861, 560] on button "Save" at bounding box center [845, 562] width 56 height 30
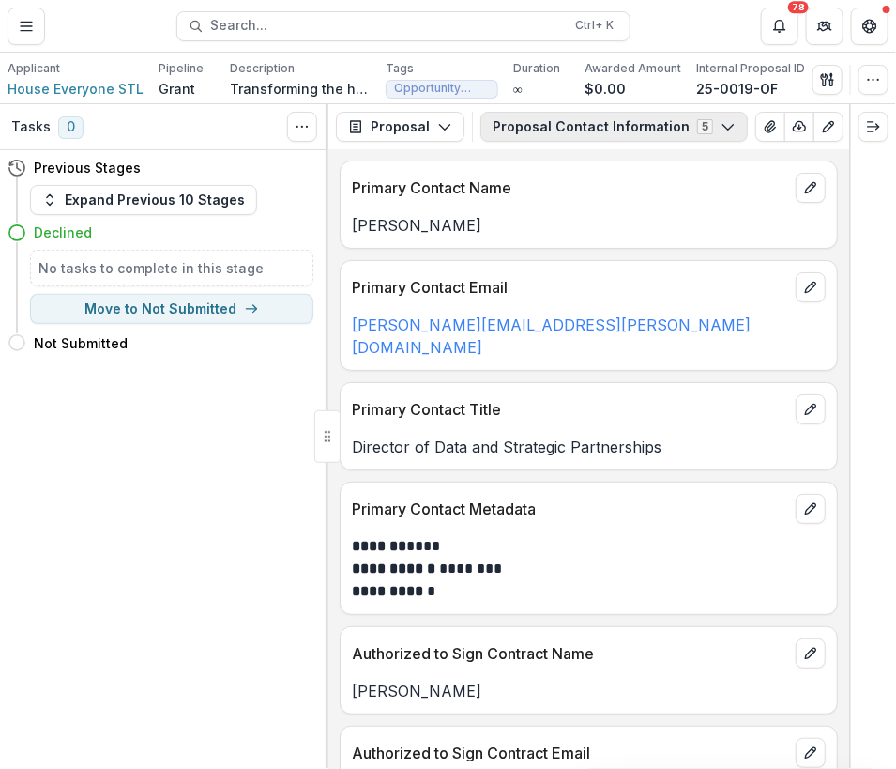
click at [721, 128] on icon "button" at bounding box center [728, 126] width 15 height 15
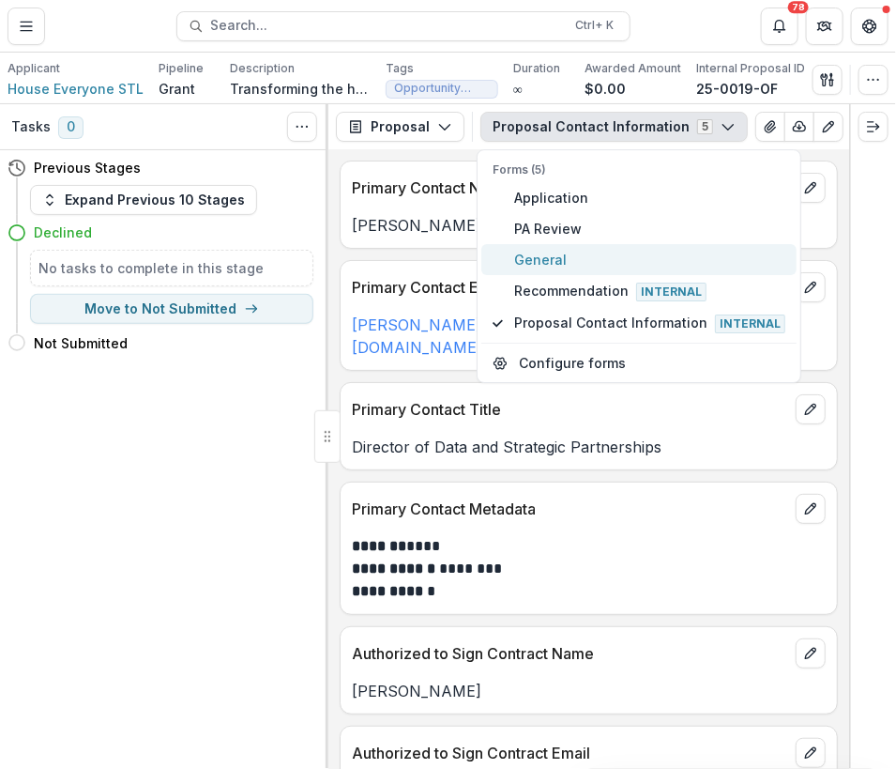
click at [529, 261] on span "General" at bounding box center [649, 260] width 271 height 20
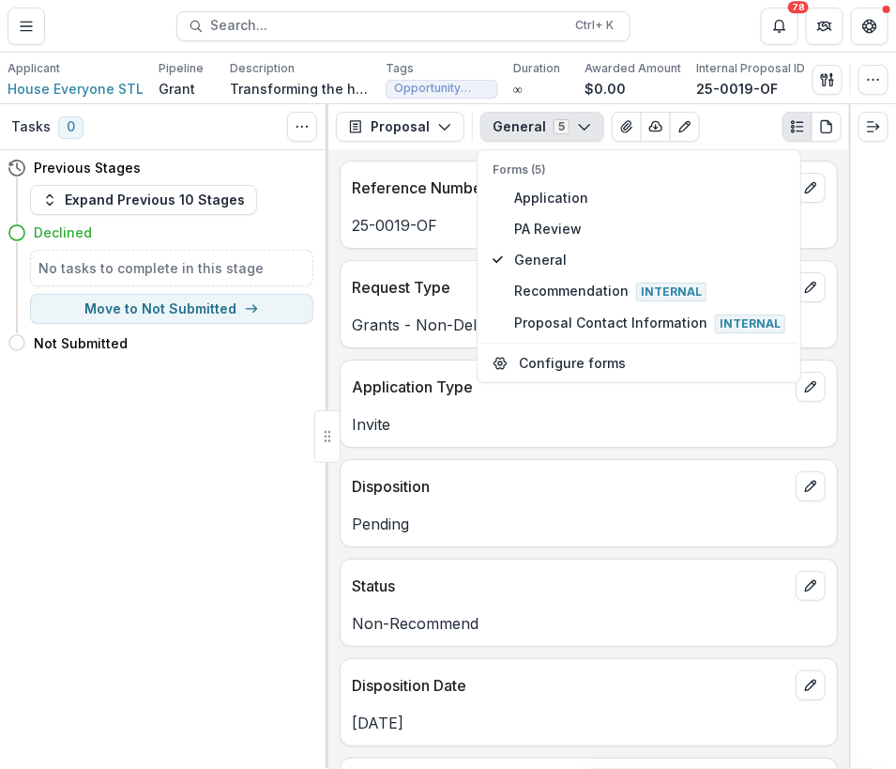
click at [674, 553] on div "Reference Number 25-0019-OF Request Type Grants - Non-Delegated Application Typ…" at bounding box center [588, 458] width 521 height 619
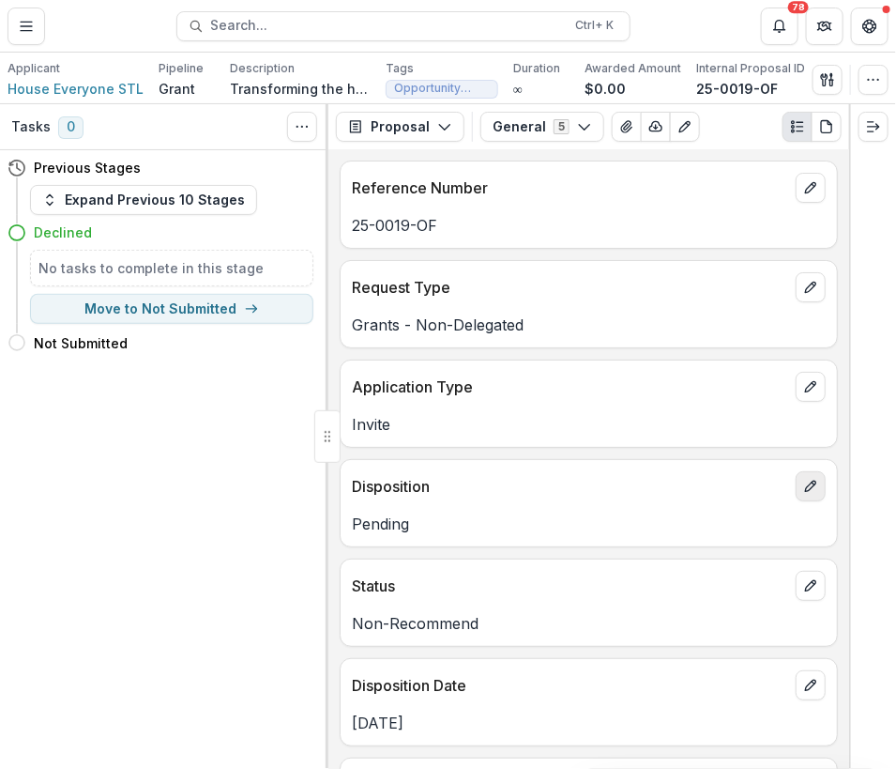
click at [798, 486] on button "edit" at bounding box center [811, 486] width 30 height 30
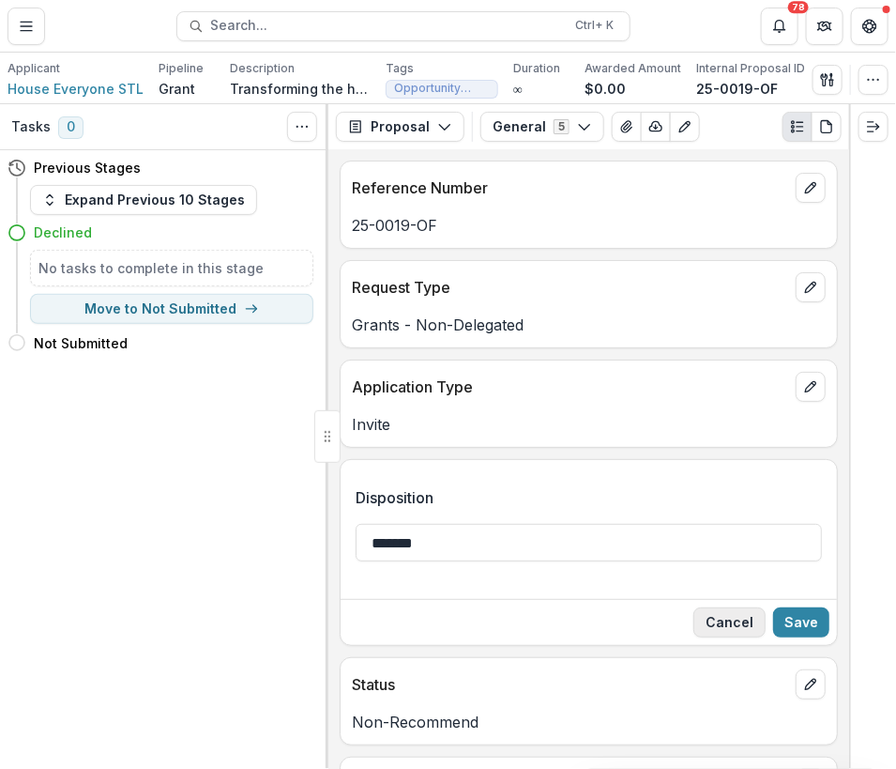
click at [732, 618] on button "Cancel" at bounding box center [729, 622] width 72 height 30
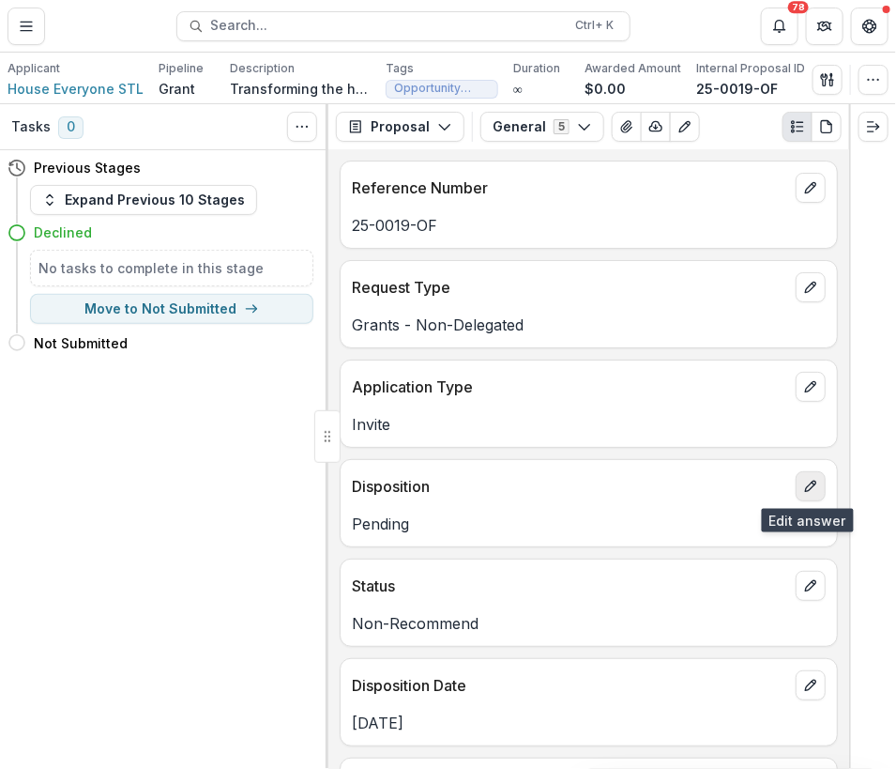
click at [809, 482] on icon "edit" at bounding box center [810, 486] width 15 height 15
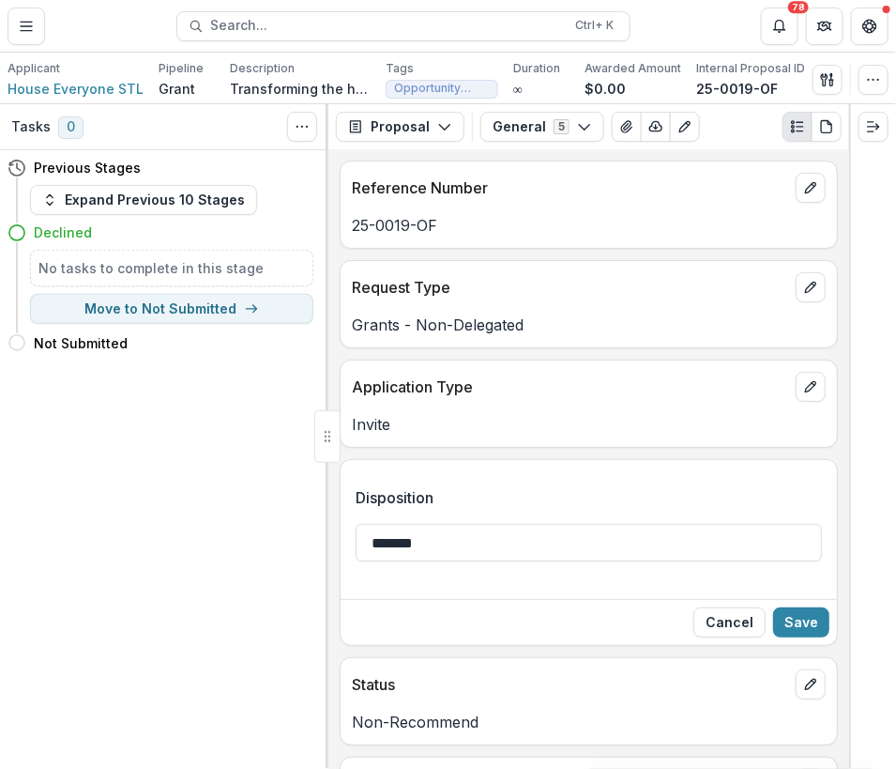
drag, startPoint x: 456, startPoint y: 543, endPoint x: 280, endPoint y: 540, distance: 176.5
click at [280, 540] on div "Tasks 0 Show Cancelled Tasks Previous Stages Expand Previous 10 Stages Declined…" at bounding box center [448, 436] width 896 height 664
type input "********"
click at [804, 615] on button "Save" at bounding box center [801, 622] width 56 height 30
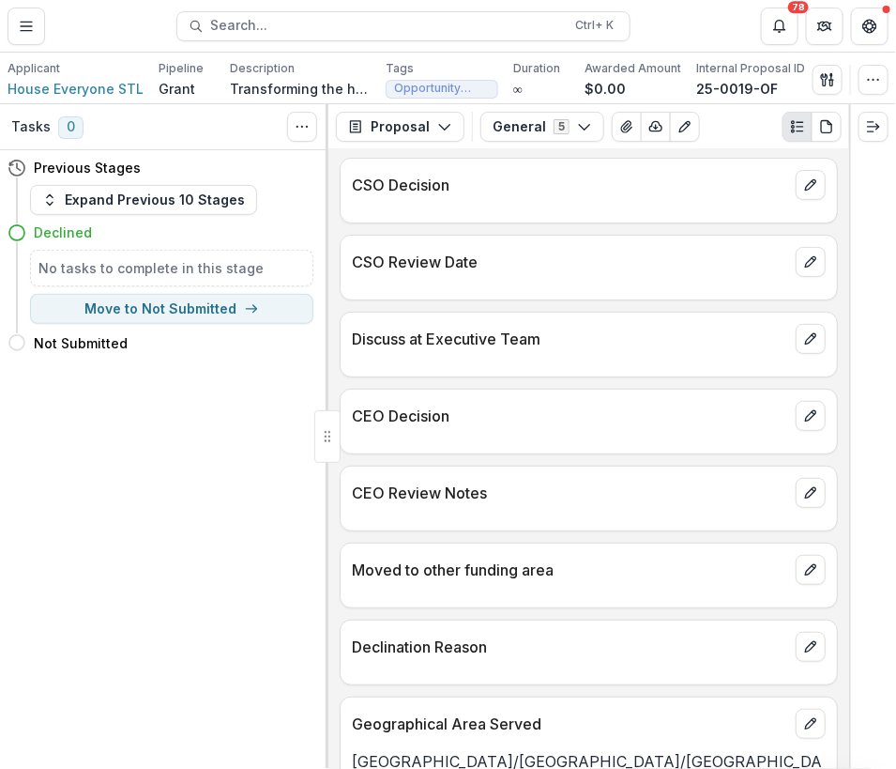
scroll to position [2856, 0]
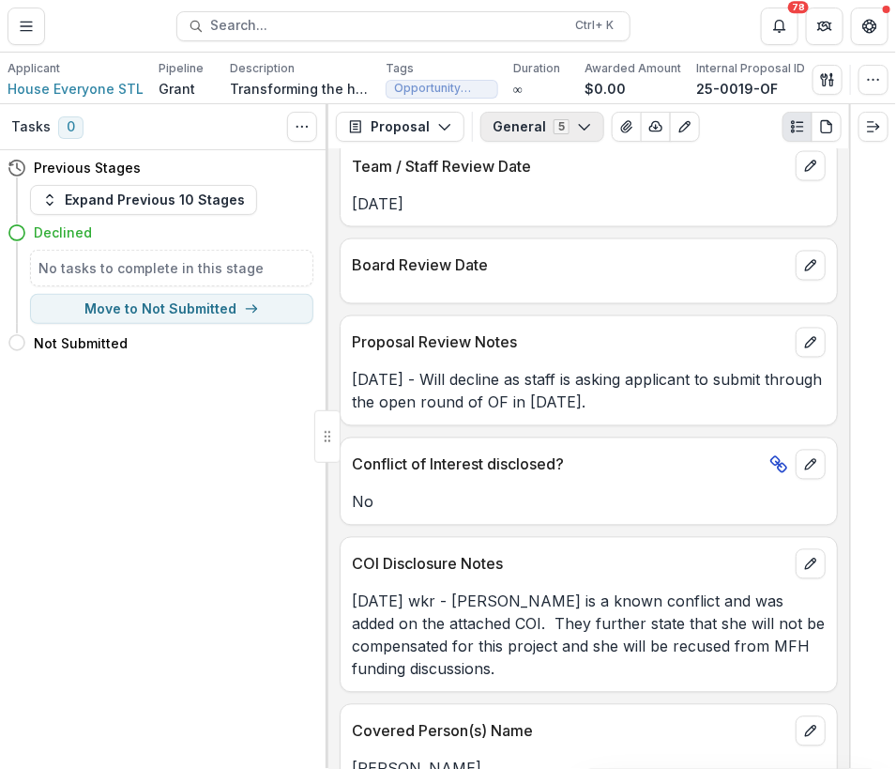
click at [578, 127] on icon "button" at bounding box center [584, 126] width 15 height 15
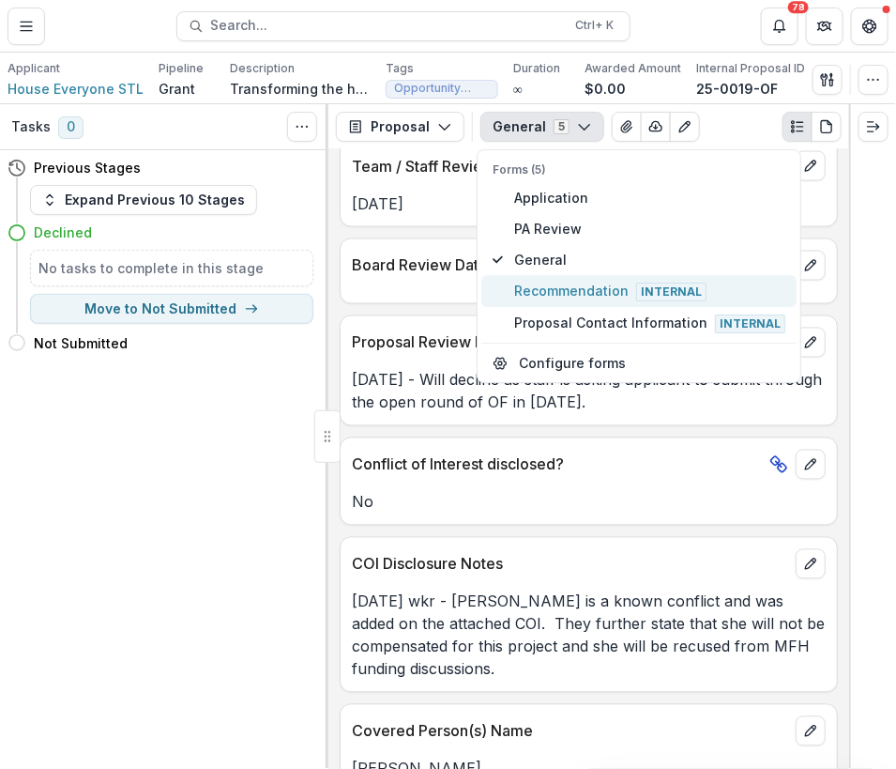
click at [572, 282] on span "Recommendation Internal" at bounding box center [649, 291] width 271 height 21
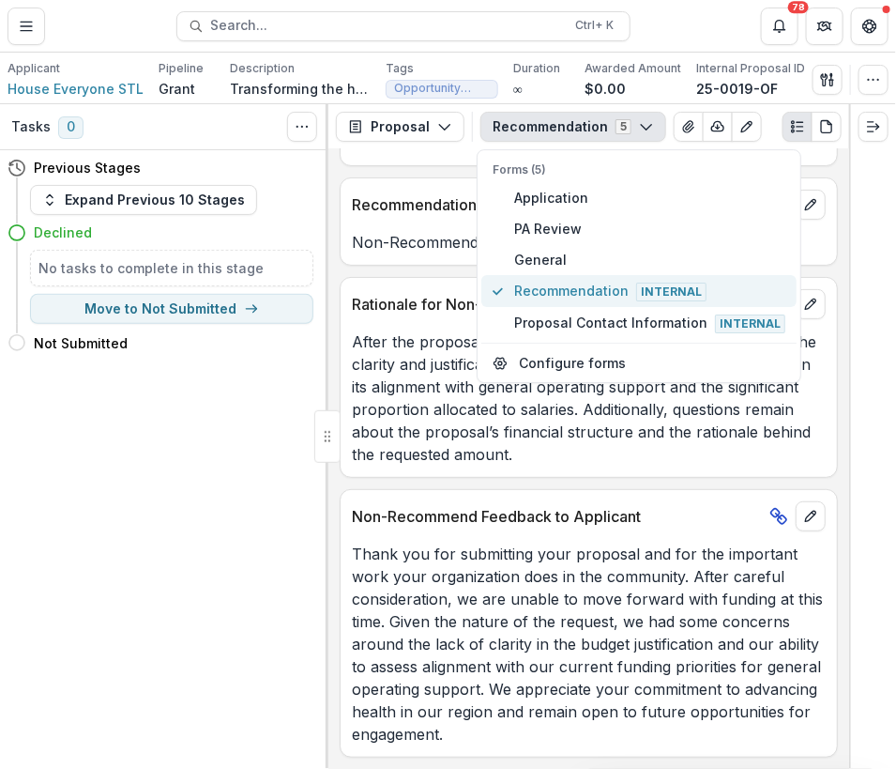
scroll to position [83, 0]
click at [860, 210] on div at bounding box center [872, 436] width 47 height 664
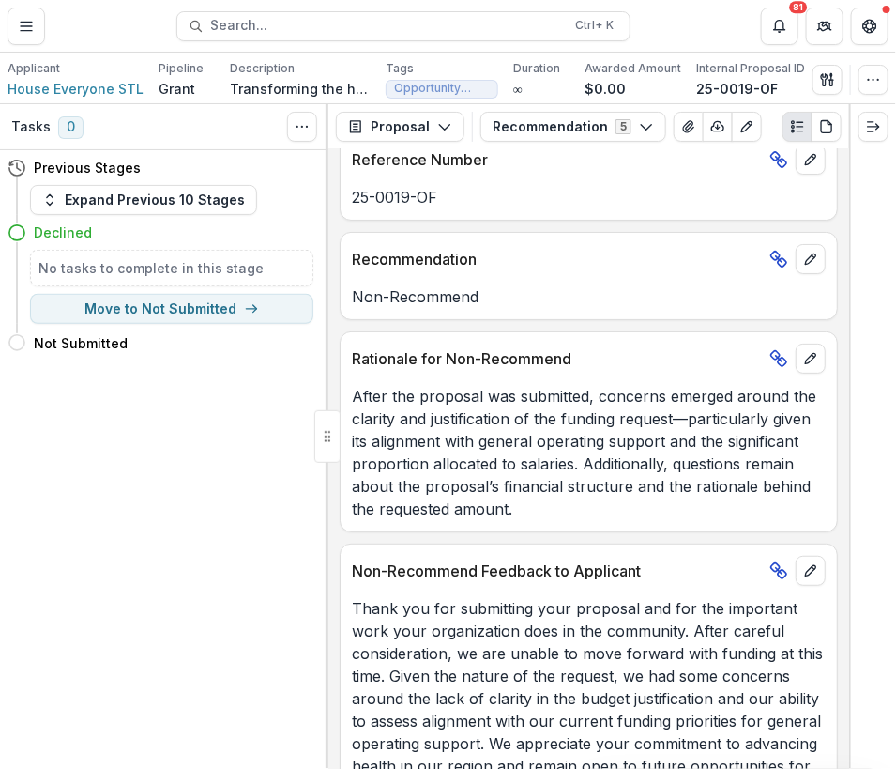
scroll to position [0, 0]
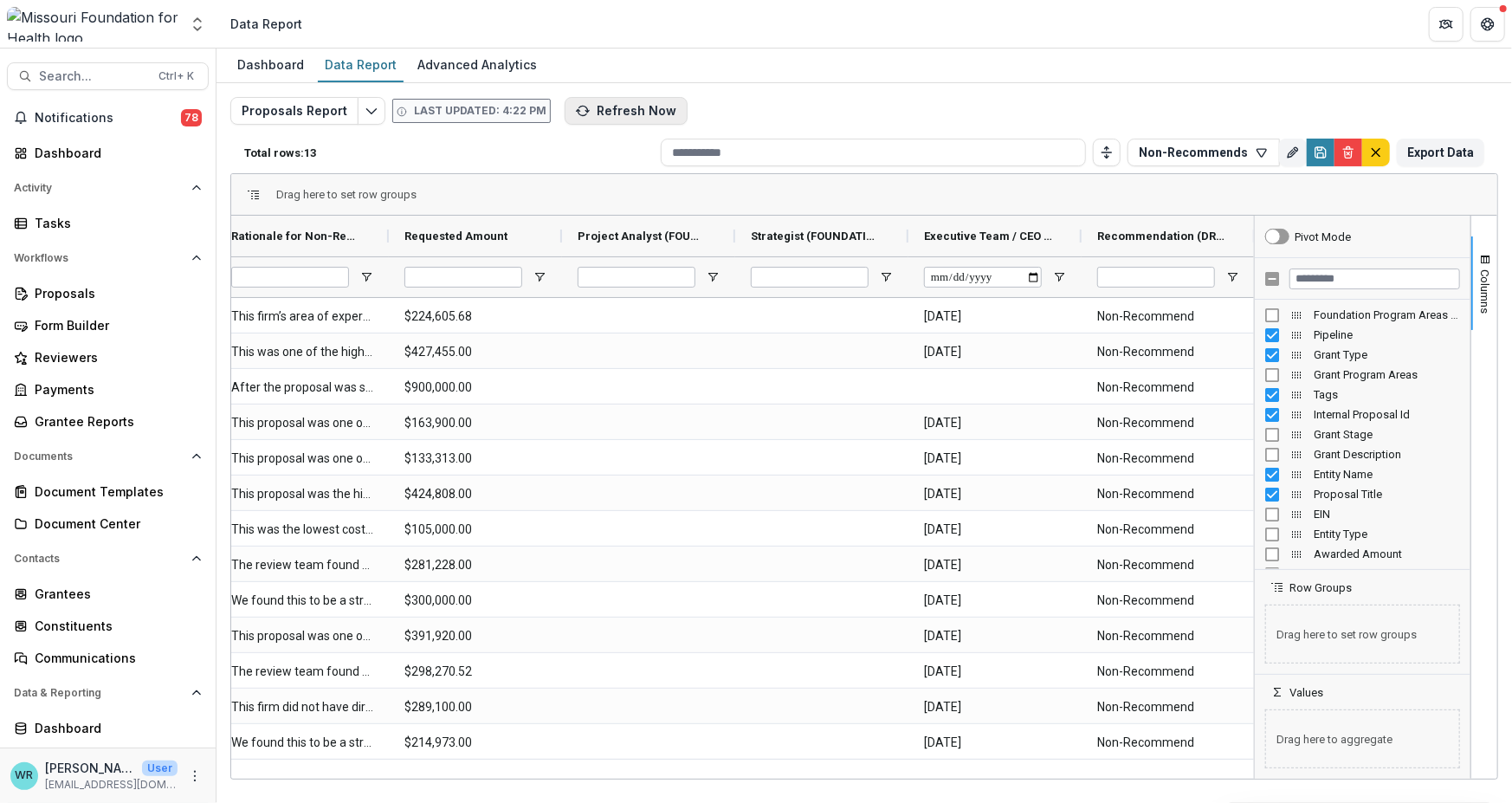
click at [585, 105] on button "Refresh Now" at bounding box center [626, 111] width 123 height 28
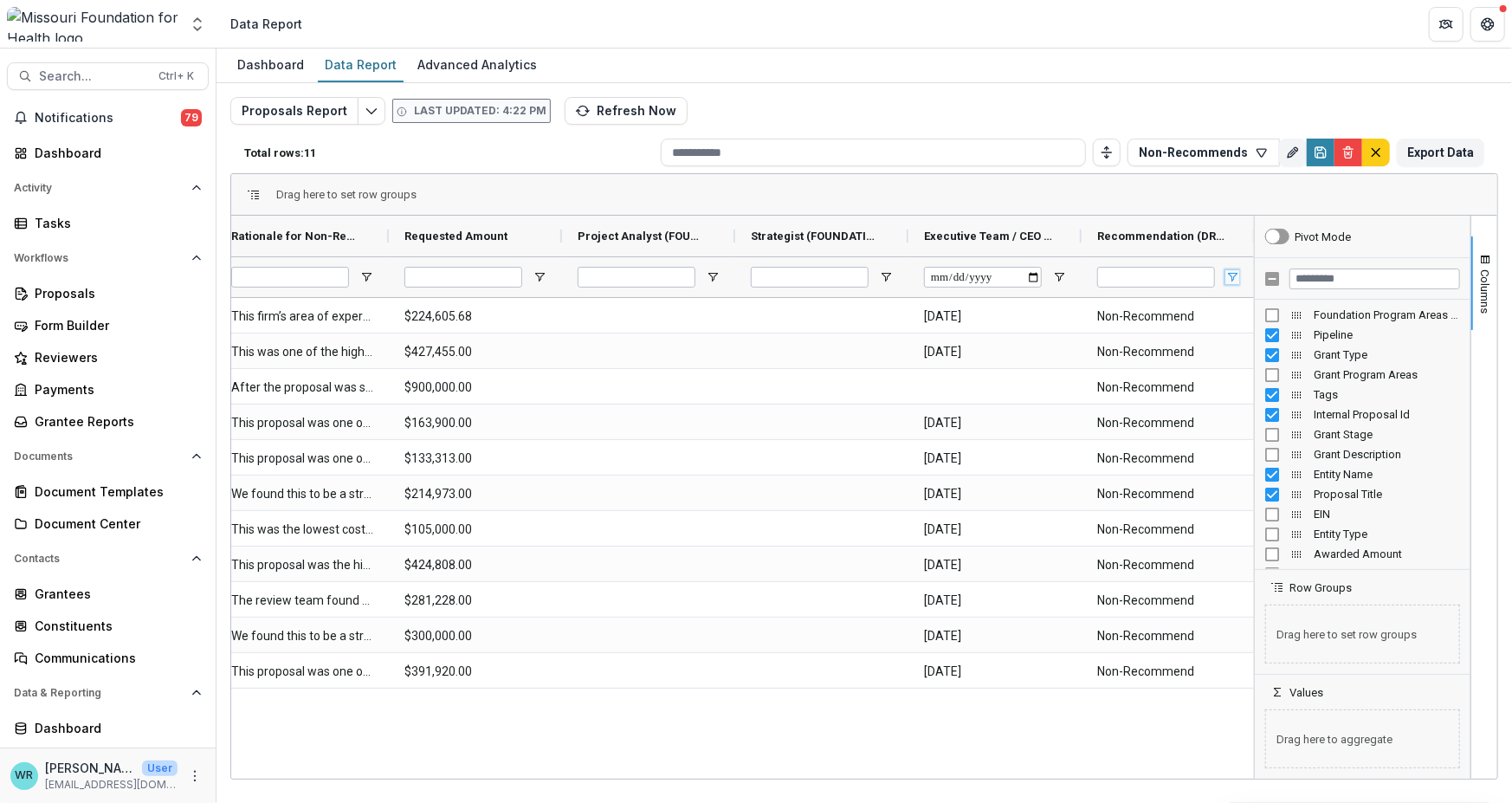
click at [1239, 277] on span "Open Filter Menu" at bounding box center [1232, 277] width 14 height 14
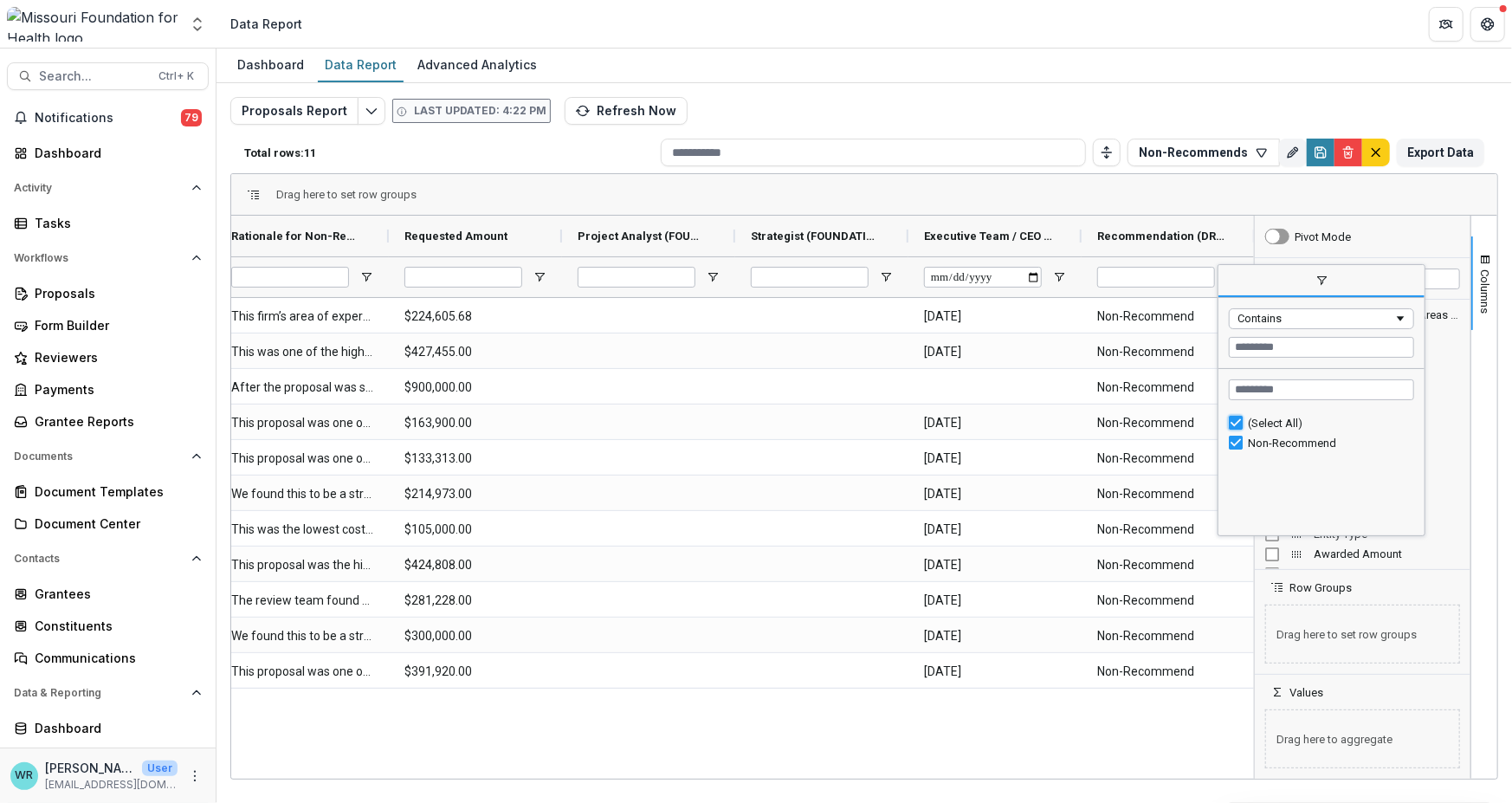
type input "***"
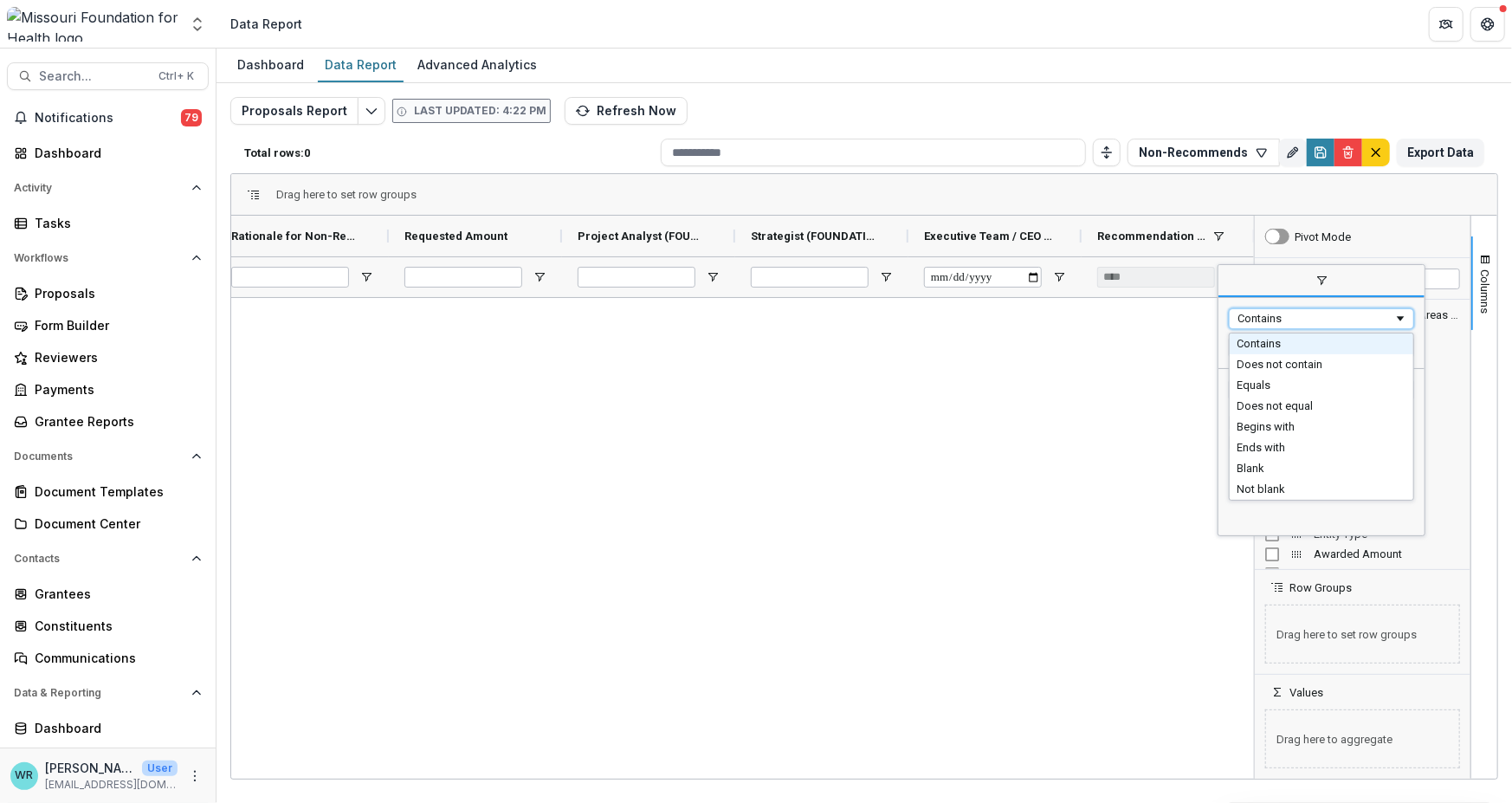
click at [1364, 316] on div "Contains" at bounding box center [1316, 318] width 157 height 13
click at [1280, 350] on input "Filter Value" at bounding box center [1322, 347] width 186 height 21
click at [1296, 317] on div "Contains" at bounding box center [1316, 318] width 157 height 13
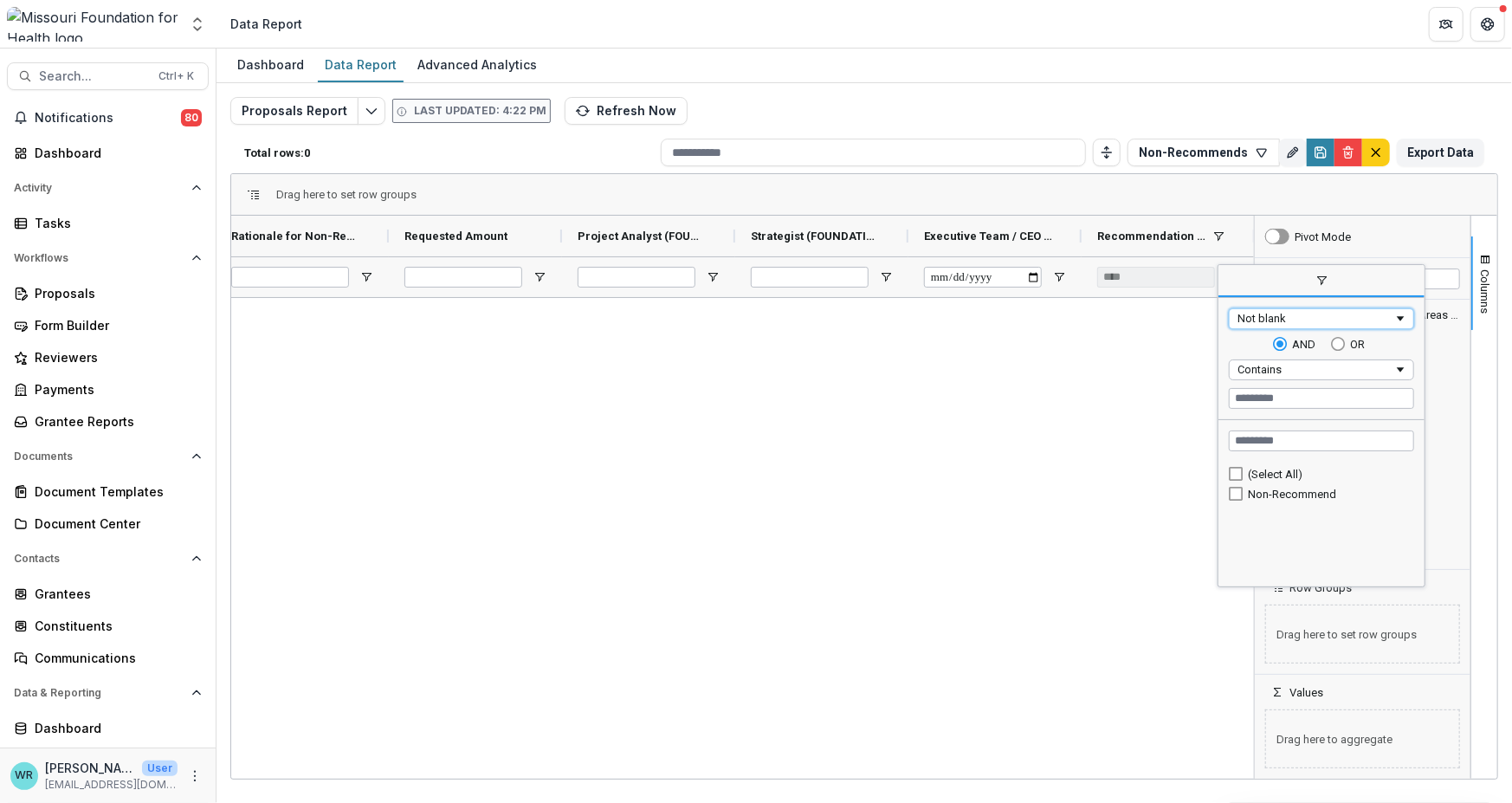
type input "********"
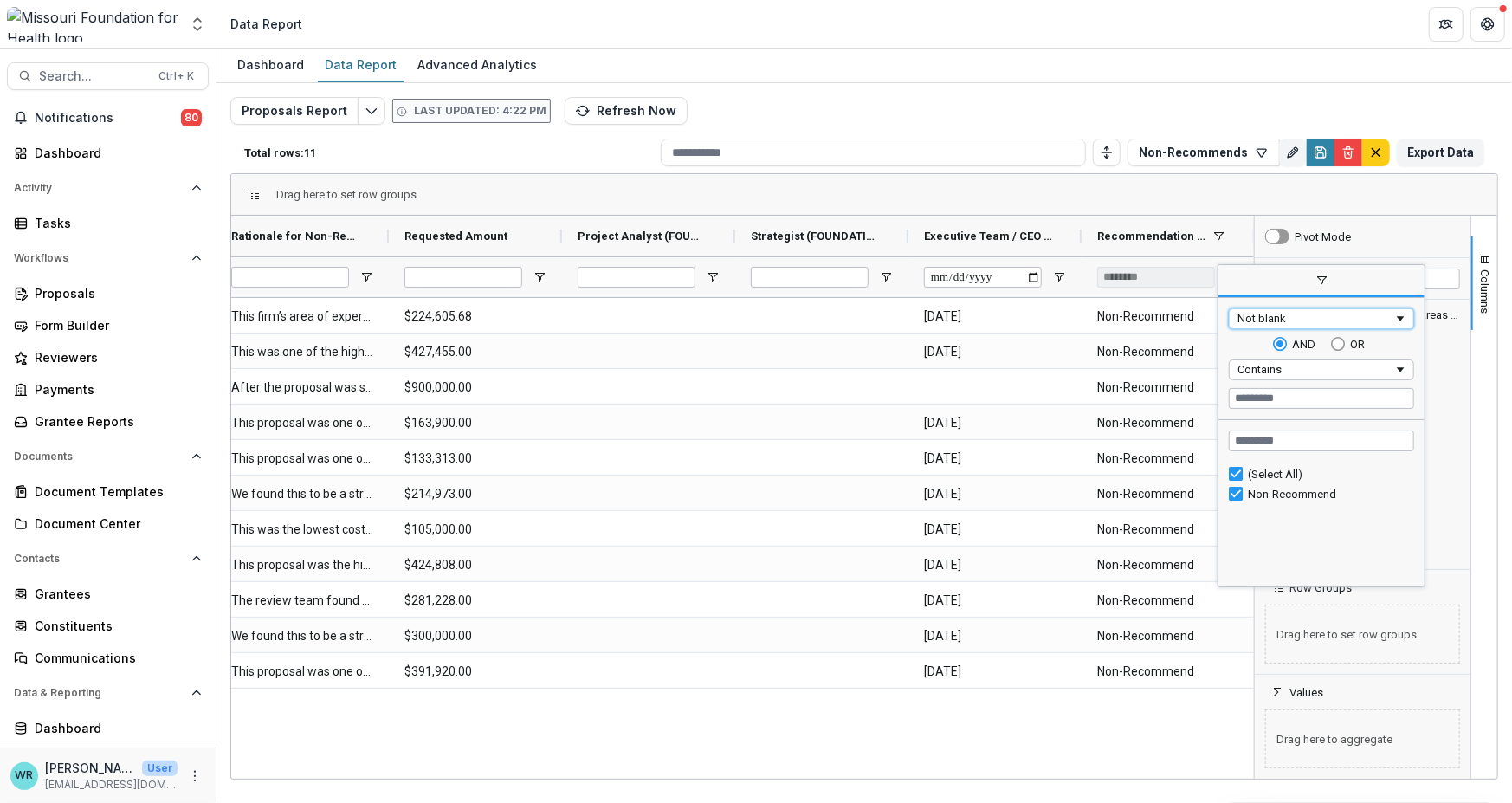
click at [1404, 317] on span "Filtering operator" at bounding box center [1401, 318] width 14 height 14
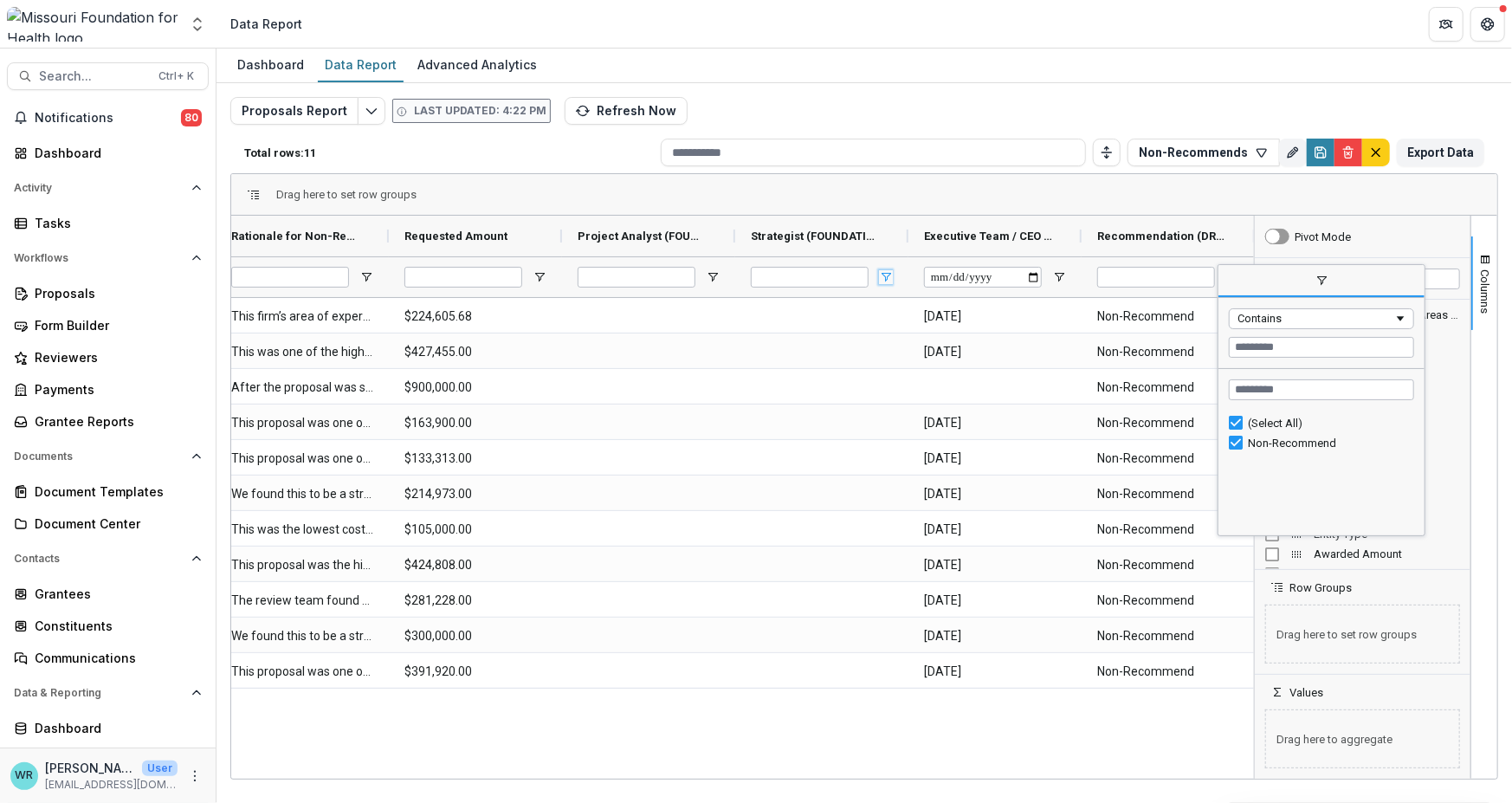
click at [885, 271] on span "Open Filter Menu" at bounding box center [885, 277] width 14 height 14
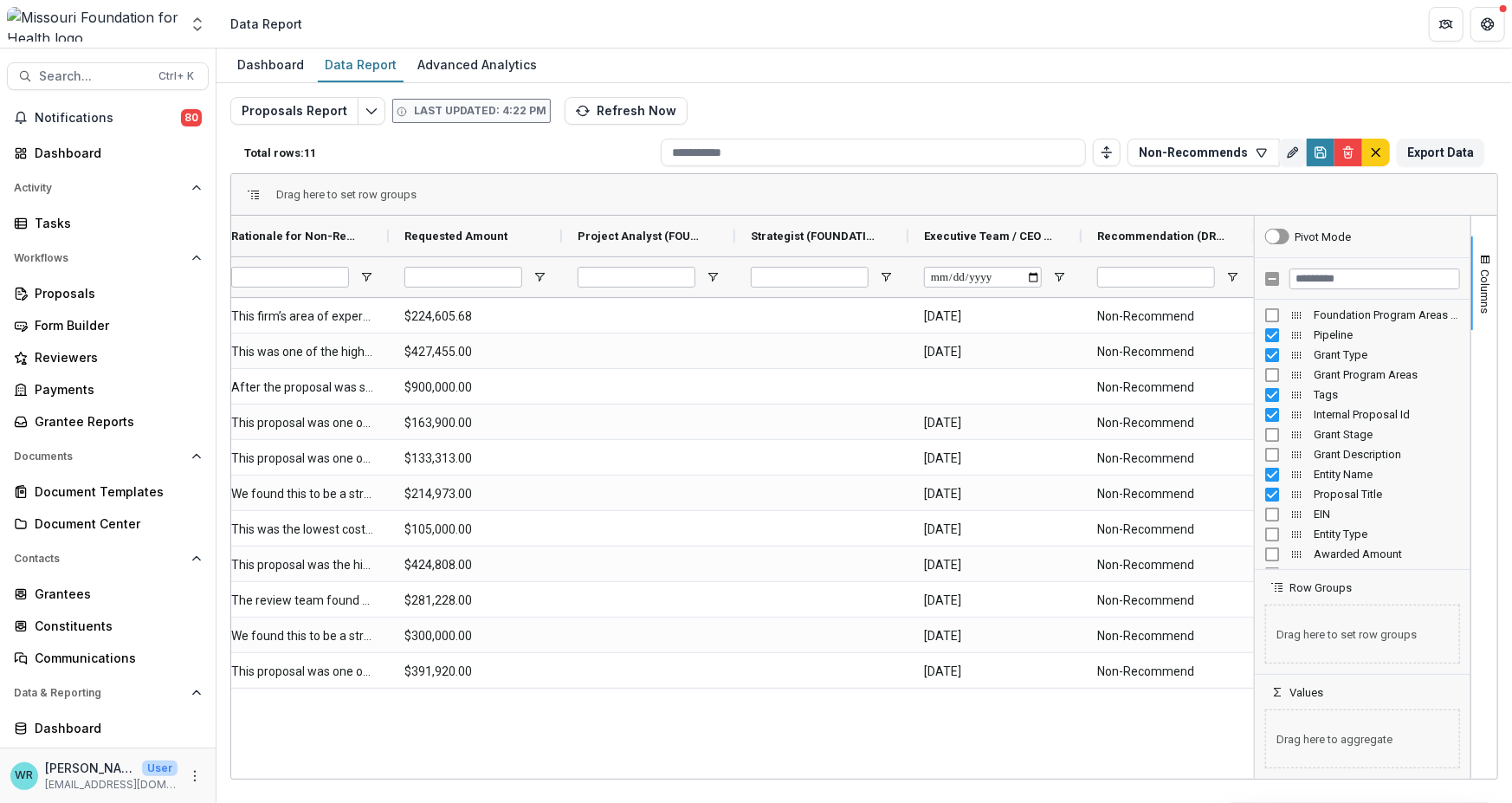
click at [843, 770] on div "SNAP Advisory Group Facilitation This firm’s area of expertise wasn’t a perfect…" at bounding box center [743, 536] width 1023 height 476
drag, startPoint x: 842, startPoint y: 770, endPoint x: 659, endPoint y: 761, distance: 183.2
click at [659, 761] on div "SNAP Advisory Group Facilitation This firm’s area of expertise wasn’t a perfect…" at bounding box center [743, 536] width 1023 height 476
drag, startPoint x: 1328, startPoint y: 153, endPoint x: 1308, endPoint y: 153, distance: 20.0
click at [1326, 153] on icon "Save" at bounding box center [1320, 152] width 10 height 10
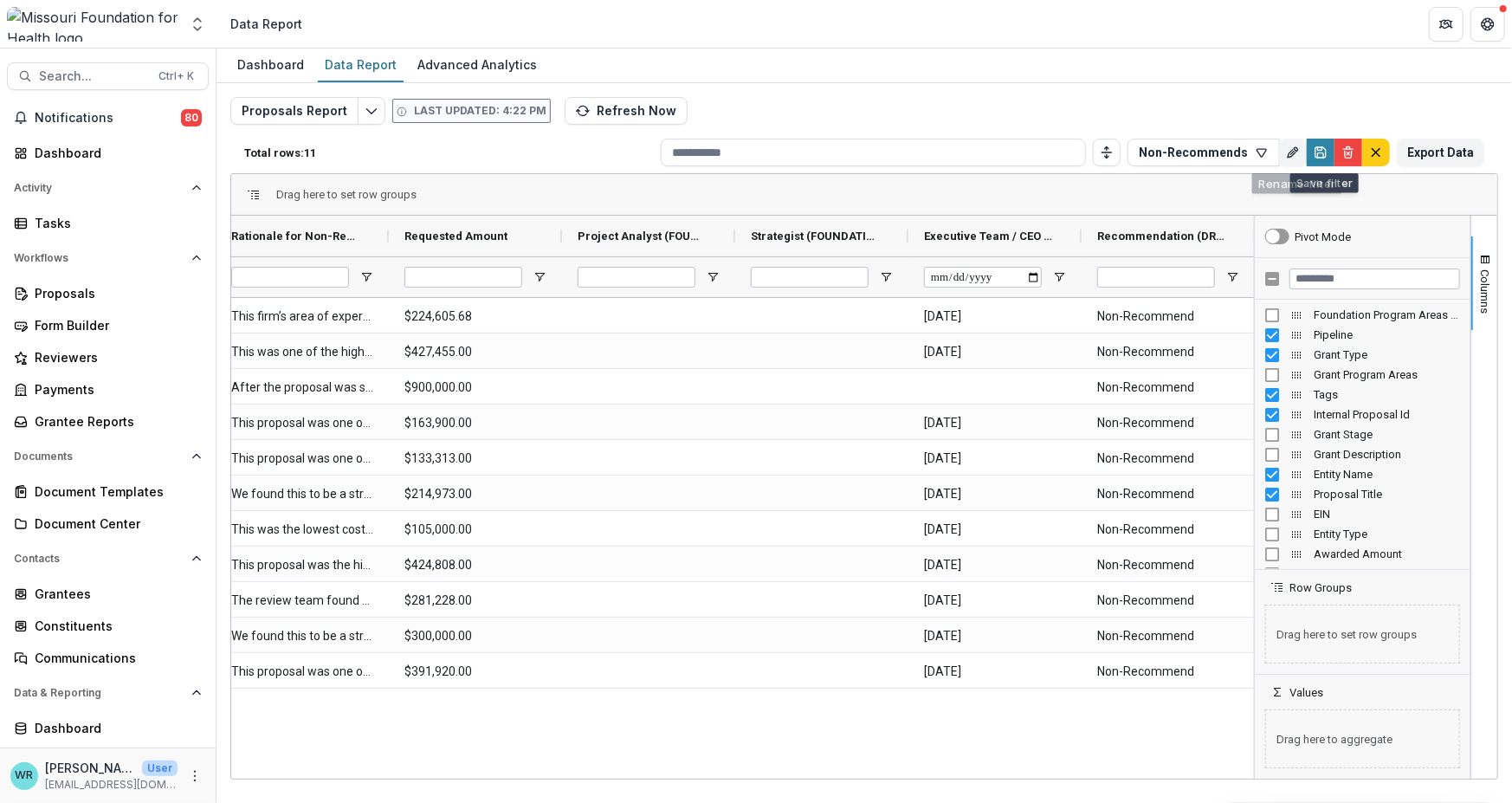
click at [1230, 152] on div "Proposals Report Last updated: 4:22 PM Refresh Now Total rows: 11 Non-Recommend…" at bounding box center [865, 417] width 1268 height 641
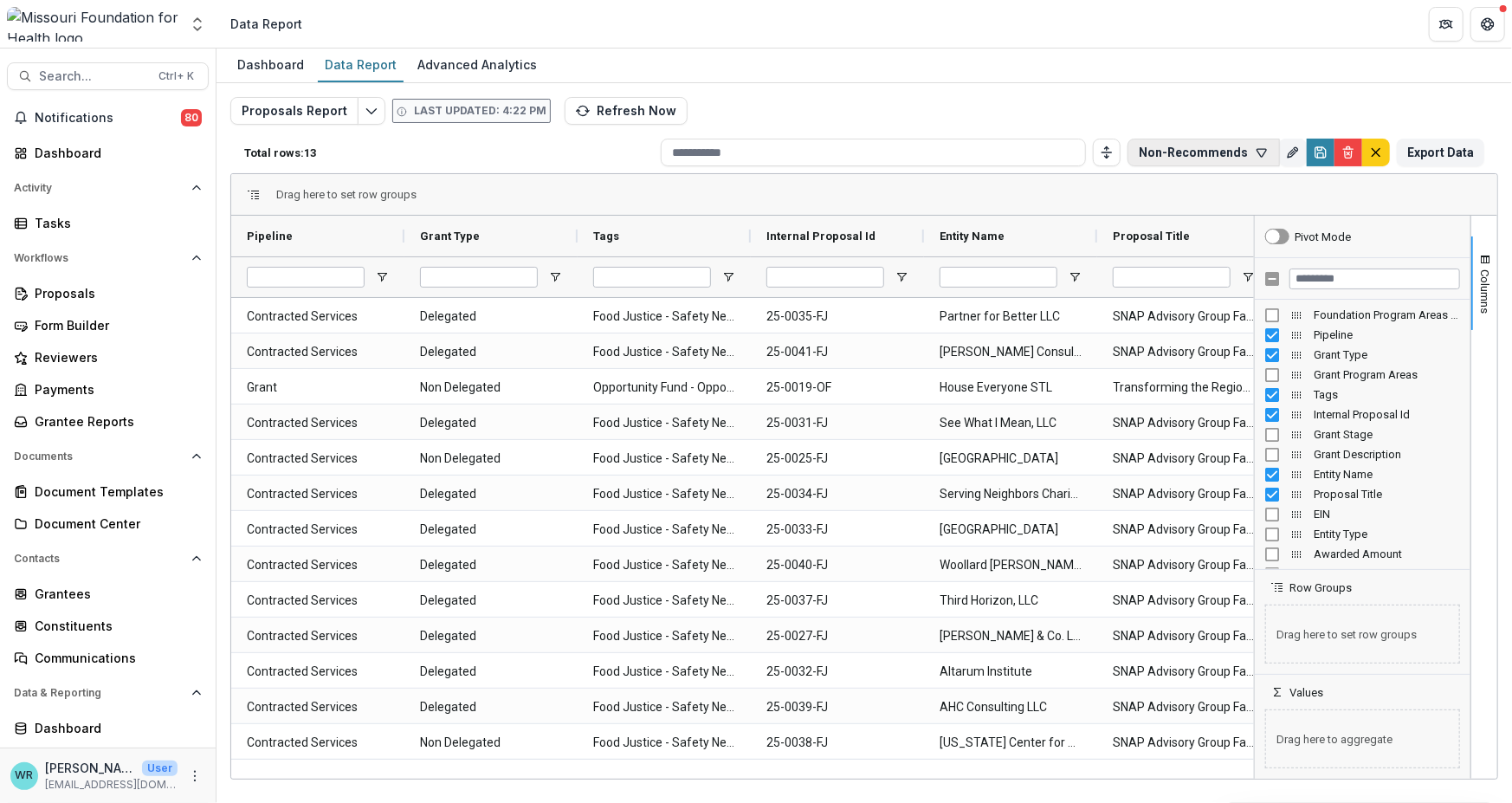
click at [1221, 151] on button "Non-Recommends" at bounding box center [1204, 152] width 152 height 28
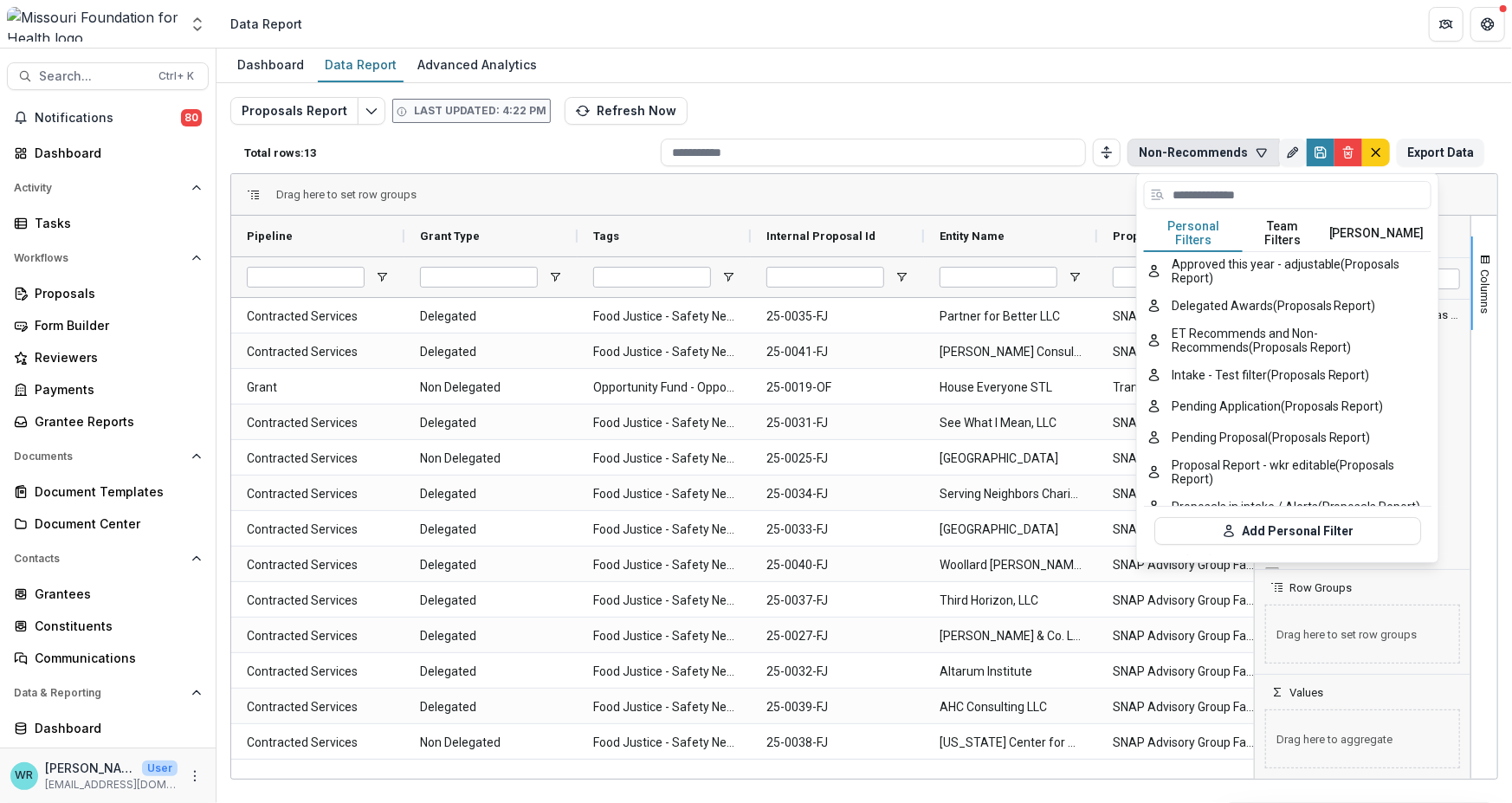
click at [1206, 231] on button "Personal Filters" at bounding box center [1194, 234] width 99 height 36
click at [1255, 323] on button "ET Recommends and Non-Recommends (Proposals Report)" at bounding box center [1289, 340] width 288 height 38
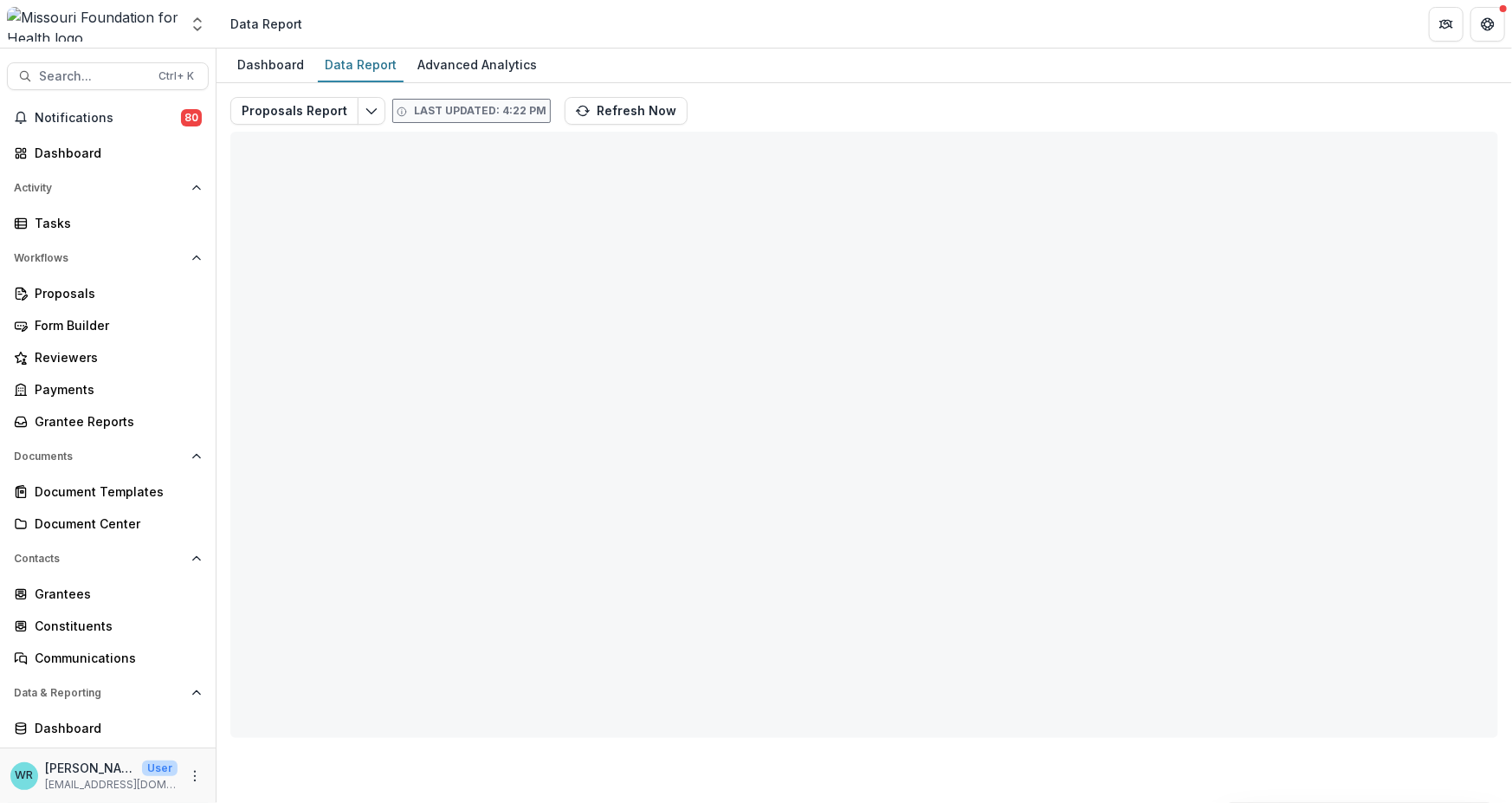
click at [1290, 333] on div "Proposals Report Last updated: 4:22 PM Refresh Now Total rows: 0 ET Recommends …" at bounding box center [865, 417] width 1268 height 641
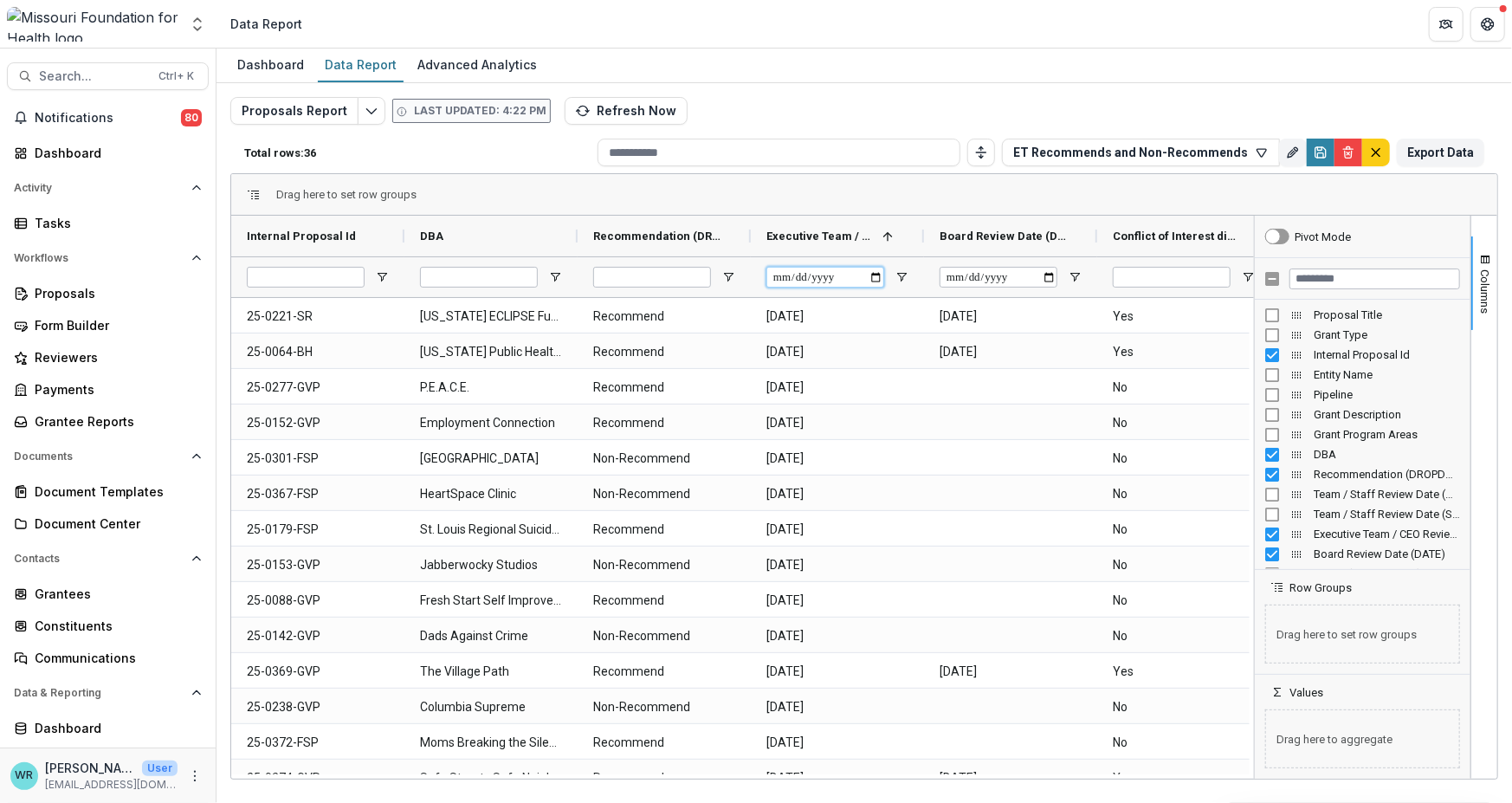
click at [782, 277] on input "Executive Team / CEO Review Date (DATE) Filter Input" at bounding box center [825, 277] width 118 height 21
type input "**********"
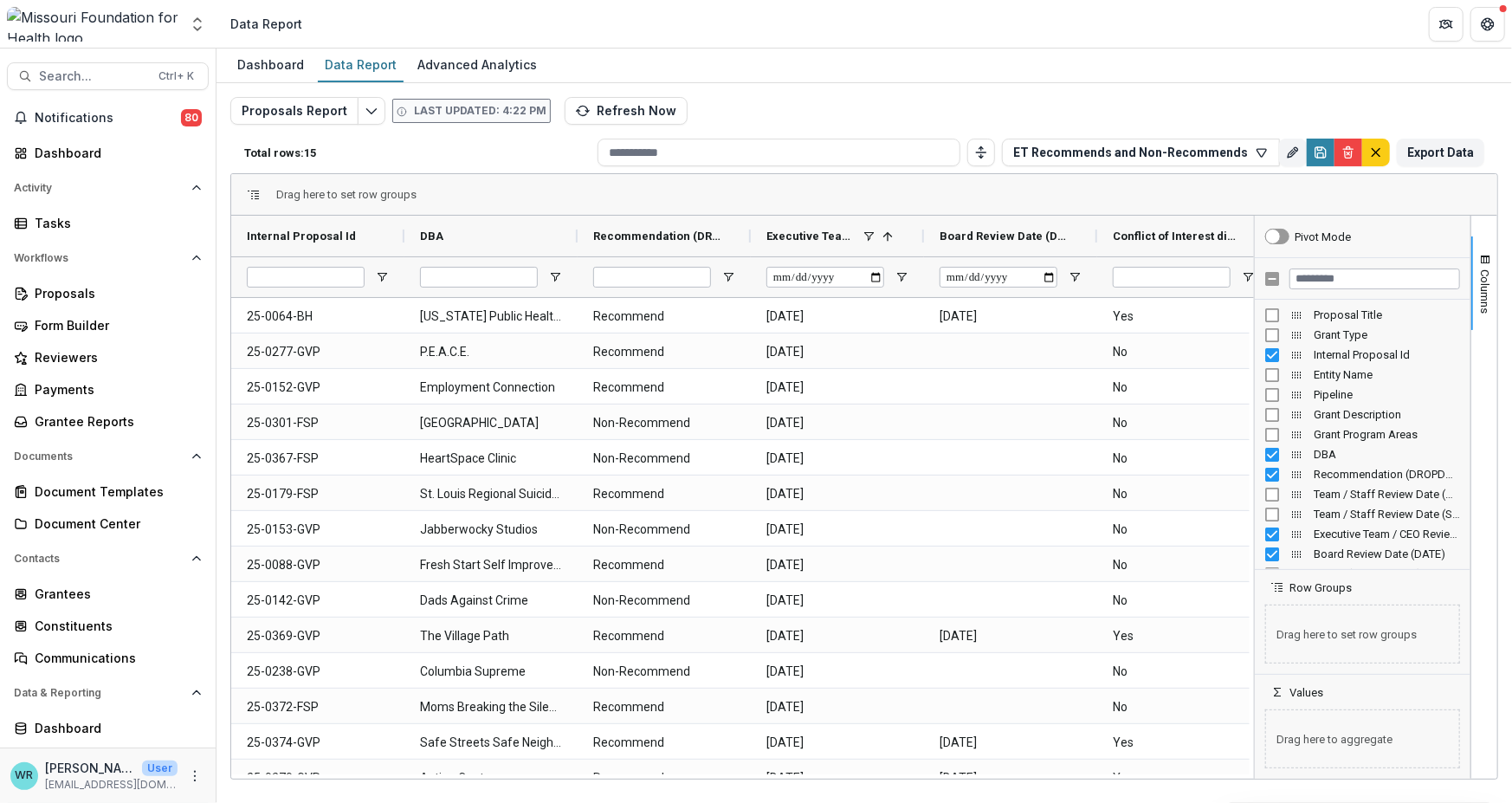
click at [736, 275] on div at bounding box center [665, 277] width 174 height 41
click at [731, 276] on span "Open Filter Menu" at bounding box center [728, 277] width 14 height 14
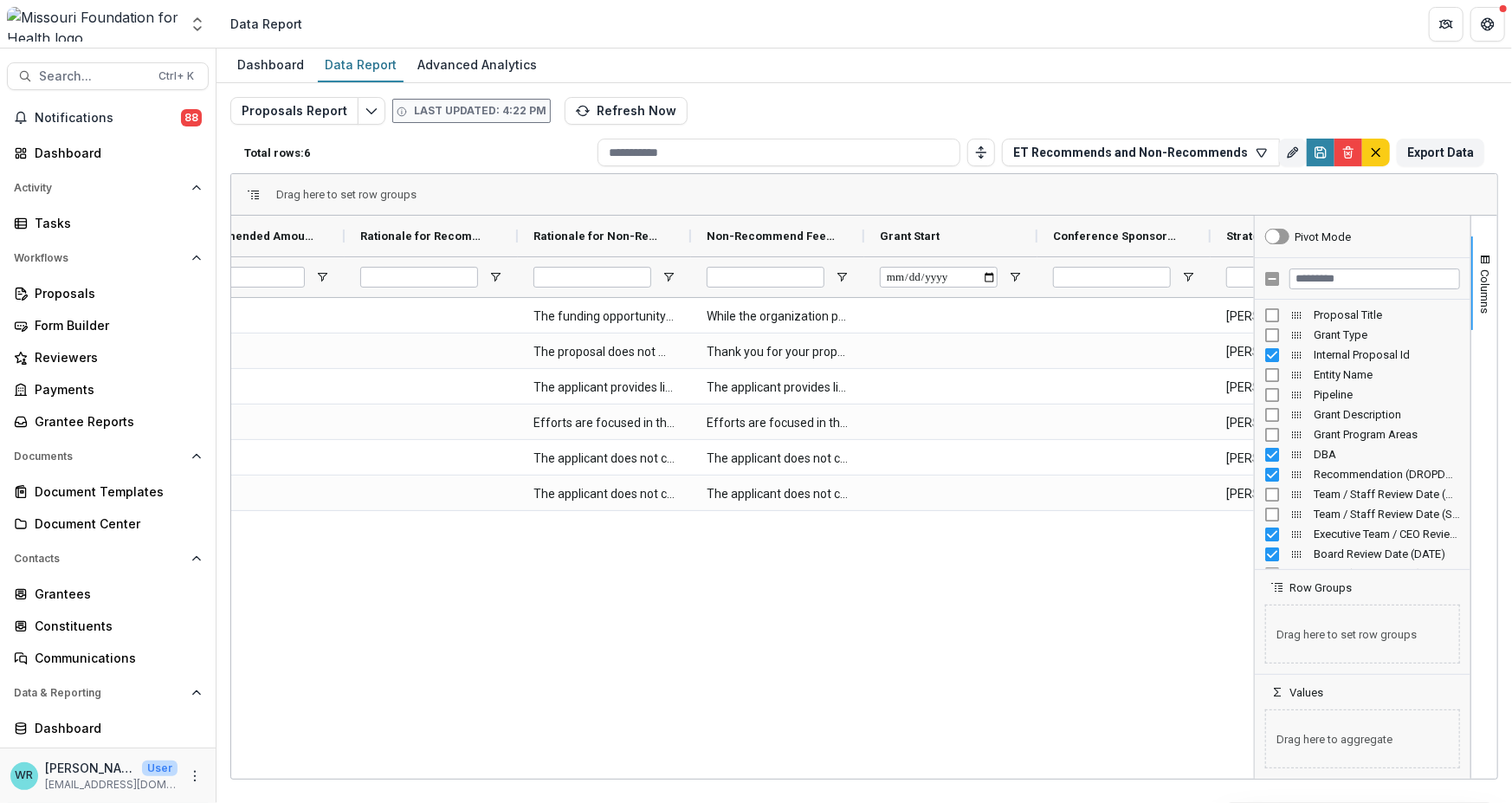
scroll to position [0, 1118]
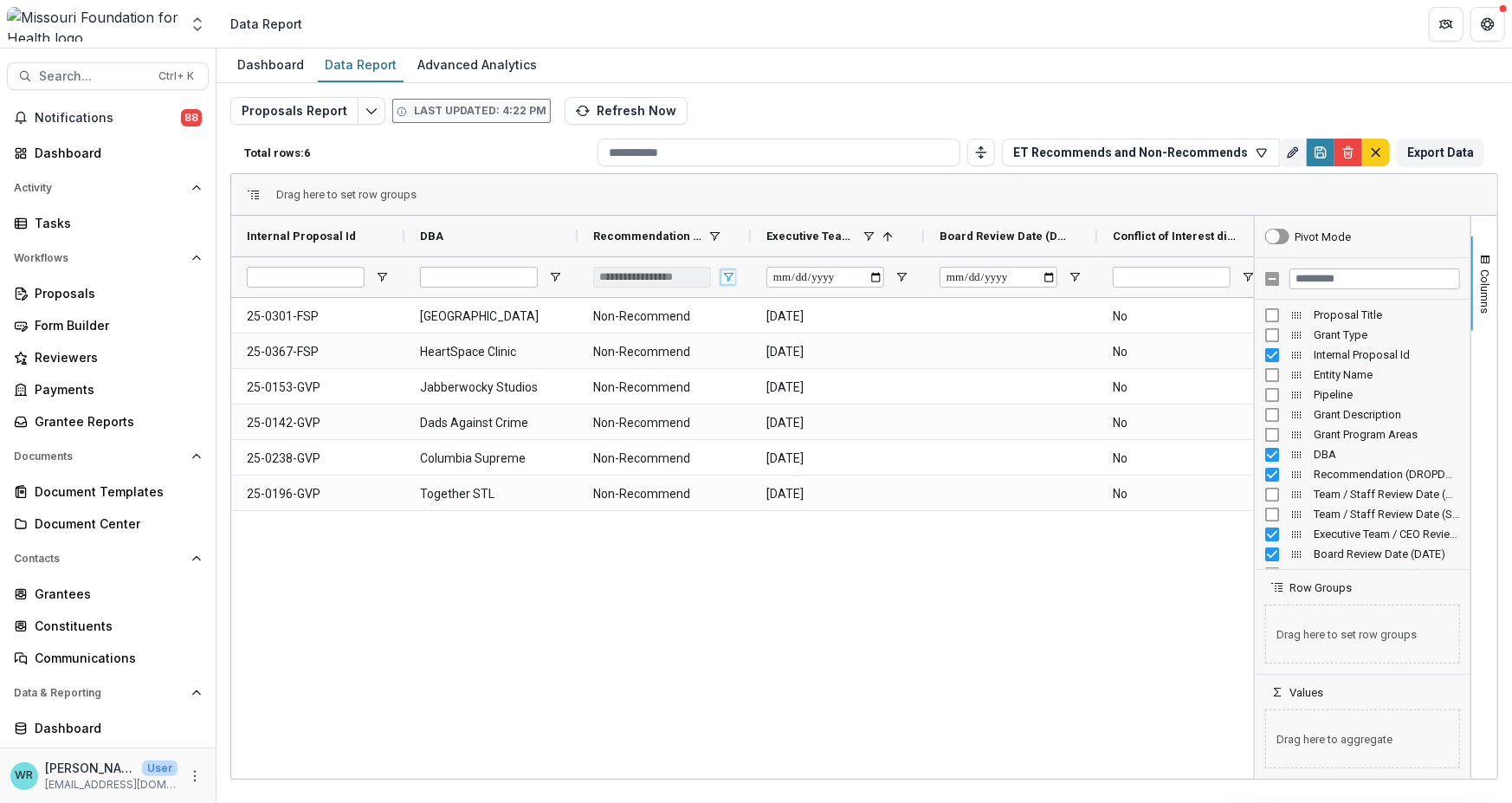
click at [723, 270] on span "Open Filter Menu" at bounding box center [728, 277] width 14 height 14
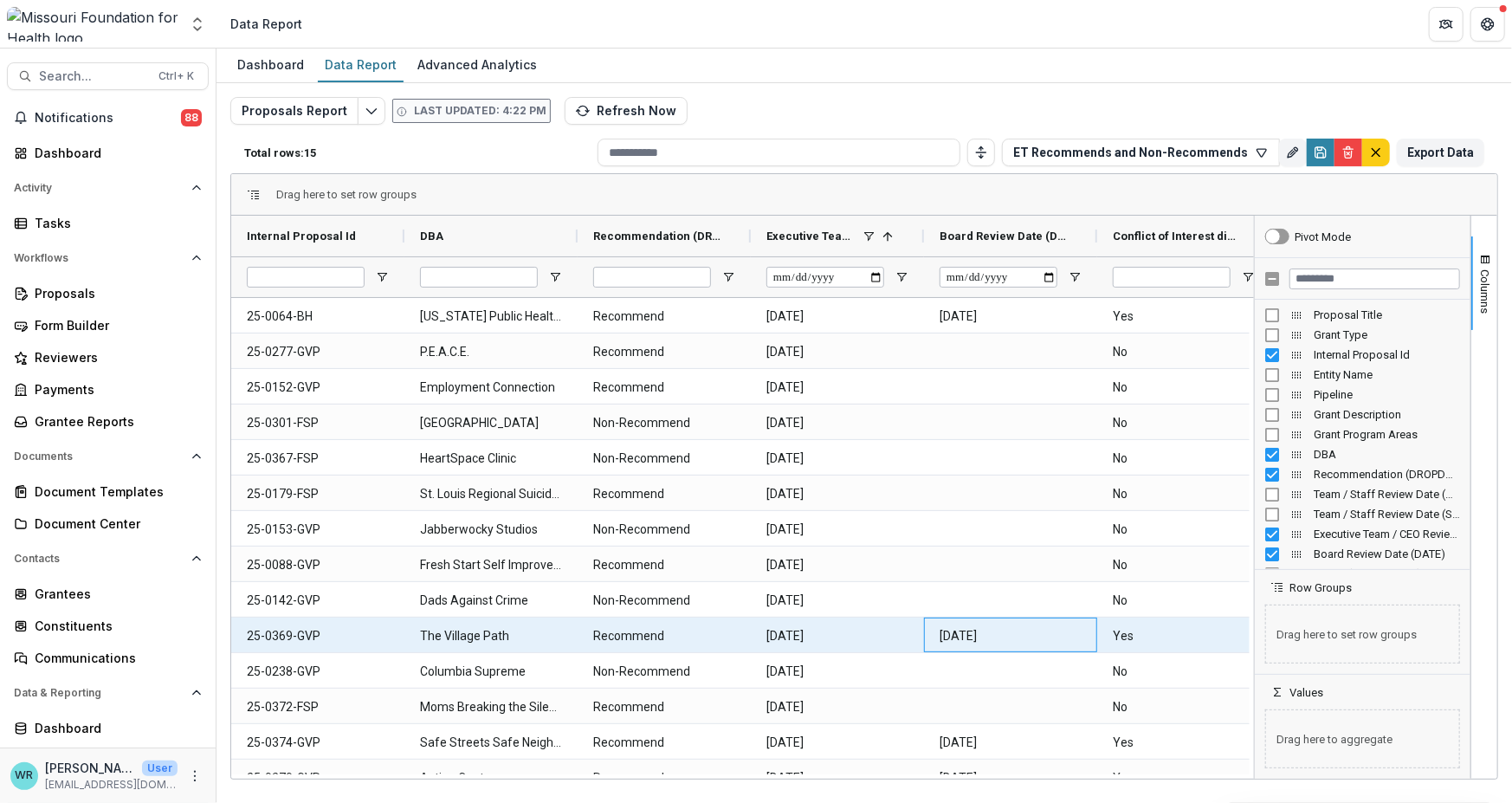
click at [942, 634] on \(DATE\)-5332 "2025-11-02" at bounding box center [1011, 636] width 142 height 35
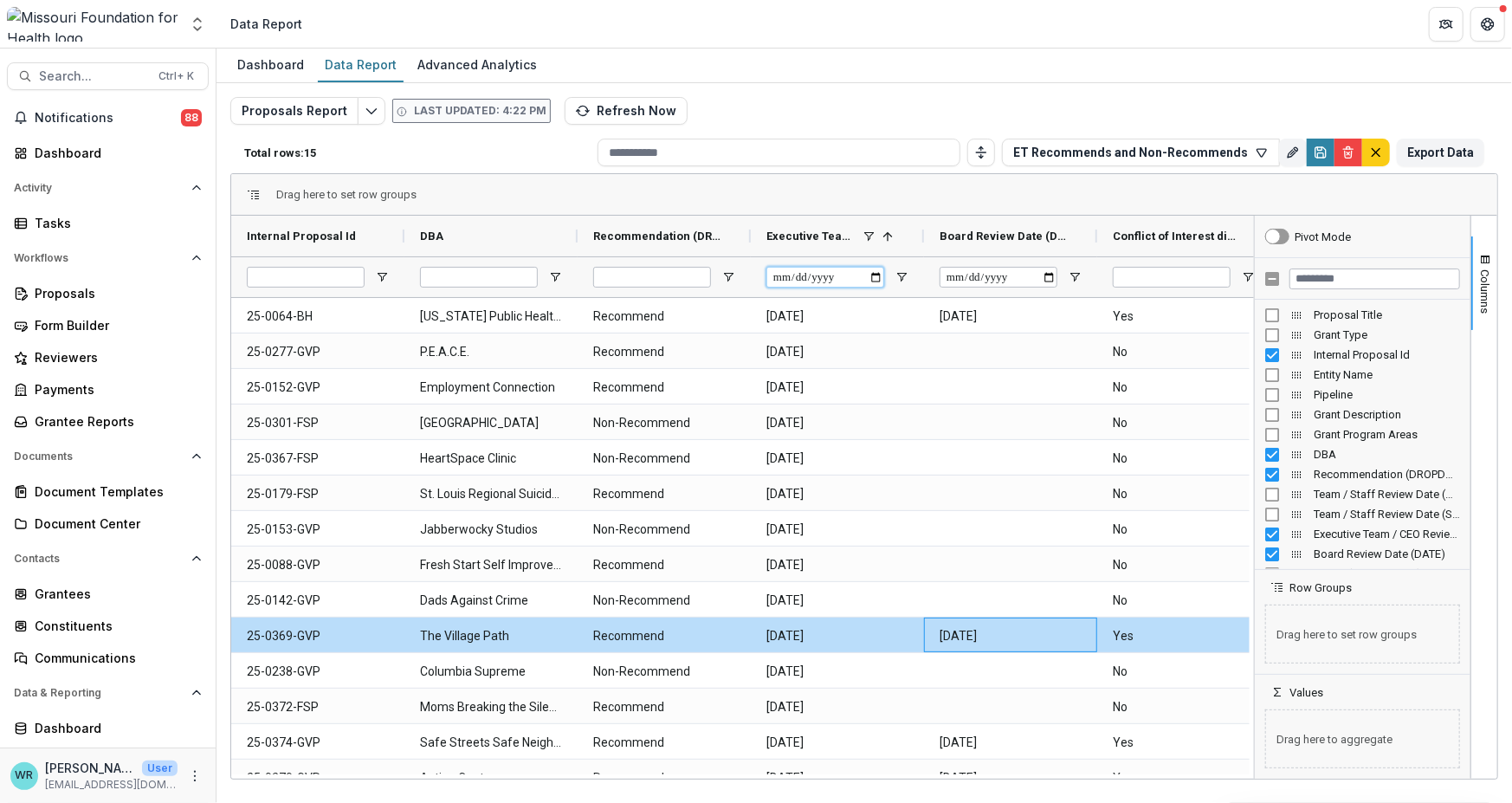
click at [780, 277] on input "**********" at bounding box center [825, 277] width 118 height 21
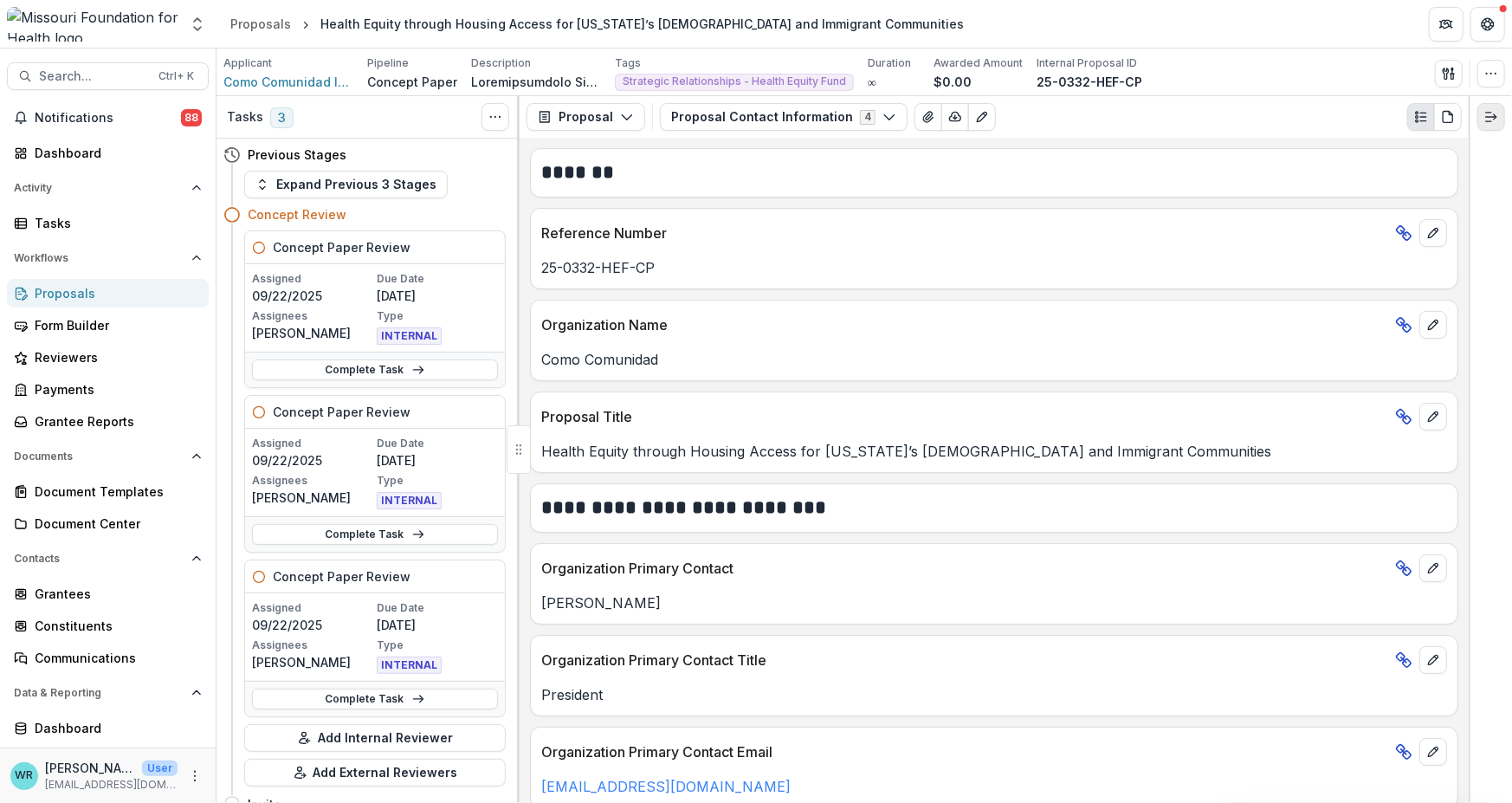
click at [1491, 126] on button "Expand right" at bounding box center [1492, 117] width 28 height 28
